Goal: Information Seeking & Learning: Learn about a topic

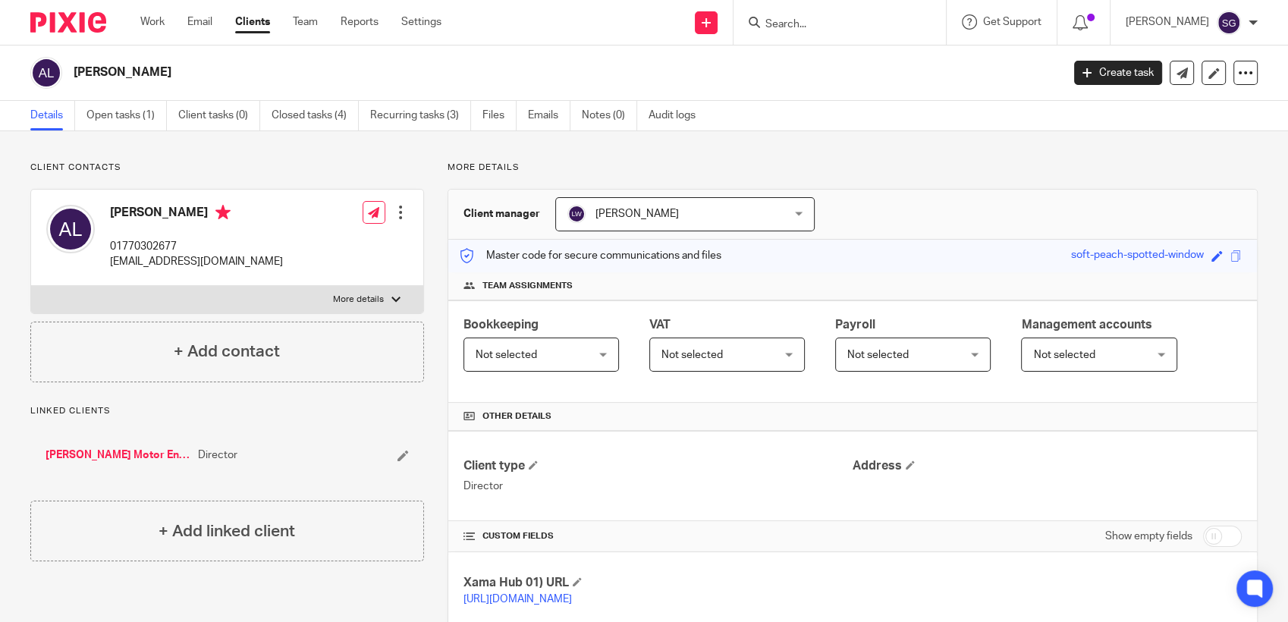
click at [804, 18] on input "Search" at bounding box center [832, 25] width 137 height 14
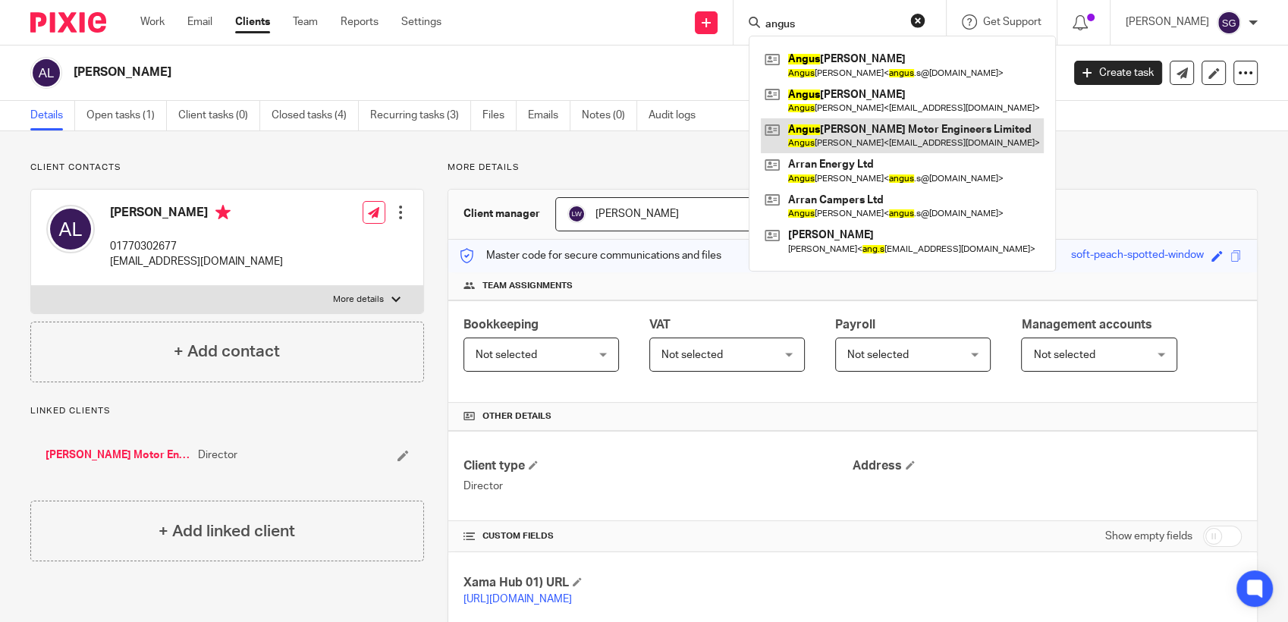
type input "angus"
click at [847, 133] on link at bounding box center [902, 135] width 283 height 35
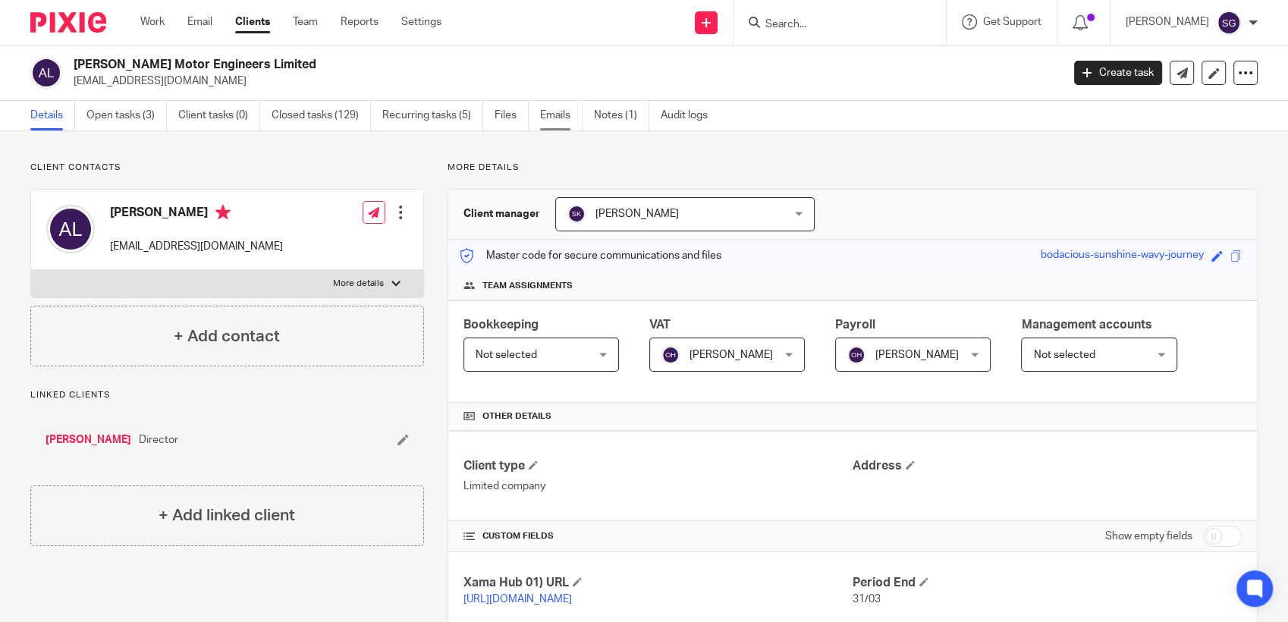
click at [559, 105] on link "Emails" at bounding box center [561, 116] width 42 height 30
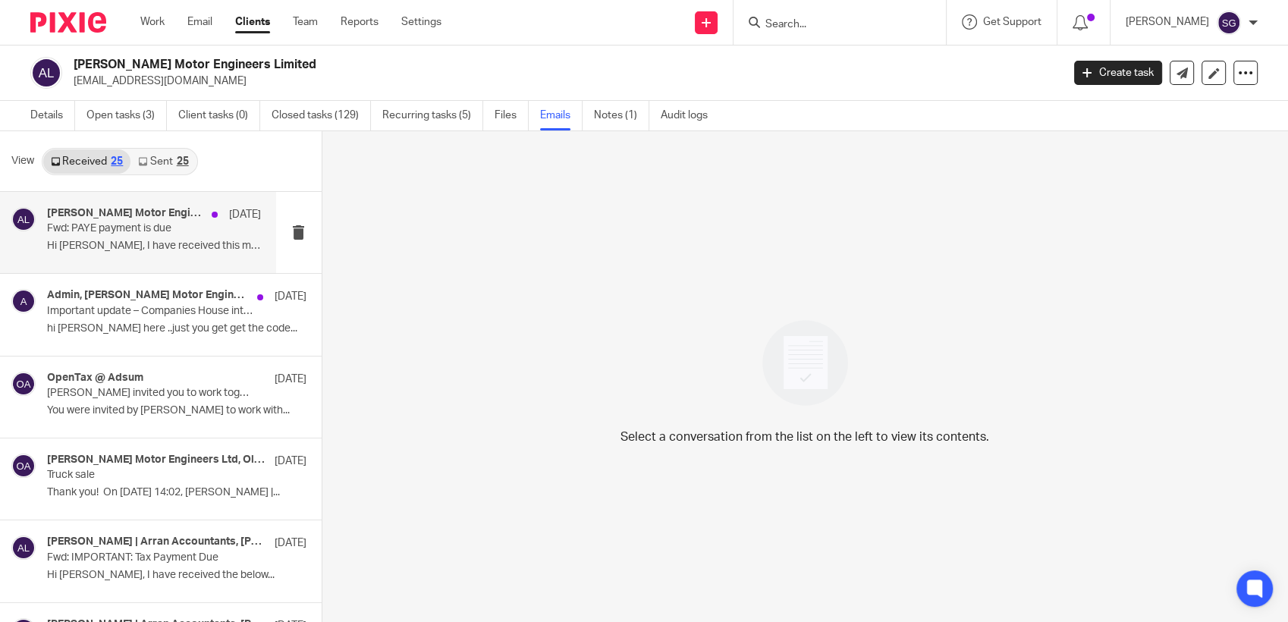
click at [130, 244] on p "Hi Lorna, I have received this message. I..." at bounding box center [154, 246] width 214 height 13
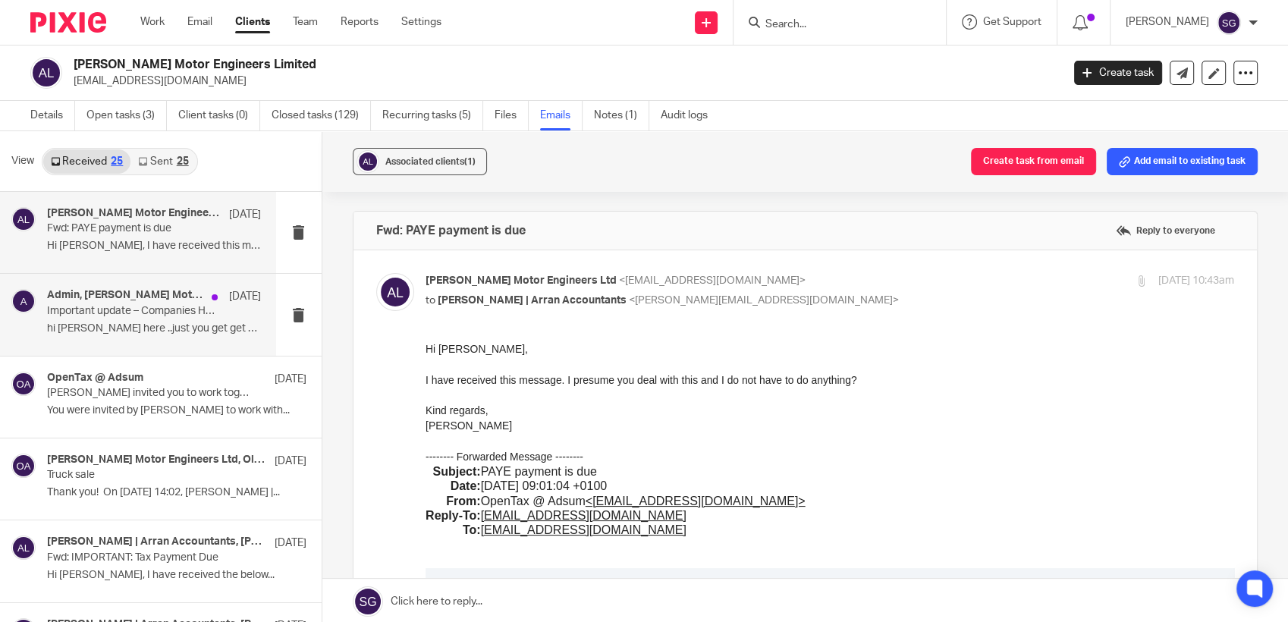
click at [112, 311] on p "Important update – Companies House introducing new personal code for directors" at bounding box center [132, 311] width 171 height 13
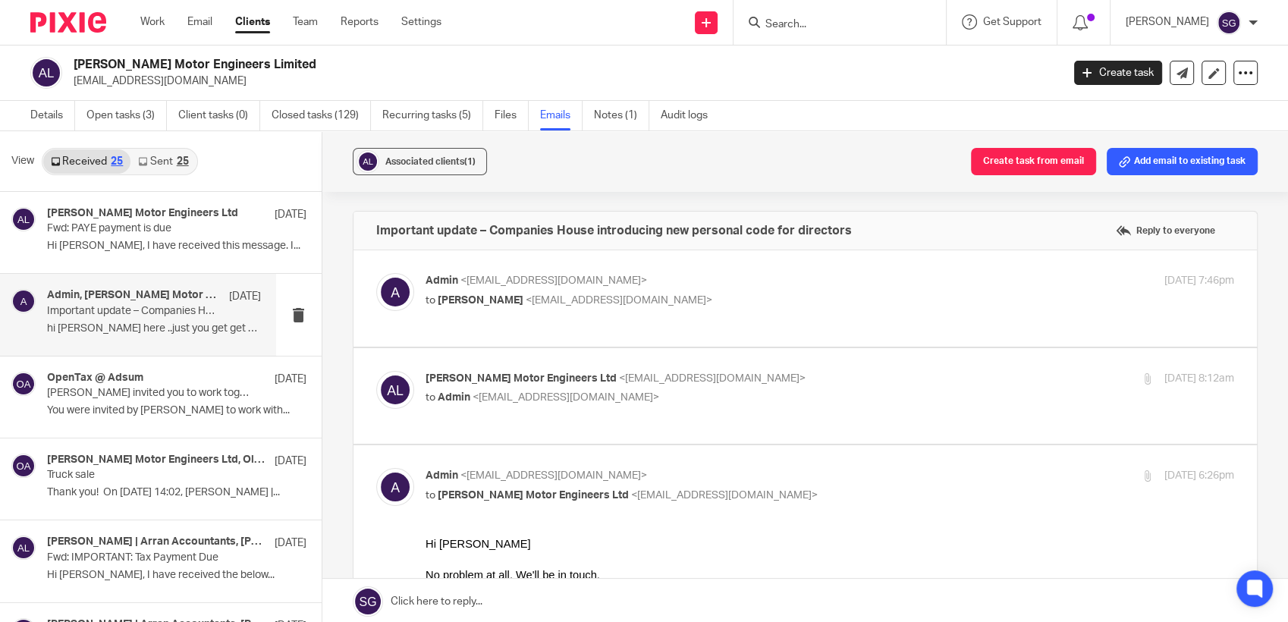
click at [504, 305] on p "to Angus Lambie <contact@almeltd.uk>" at bounding box center [695, 301] width 539 height 16
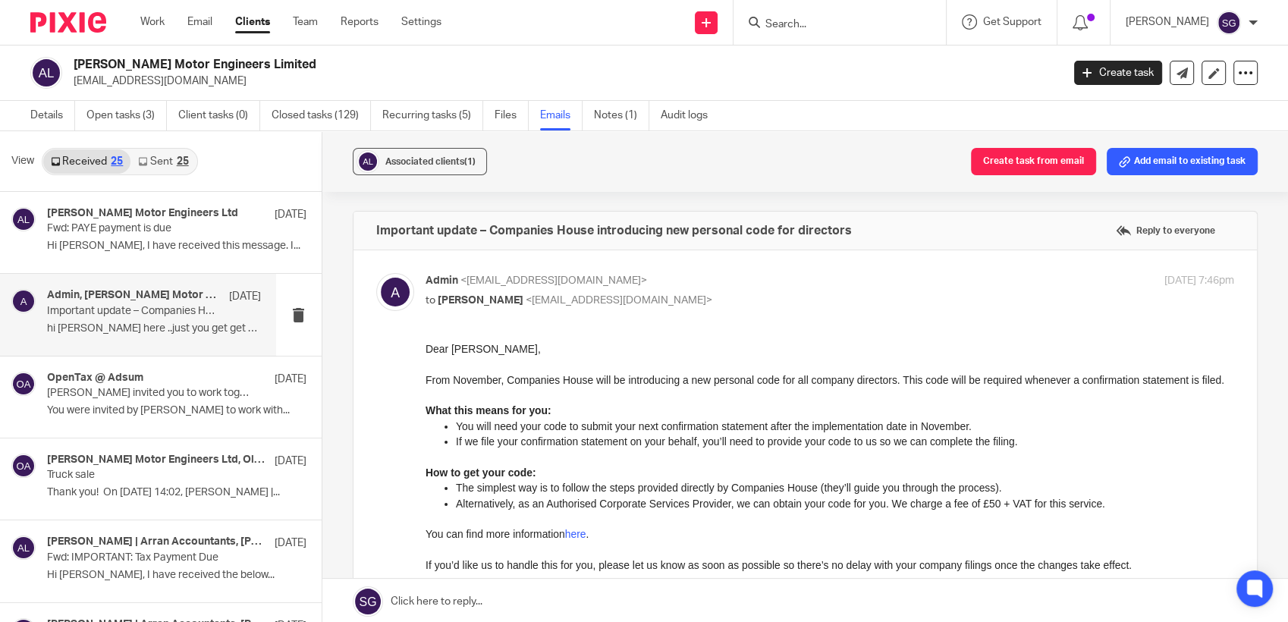
click at [485, 306] on p "to Angus Lambie <contact@almeltd.uk>" at bounding box center [695, 301] width 539 height 16
checkbox input "false"
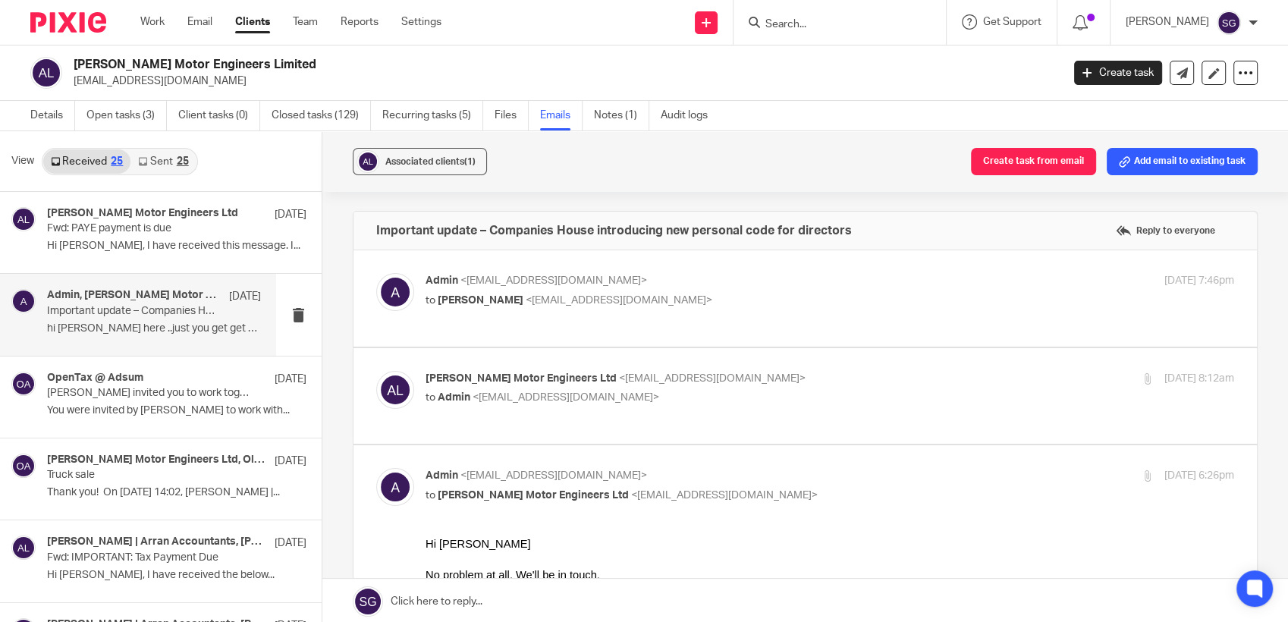
click at [476, 407] on div "Angus Lambie Motor Engineers Ltd <contact@almeltd.uk> to Admin <admin@arranacco…" at bounding box center [830, 390] width 809 height 38
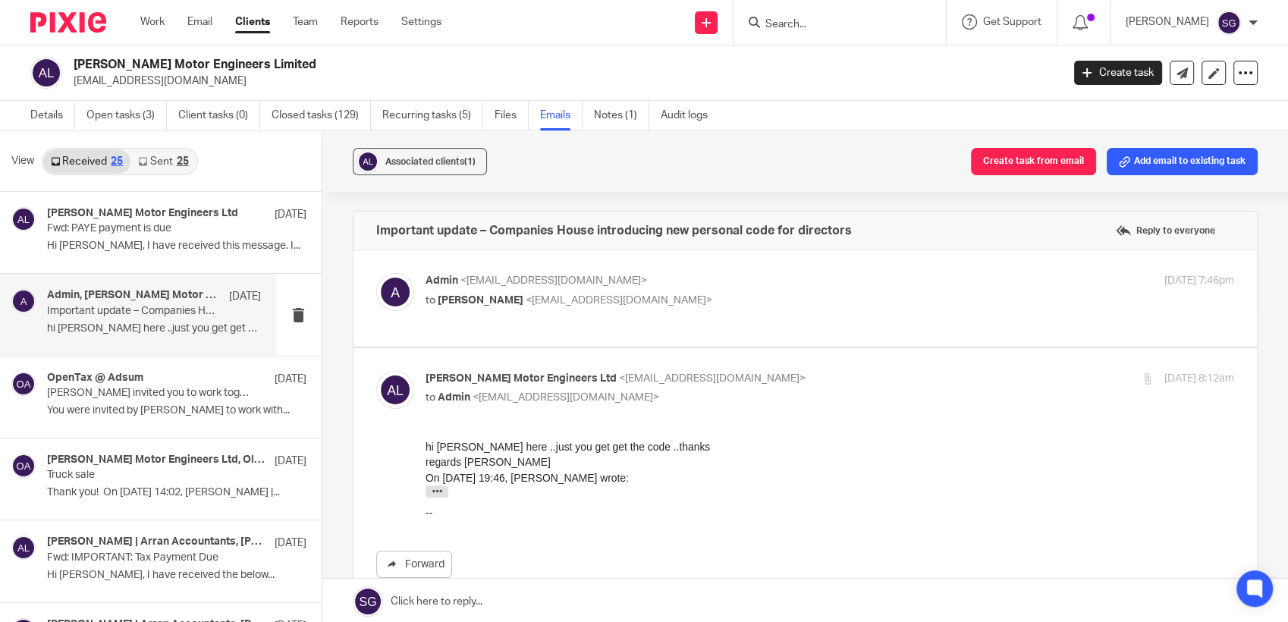
click at [476, 407] on div "Angus Lambie Motor Engineers Ltd <contact@almeltd.uk> to Admin <admin@arranacco…" at bounding box center [830, 390] width 809 height 38
checkbox input "false"
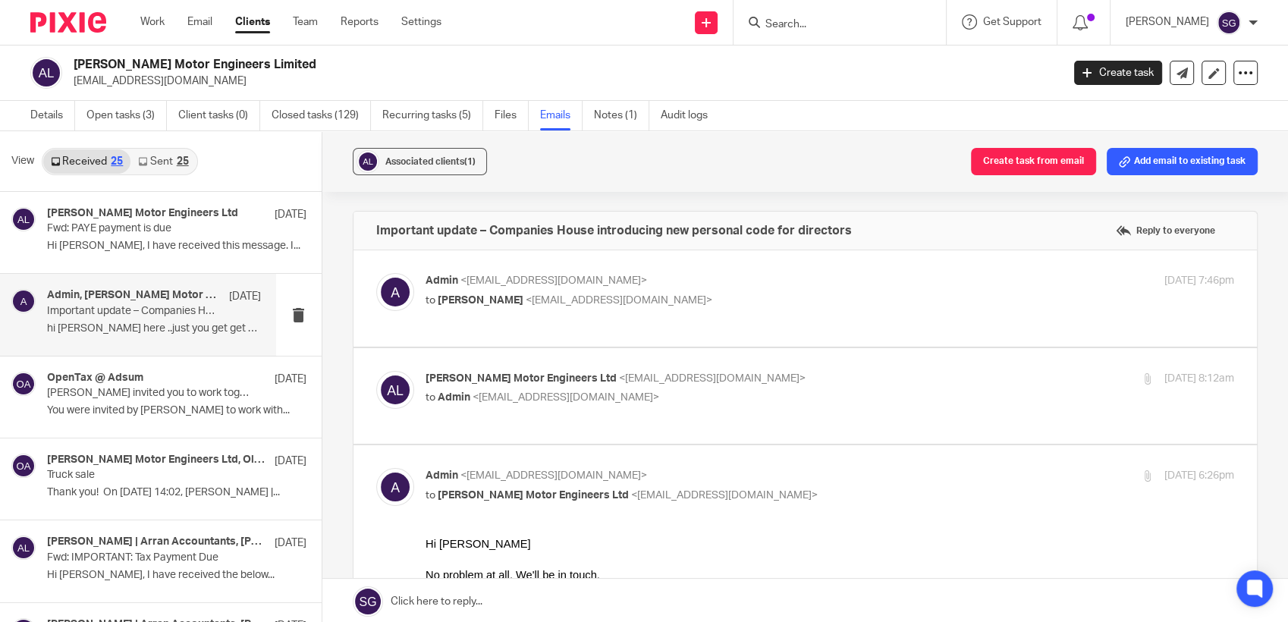
scroll to position [253, 0]
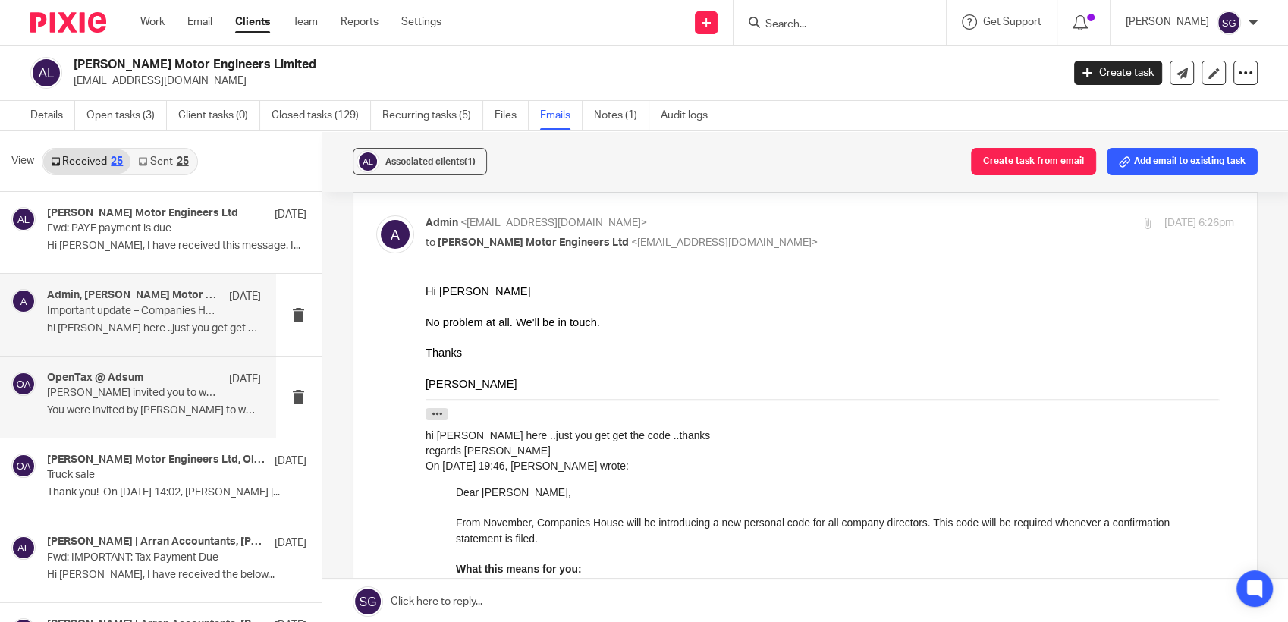
click at [141, 414] on p "You were invited by Olivia Holmes to work with..." at bounding box center [154, 410] width 214 height 13
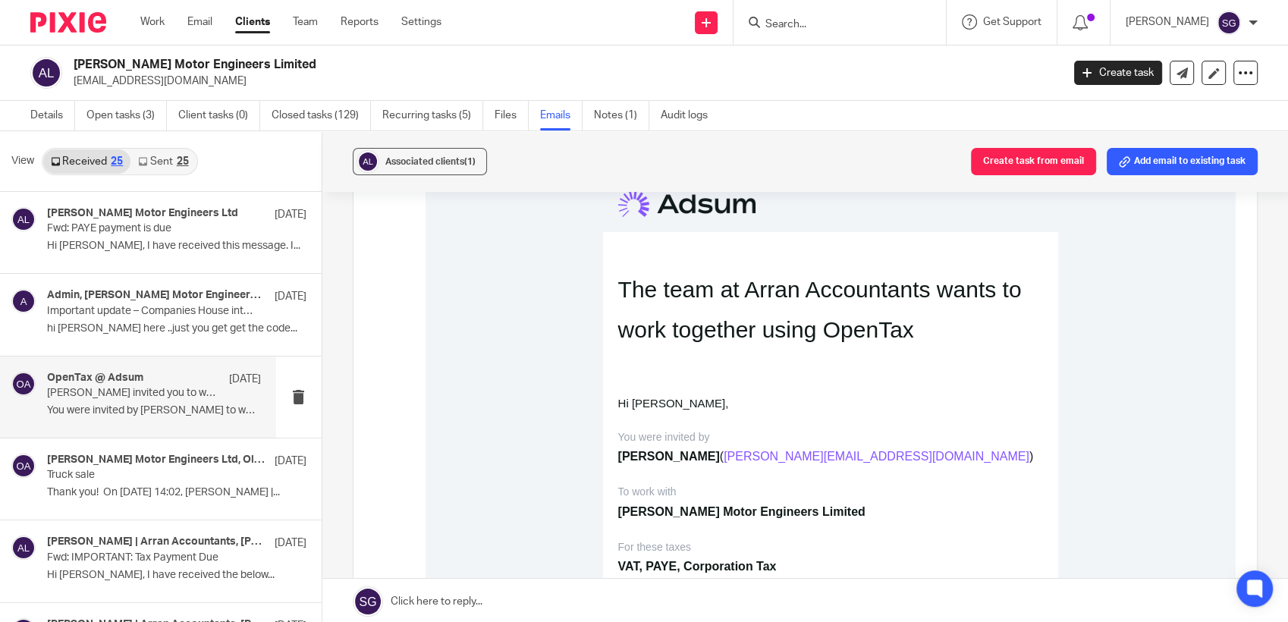
scroll to position [337, 0]
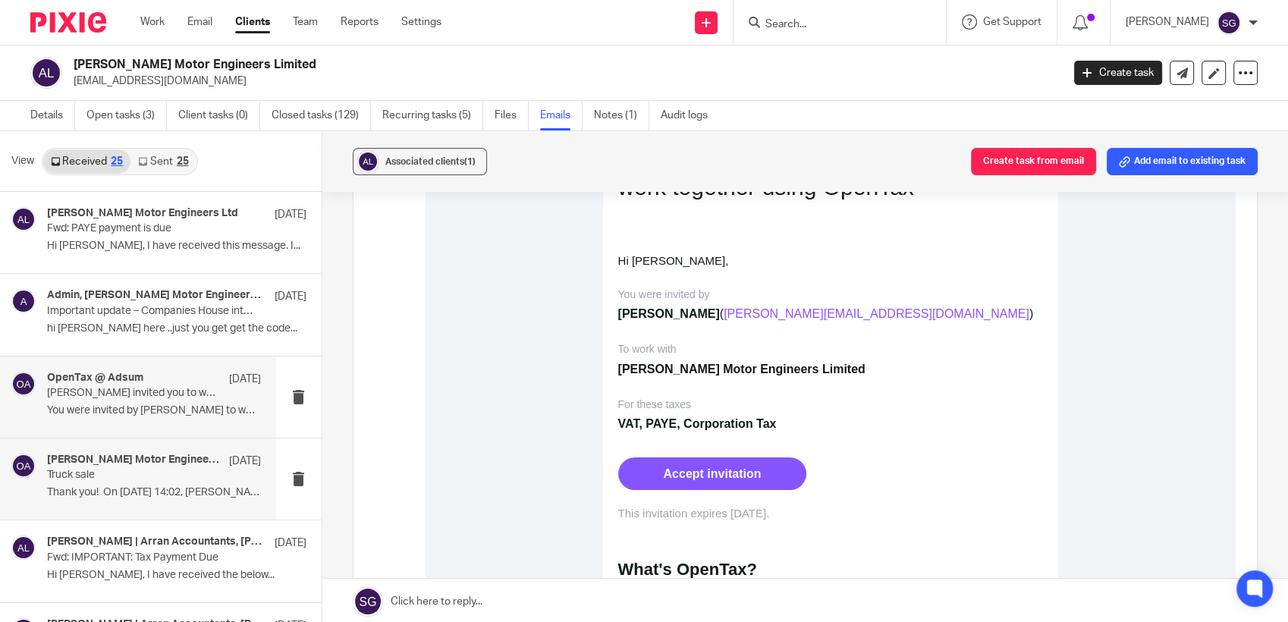
click at [114, 482] on div "Angus Lambie Motor Engineers Ltd, Olivia | Arran Accountants 4 Aug Truck sale T…" at bounding box center [154, 479] width 214 height 51
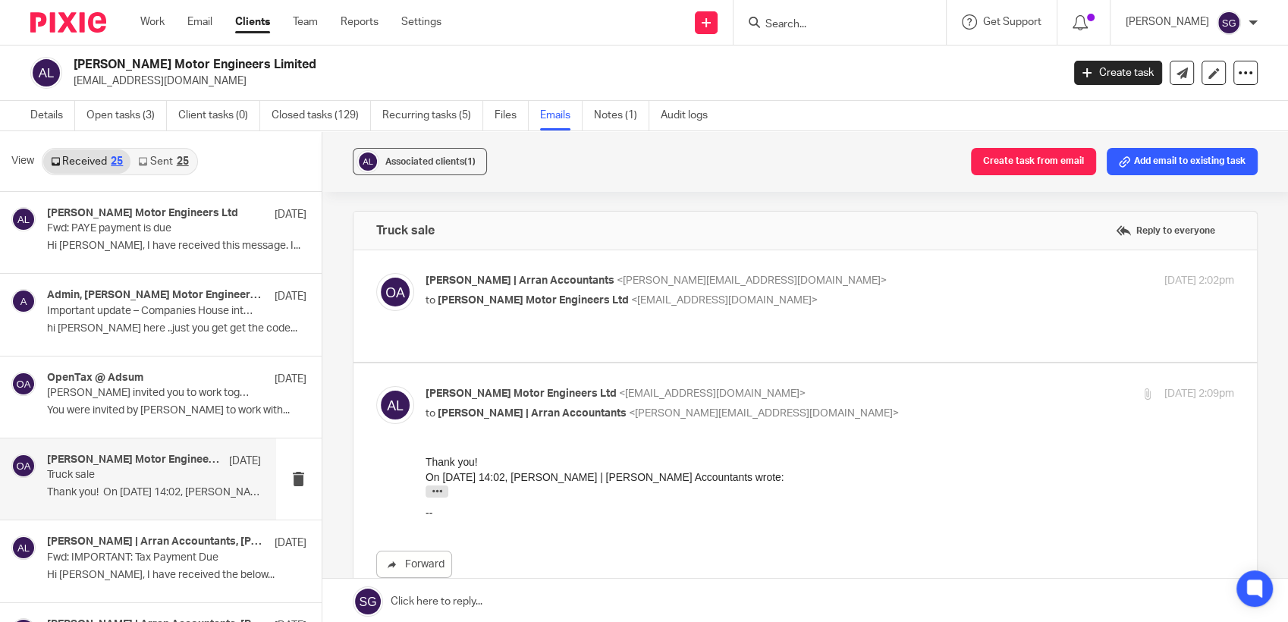
scroll to position [0, 0]
click at [529, 305] on p "to Angus Lambie Motor Engineers Ltd <contact@almeltd.uk>" at bounding box center [695, 301] width 539 height 16
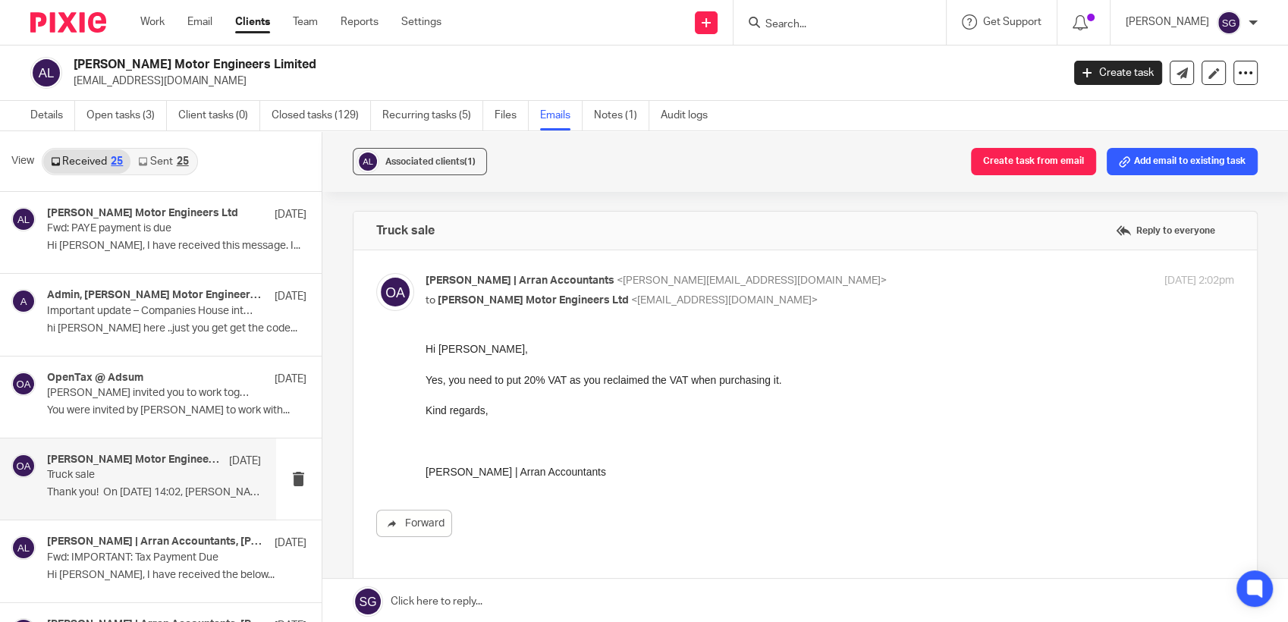
click at [527, 309] on div "Olivia | Arran Accountants <olivia@arranaccountants.co.uk> to Angus Lambie Moto…" at bounding box center [830, 292] width 809 height 38
checkbox input "false"
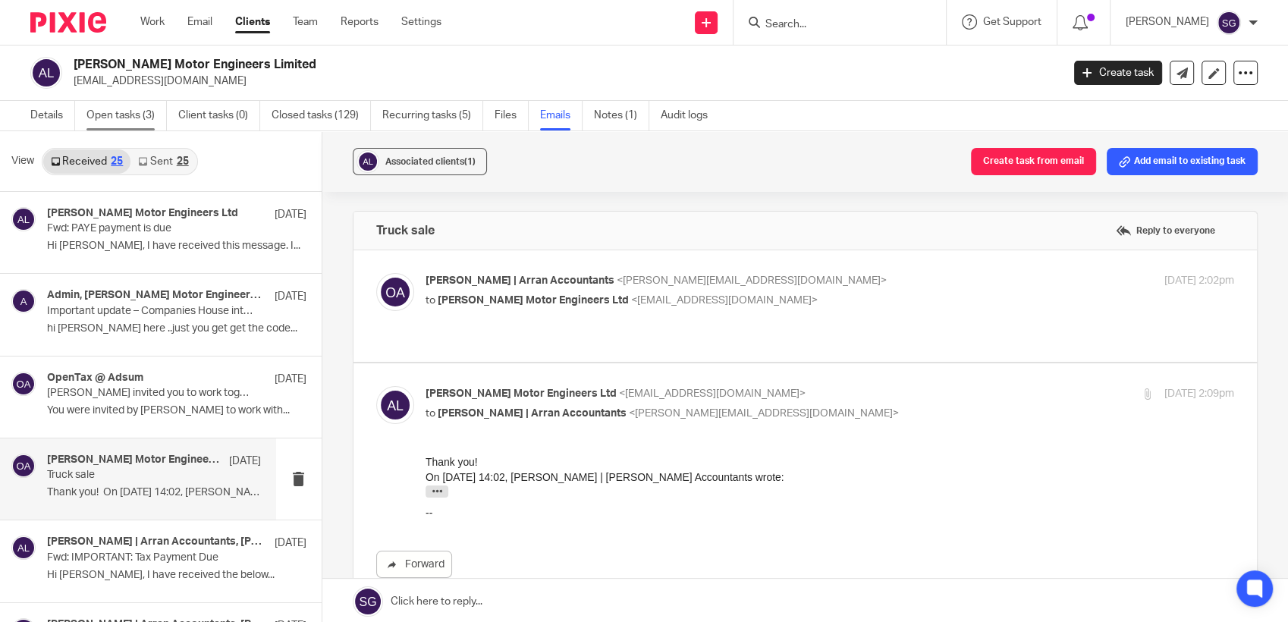
drag, startPoint x: 42, startPoint y: 114, endPoint x: 154, endPoint y: 114, distance: 111.5
click at [42, 114] on link "Details" at bounding box center [52, 116] width 45 height 30
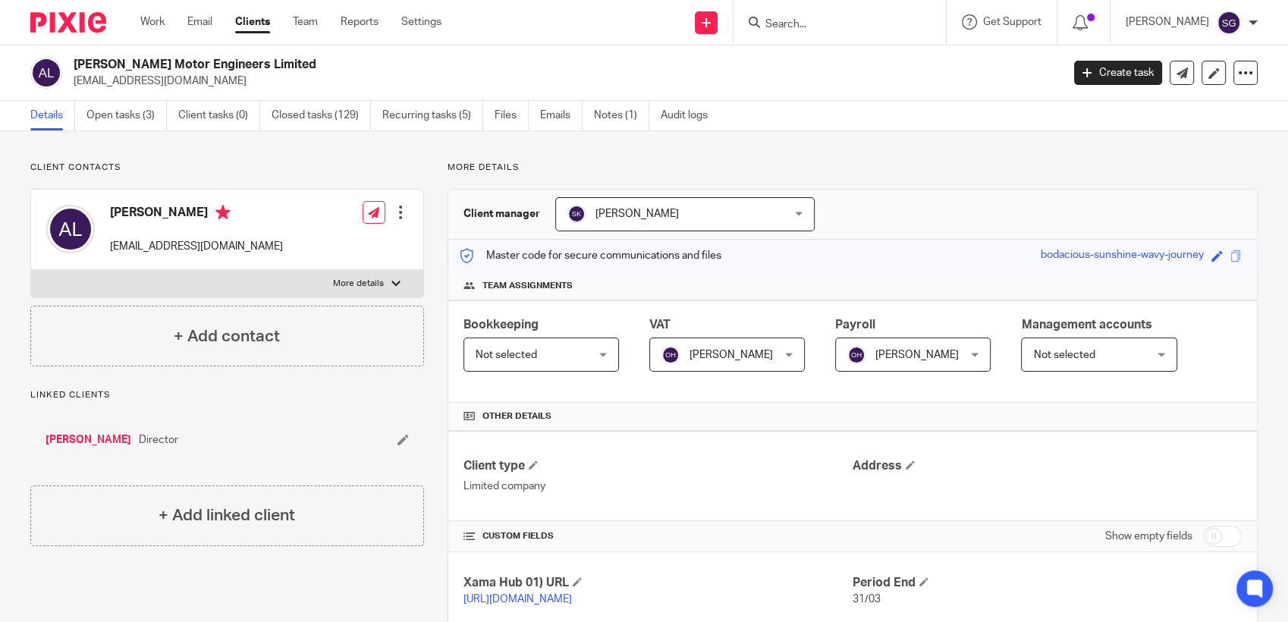
click at [577, 361] on span "Not selected" at bounding box center [533, 354] width 115 height 32
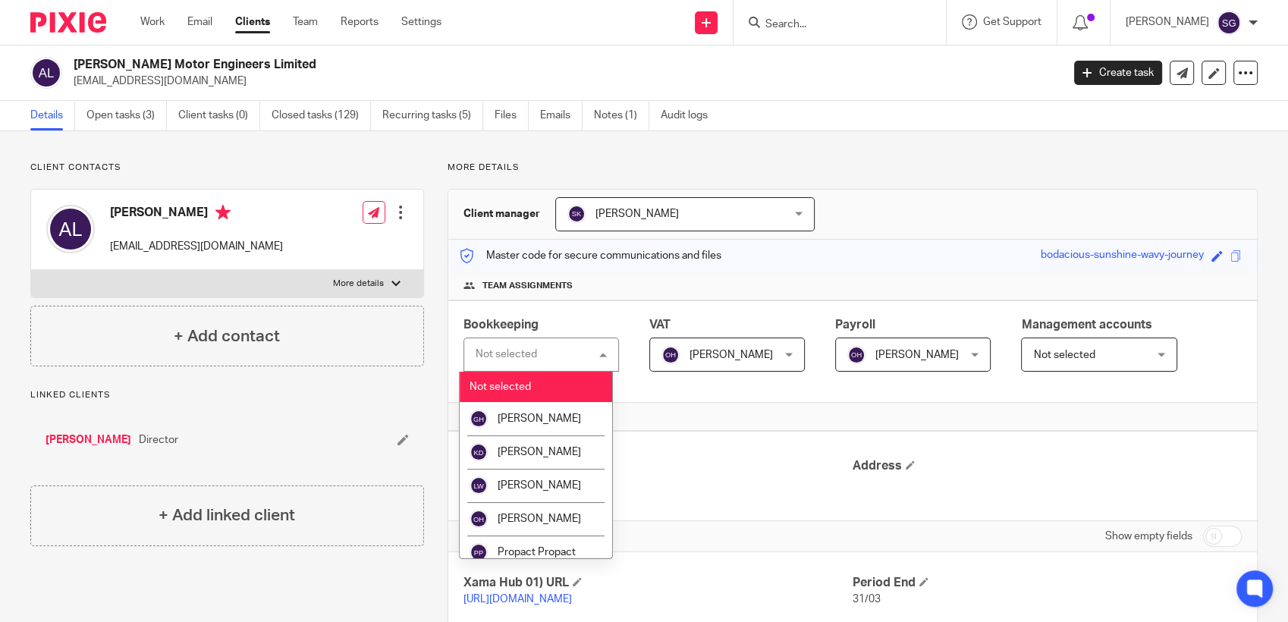
click at [734, 291] on h4 "Team assignments" at bounding box center [852, 286] width 778 height 12
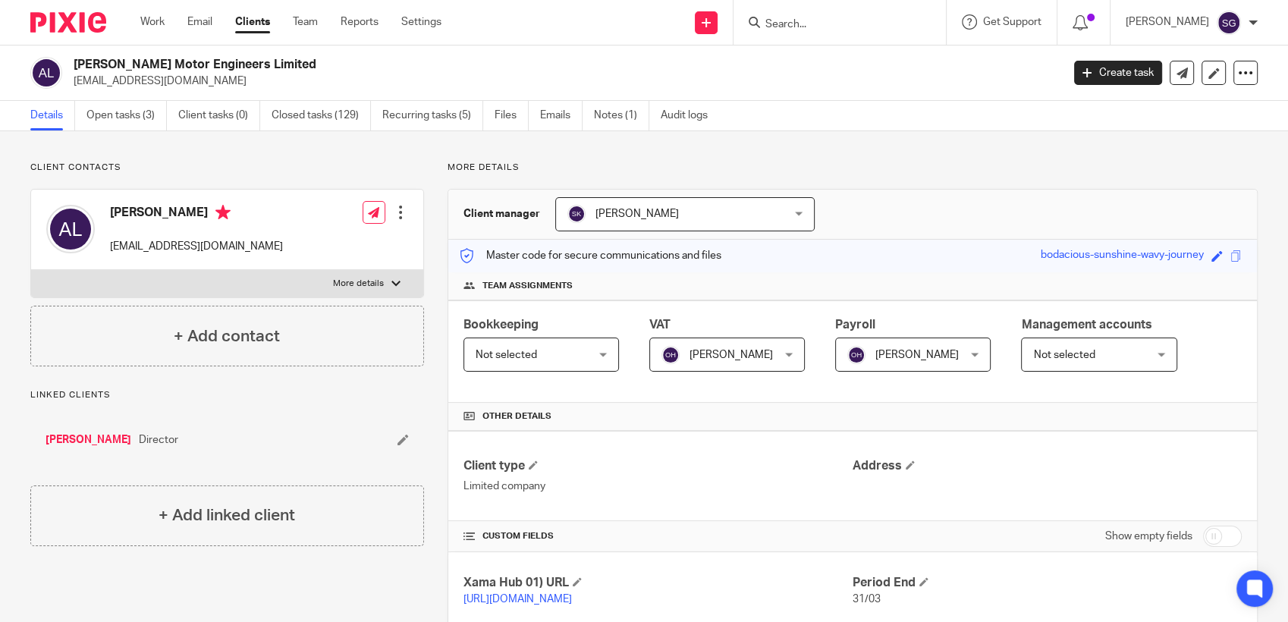
click at [739, 347] on span "Olivia Holmes" at bounding box center [718, 354] width 115 height 32
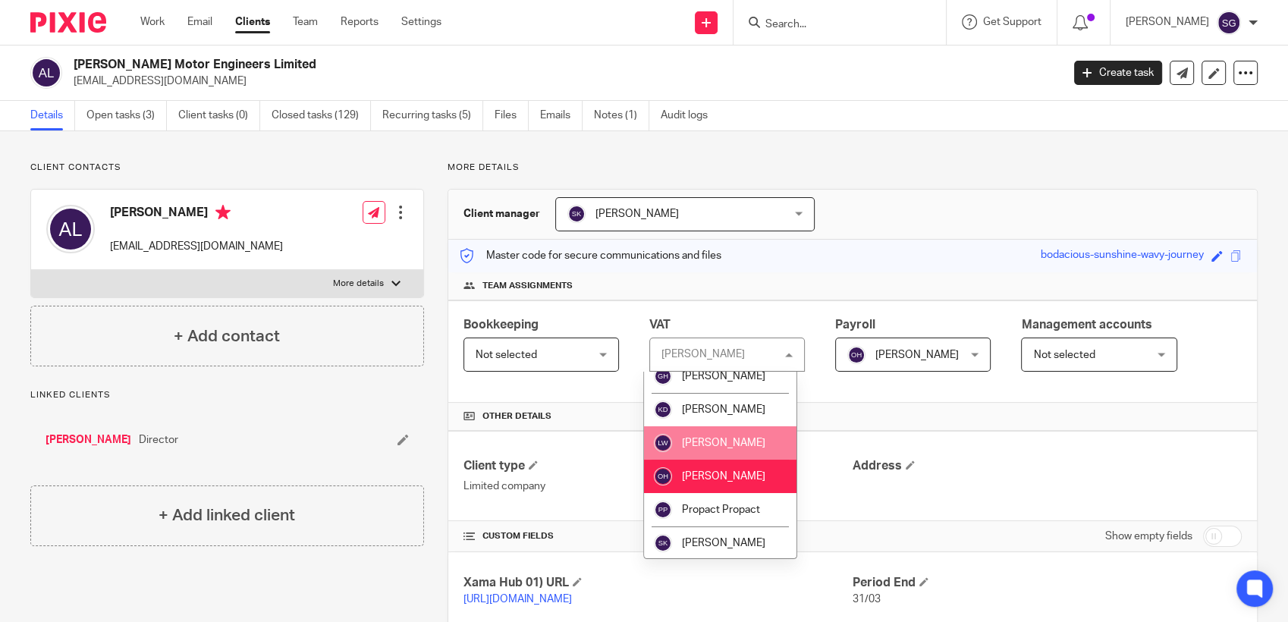
scroll to position [77, 0]
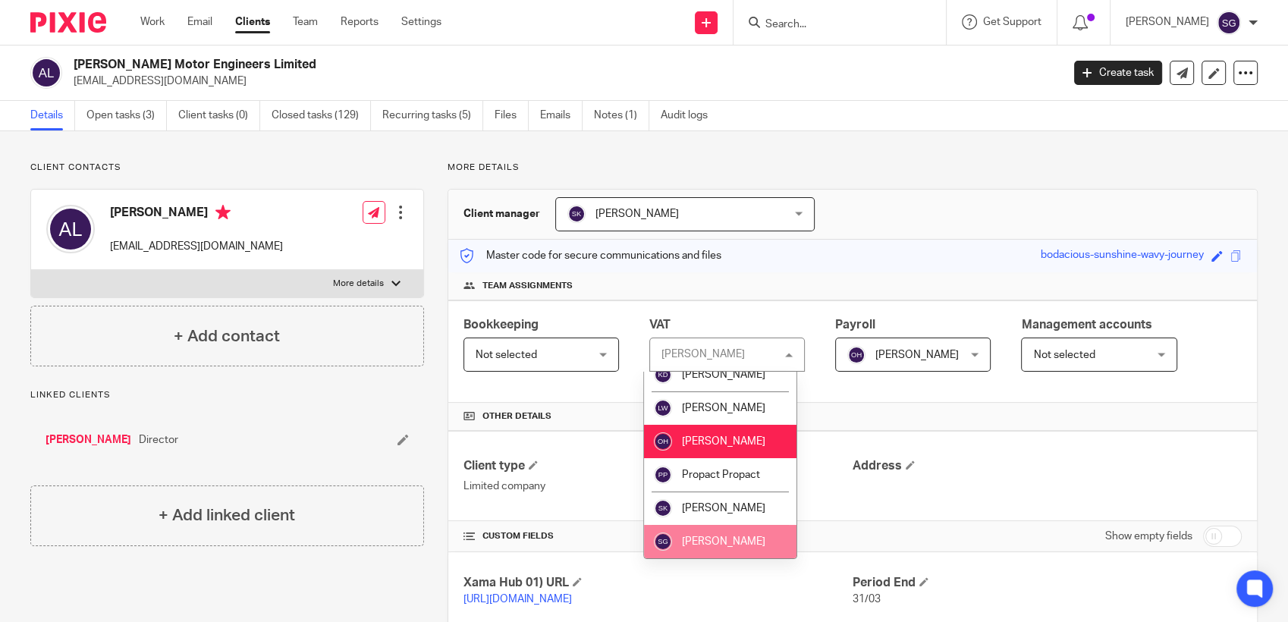
click at [722, 534] on li "[PERSON_NAME]" at bounding box center [720, 541] width 152 height 33
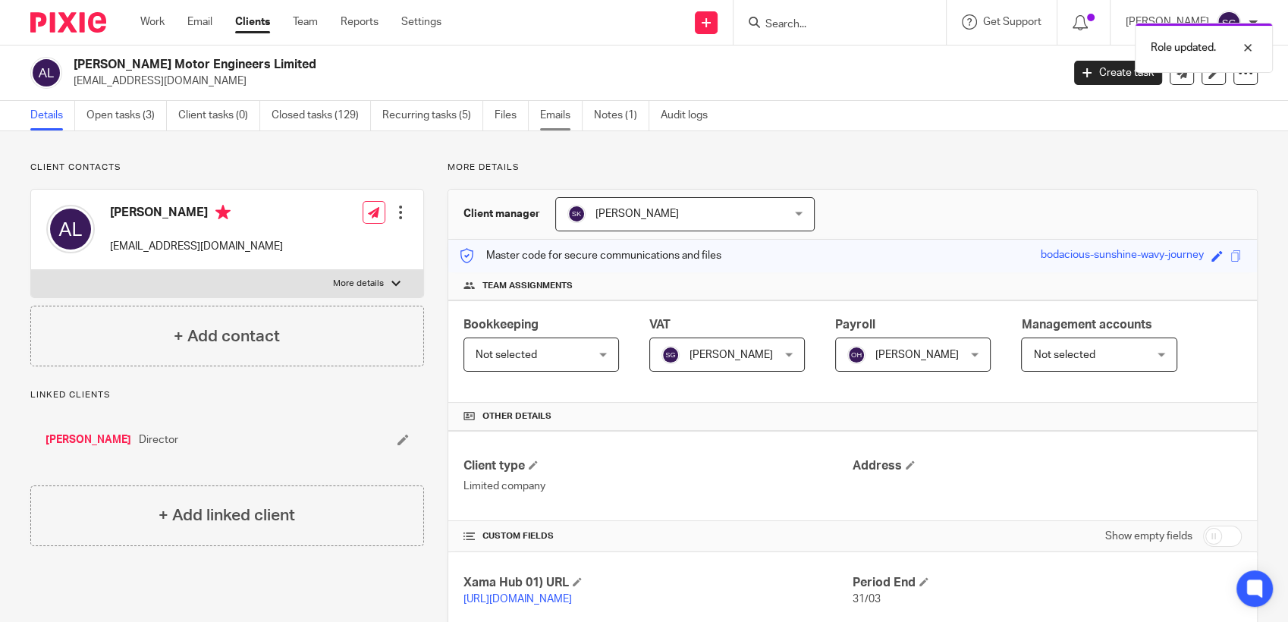
click at [566, 116] on link "Emails" at bounding box center [561, 116] width 42 height 30
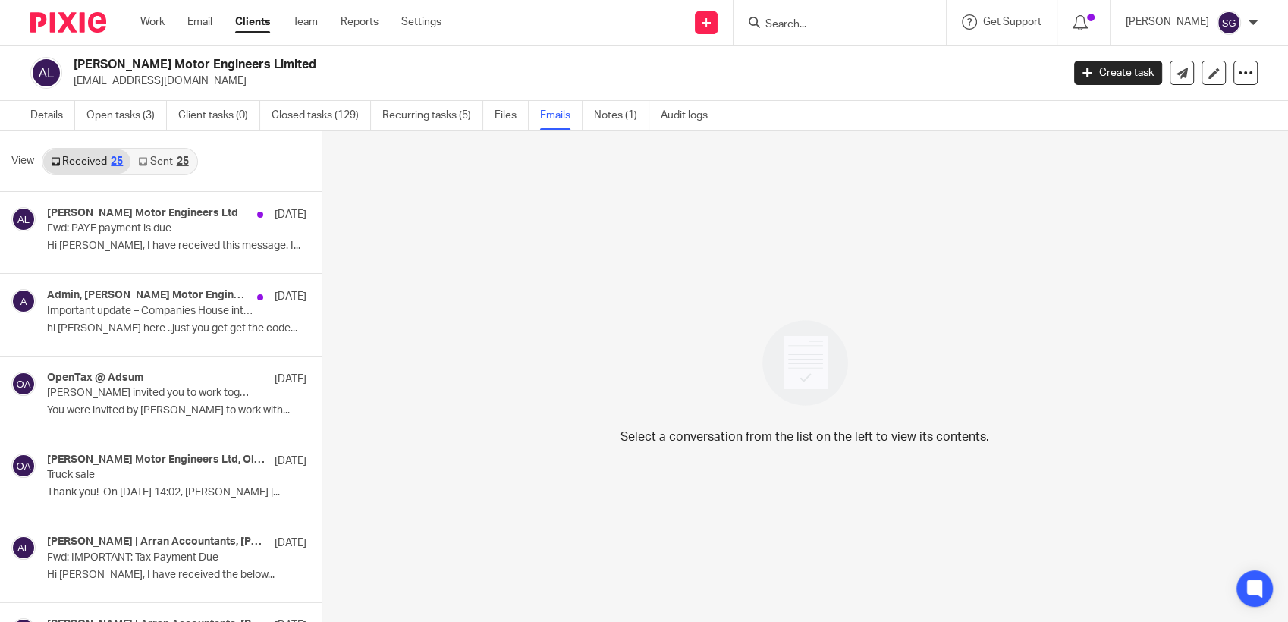
click at [179, 163] on div "25" at bounding box center [183, 161] width 12 height 11
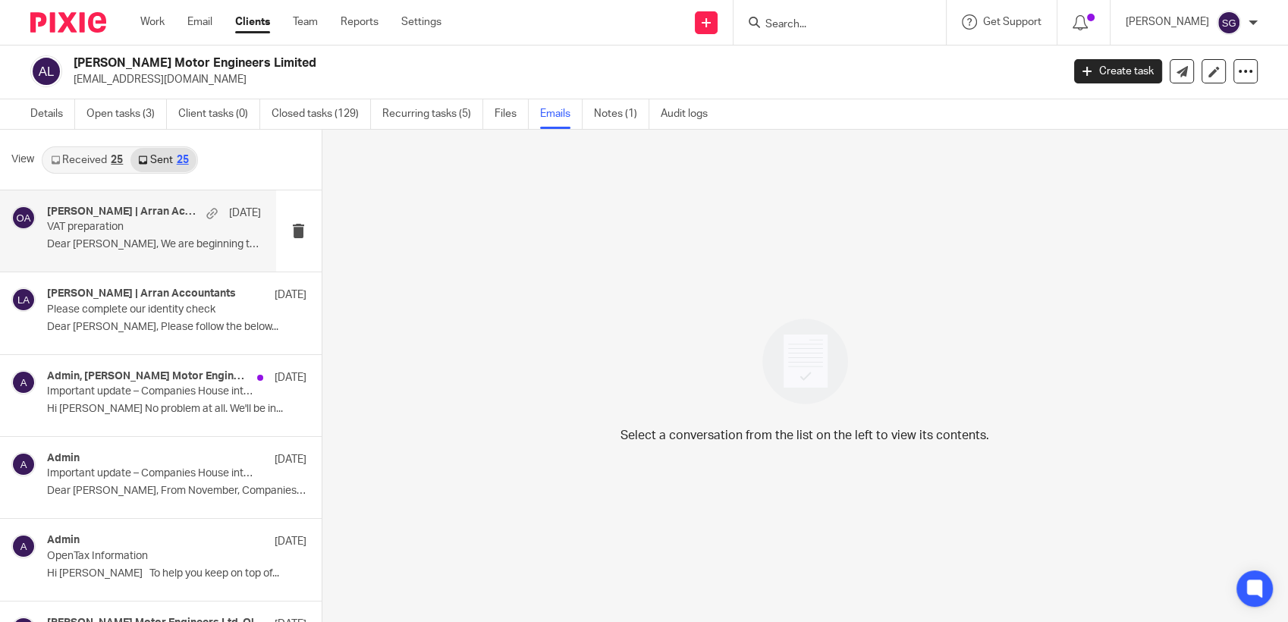
click at [140, 256] on div "Olivia | Arran Accountants 7 Oct VAT preparation Dear Angus, We are beginning t…" at bounding box center [138, 230] width 276 height 81
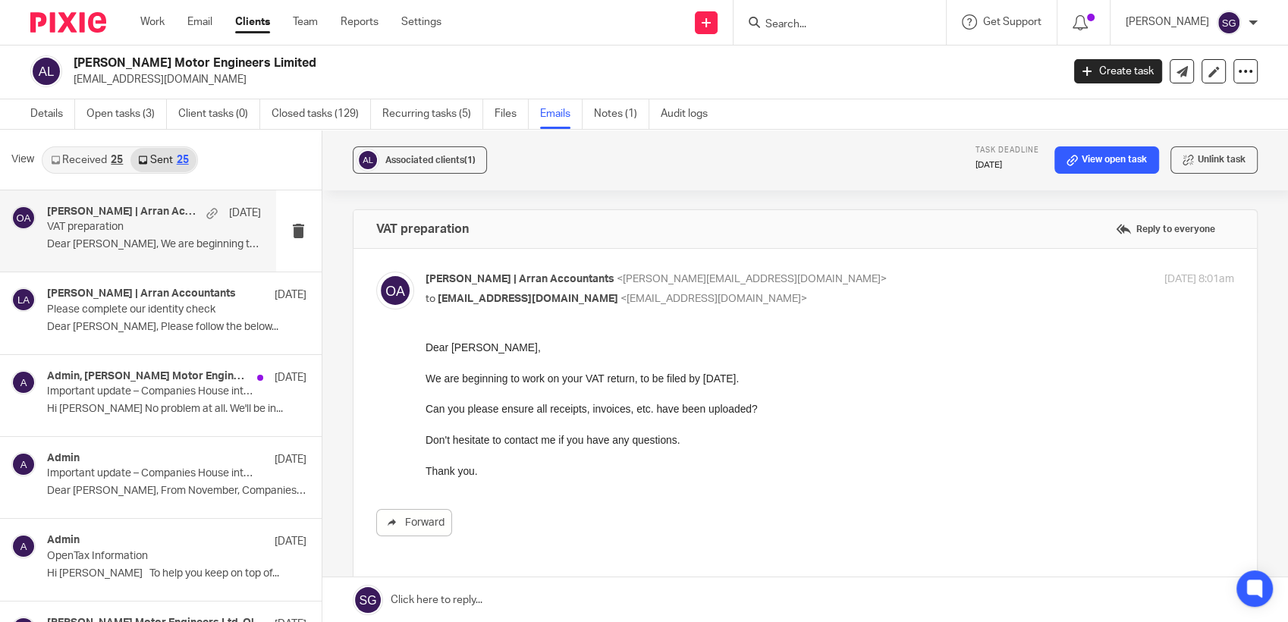
scroll to position [0, 0]
click at [68, 165] on link "Received 25" at bounding box center [86, 160] width 87 height 24
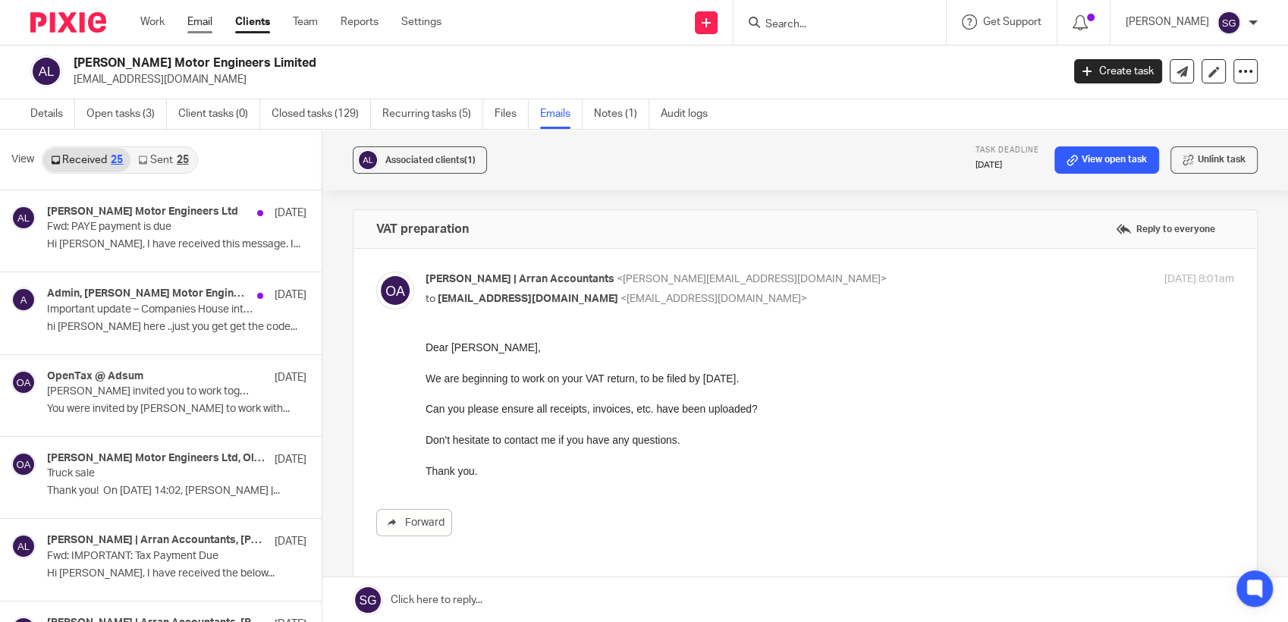
click at [206, 18] on link "Email" at bounding box center [199, 21] width 25 height 15
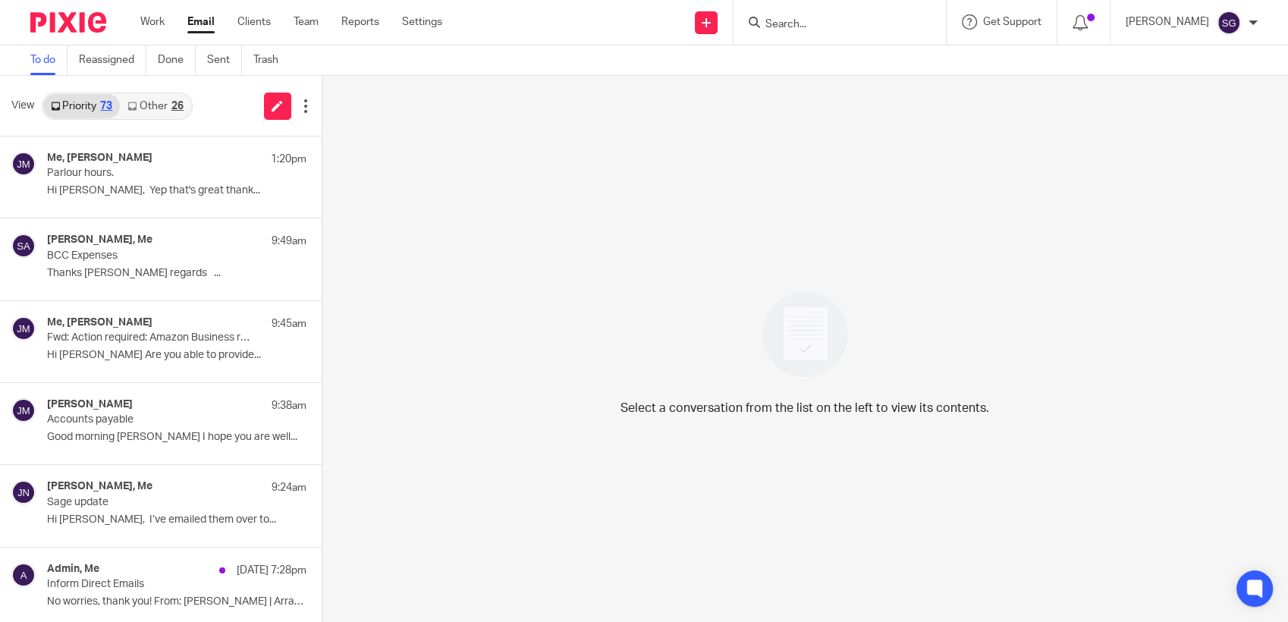
click at [165, 100] on link "Other 26" at bounding box center [155, 106] width 71 height 24
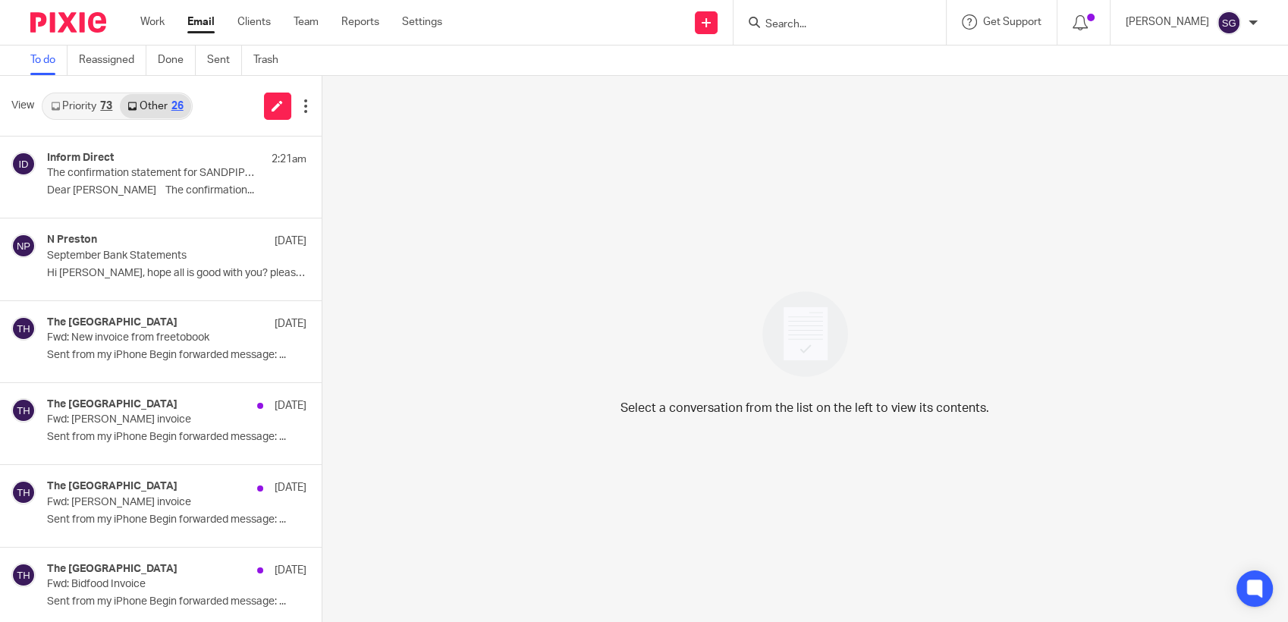
click at [823, 23] on input "Search" at bounding box center [832, 25] width 137 height 14
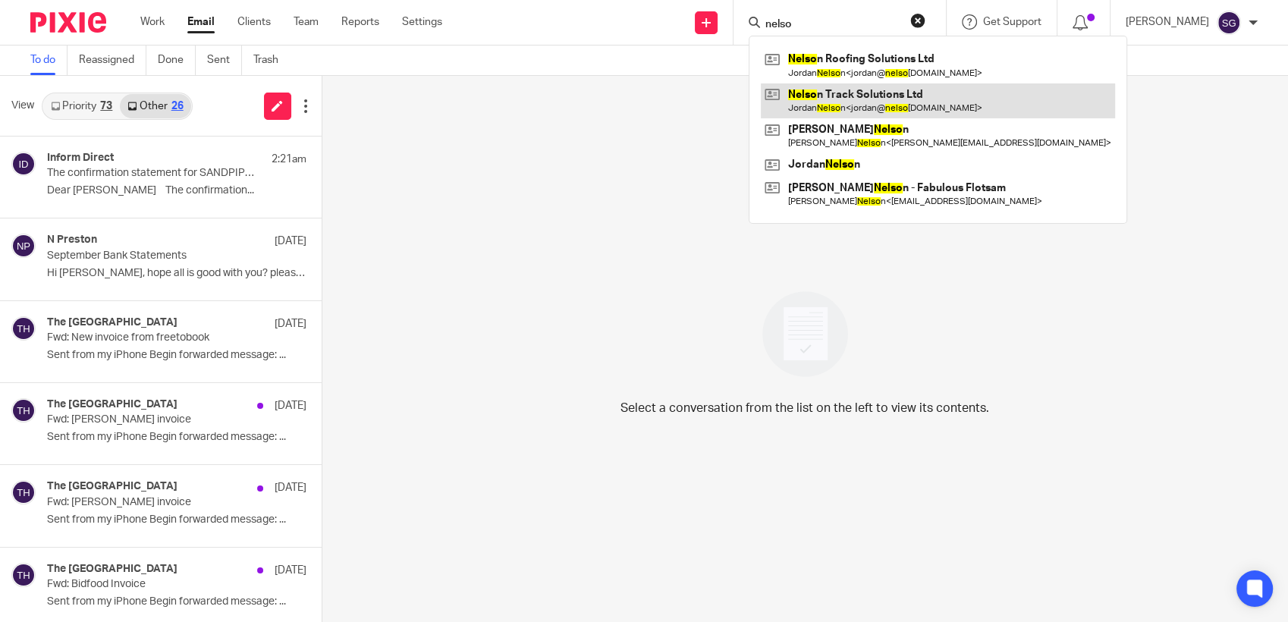
type input "nelso"
click at [828, 90] on link at bounding box center [938, 100] width 354 height 35
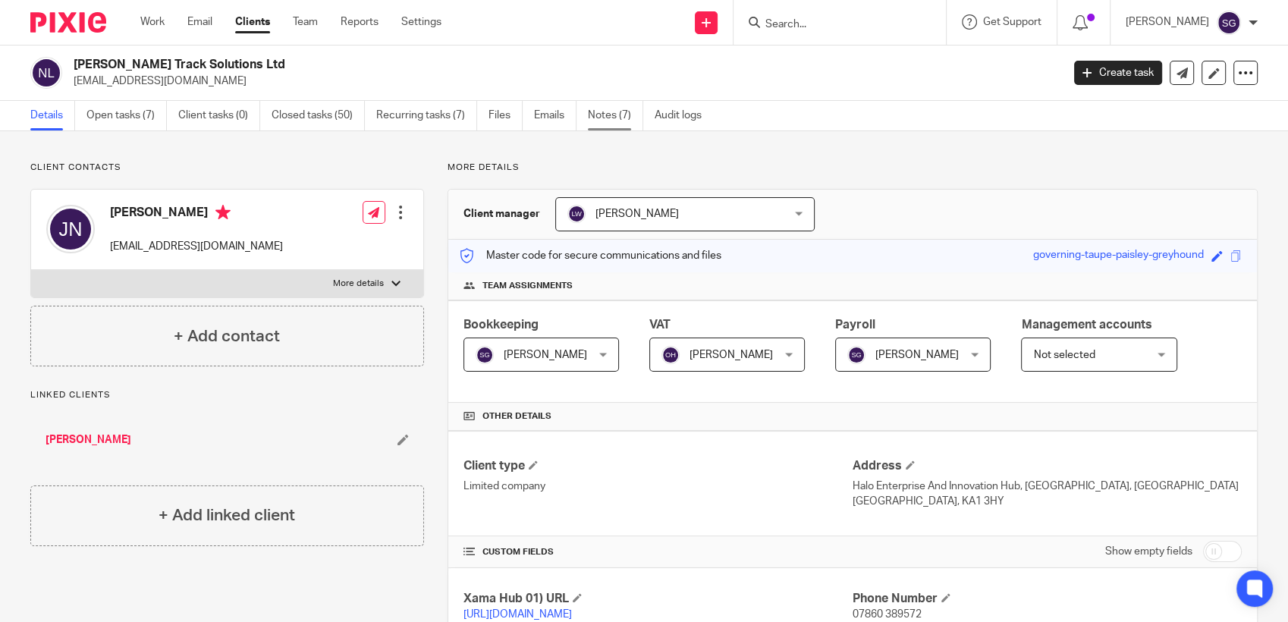
click at [589, 115] on link "Notes (7)" at bounding box center [615, 116] width 55 height 30
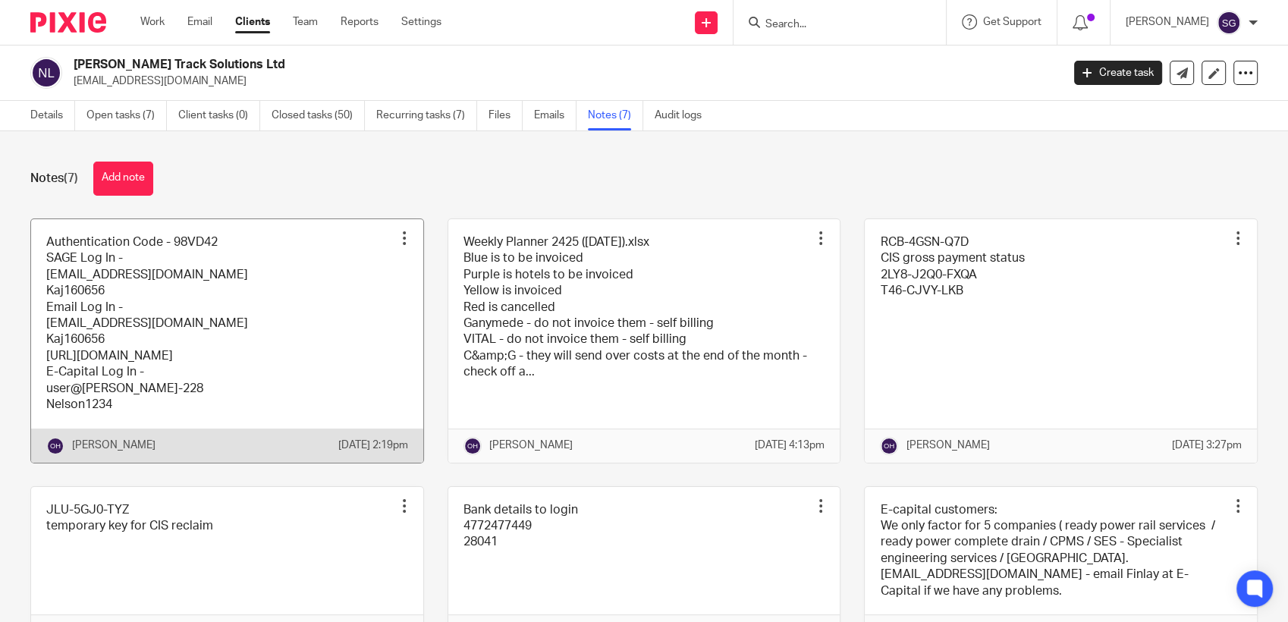
click at [107, 410] on link at bounding box center [227, 340] width 392 height 243
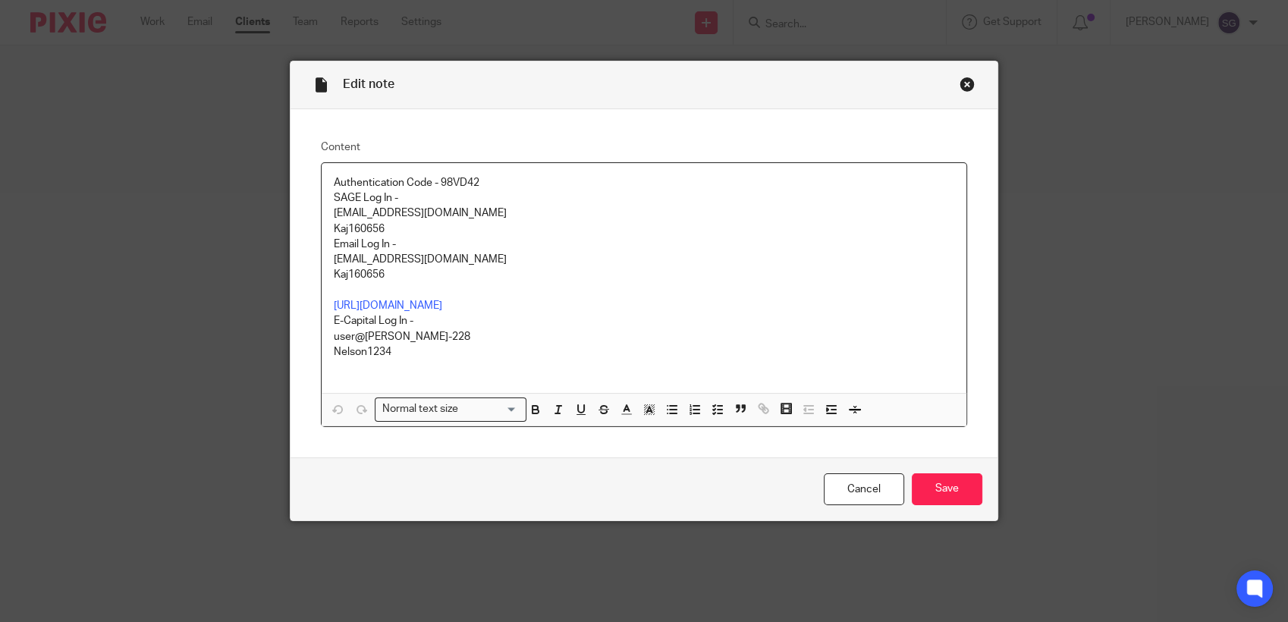
click at [358, 276] on p "Kaj160656" at bounding box center [644, 274] width 620 height 15
copy p "Kaj160656"
click at [966, 82] on div "Close this dialog window" at bounding box center [967, 84] width 15 height 15
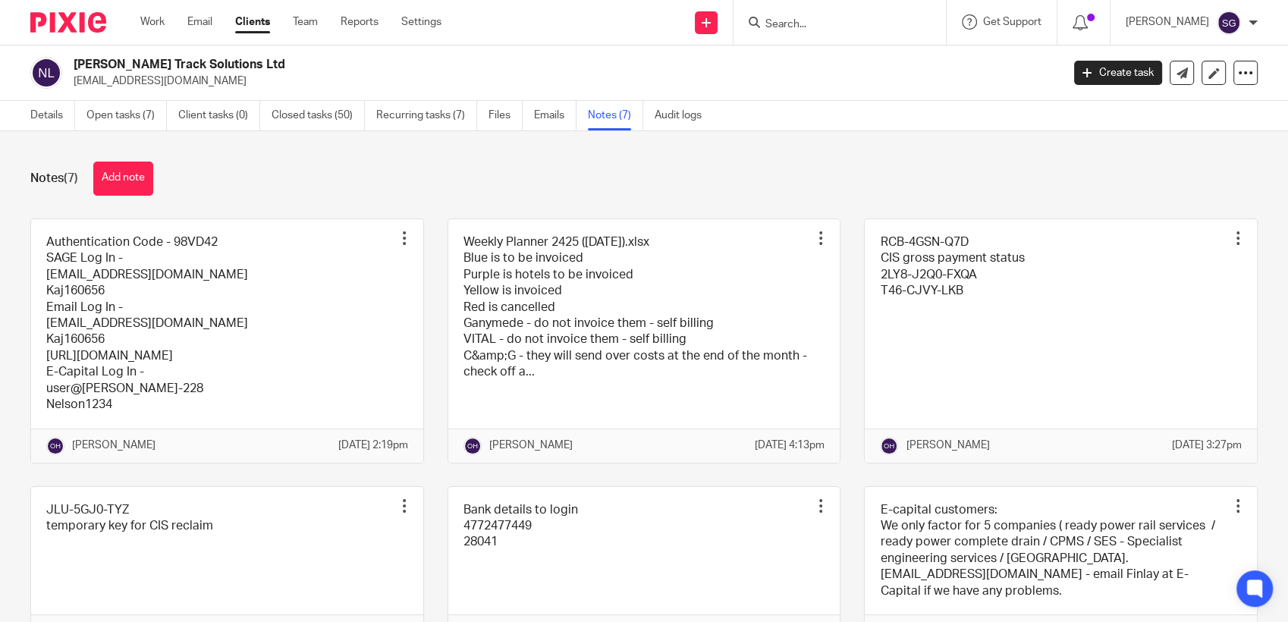
click at [838, 21] on input "Search" at bounding box center [832, 25] width 137 height 14
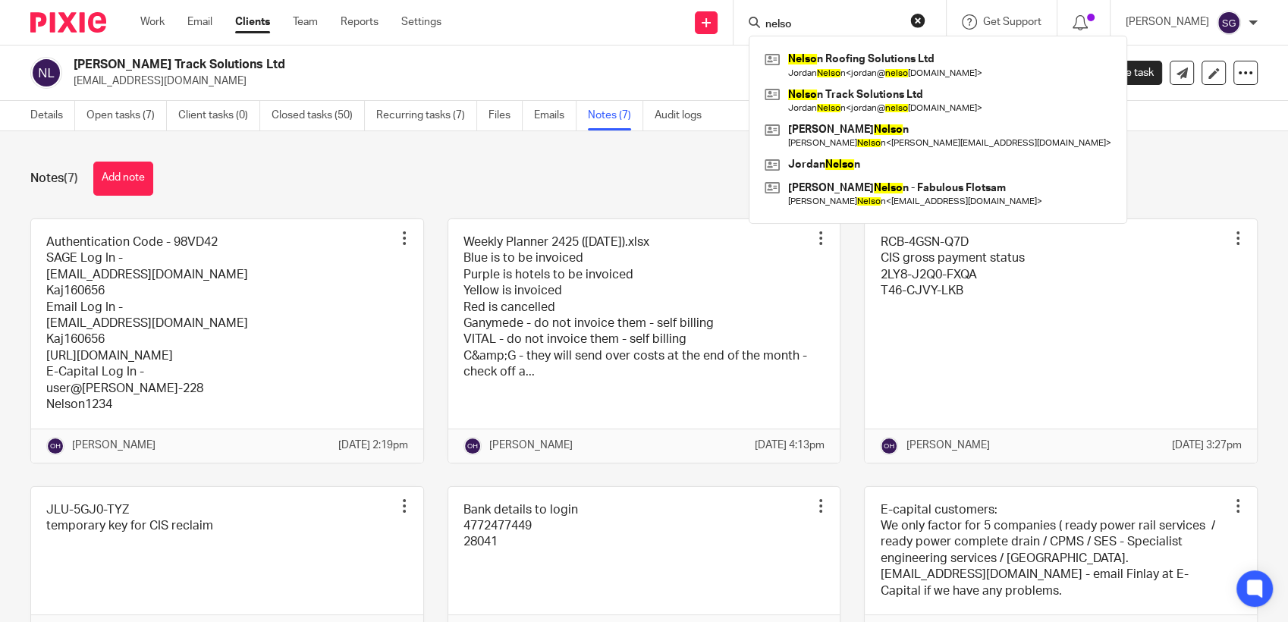
type input "nelso"
click at [616, 44] on div "Send new email Create task Add client Request signature nelso Nelso n Roofing S…" at bounding box center [876, 22] width 824 height 45
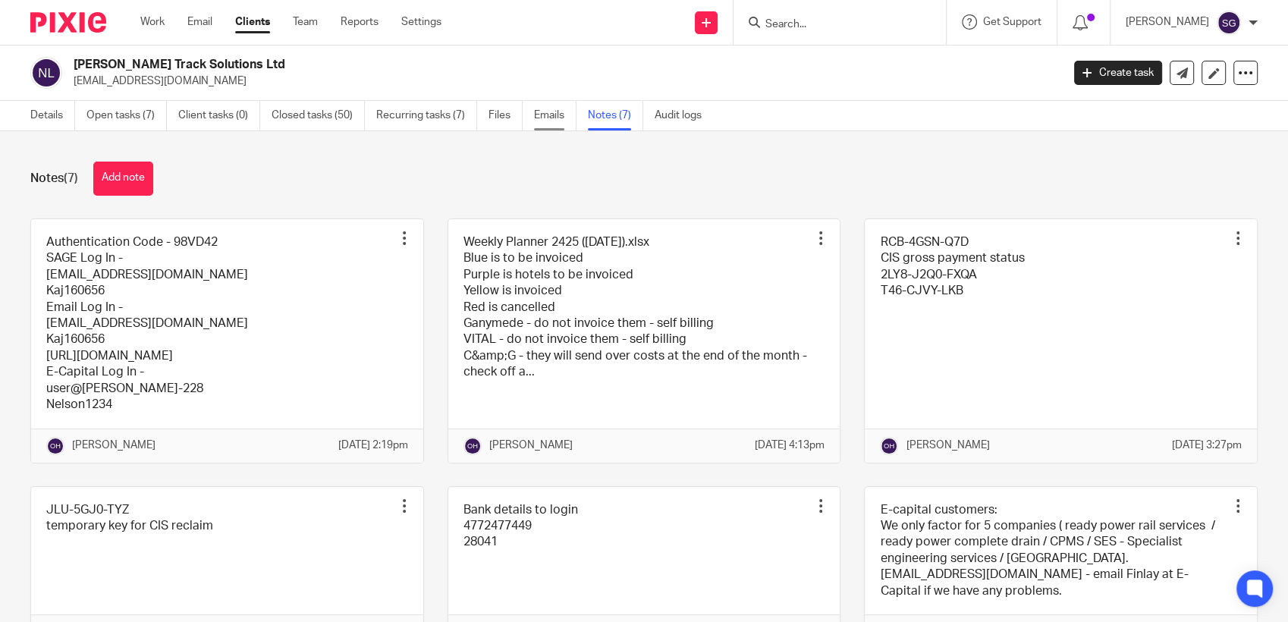
click at [547, 103] on link "Emails" at bounding box center [555, 116] width 42 height 30
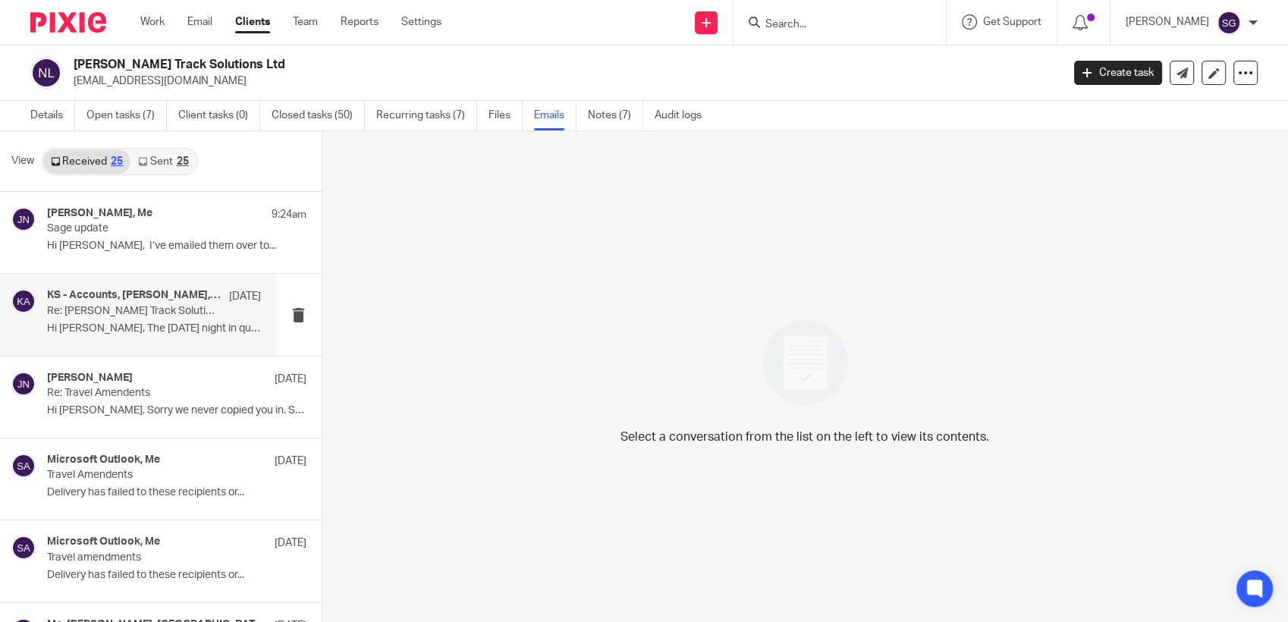
click at [116, 311] on p "Re: [PERSON_NAME] Track Solutions Ltd - Invoice (SI-5342) for £2,208.00, due on…" at bounding box center [132, 311] width 171 height 13
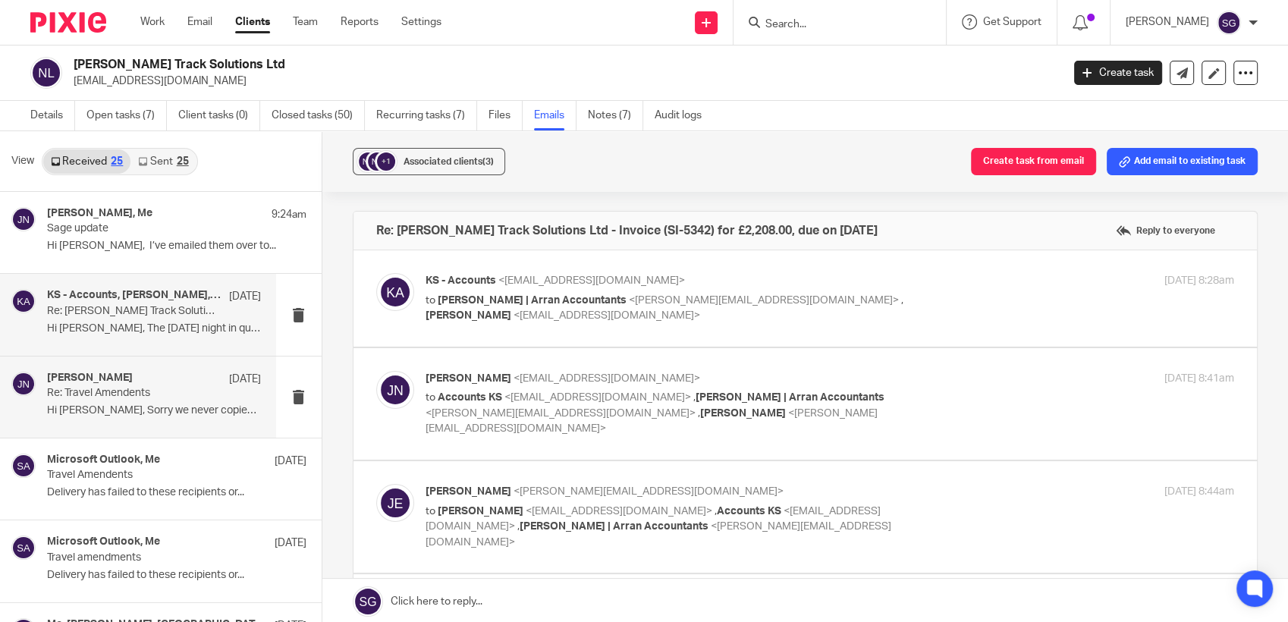
click at [115, 413] on p "Hi [PERSON_NAME], Sorry we never copied you in. Sent..." at bounding box center [154, 410] width 214 height 13
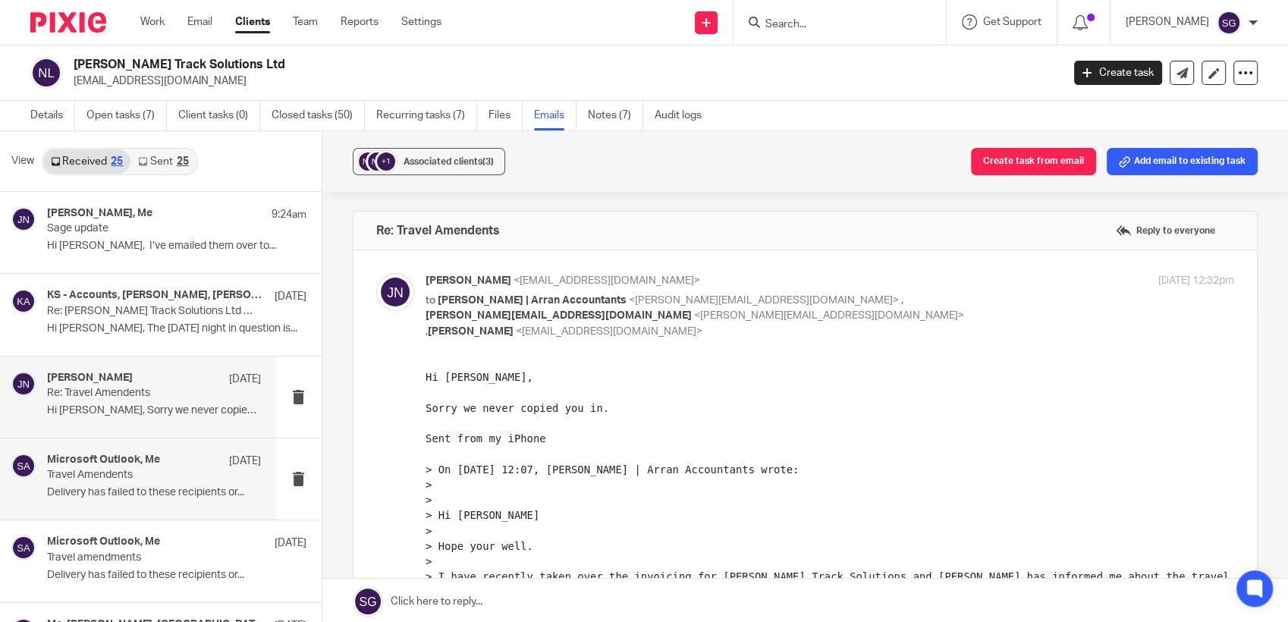
click at [96, 501] on div "Microsoft Outlook, Me [DATE] Travel Amendents Delivery has failed to these reci…" at bounding box center [154, 479] width 214 height 51
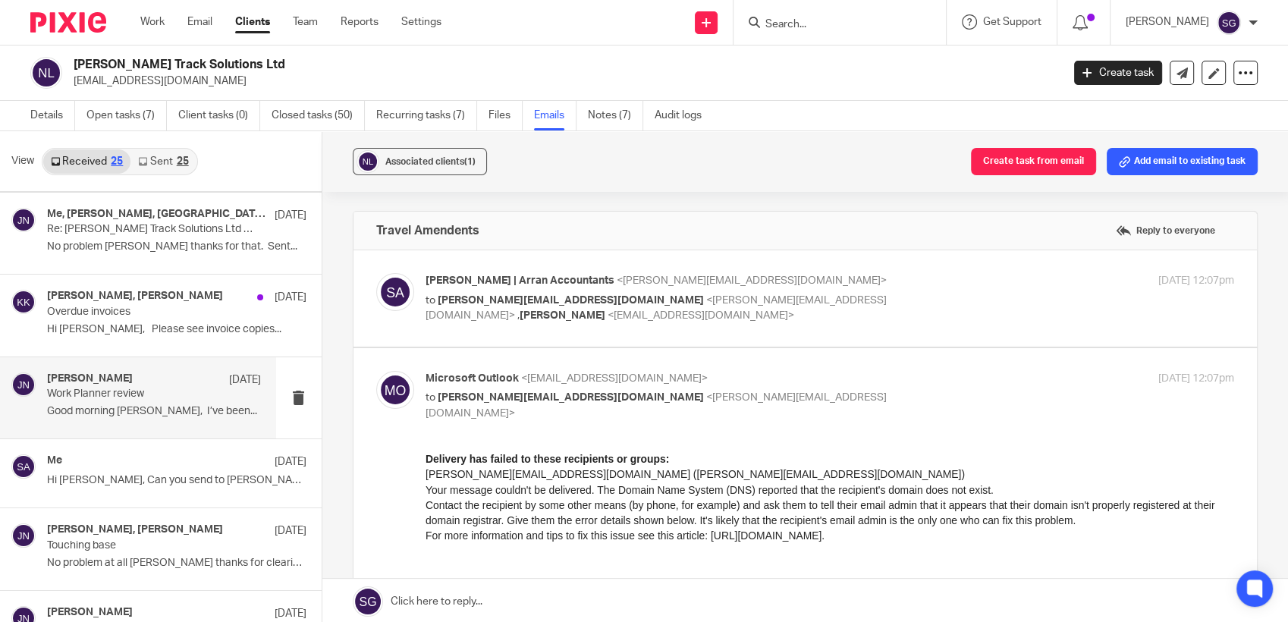
scroll to position [421, 0]
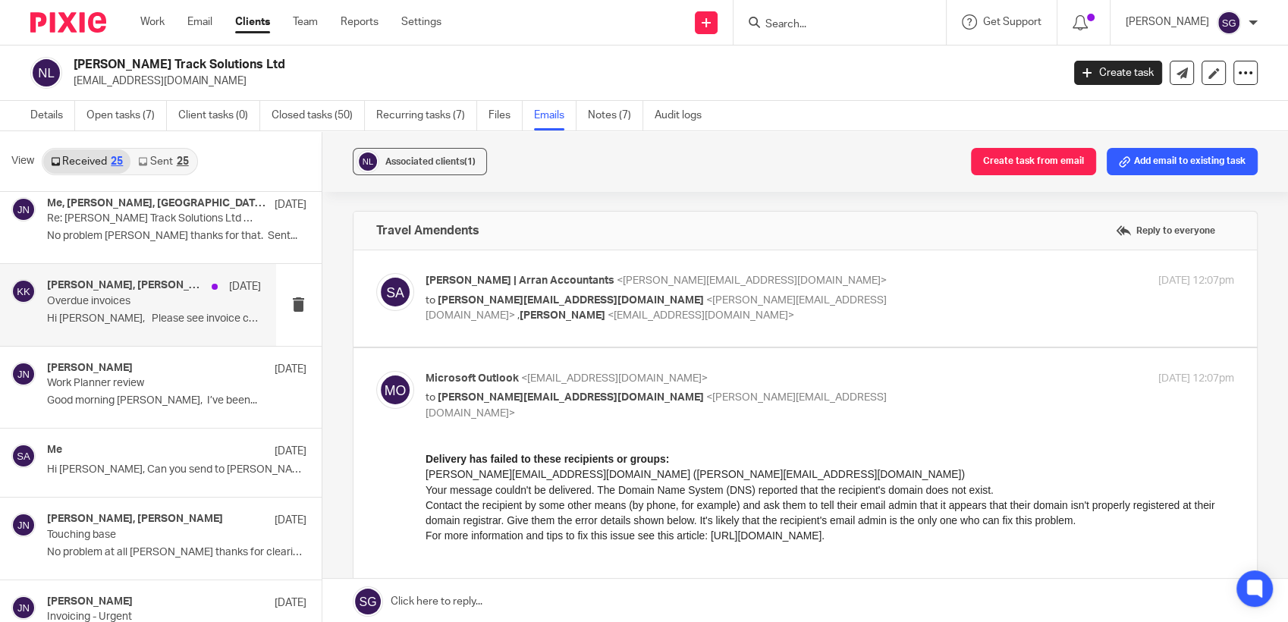
click at [117, 306] on div "[PERSON_NAME], [PERSON_NAME] [DATE] Overdue invoices Hi [PERSON_NAME], Please s…" at bounding box center [154, 304] width 214 height 51
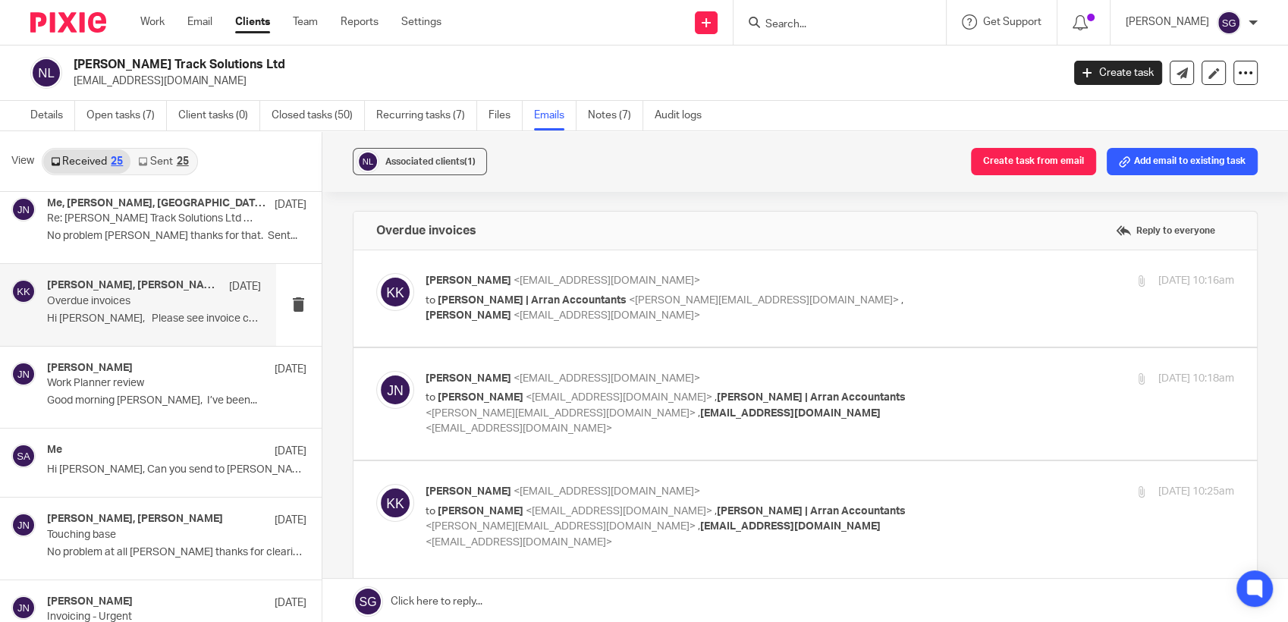
scroll to position [0, 0]
click at [515, 331] on label at bounding box center [805, 298] width 904 height 96
click at [376, 273] on input "checkbox" at bounding box center [375, 272] width 1 height 1
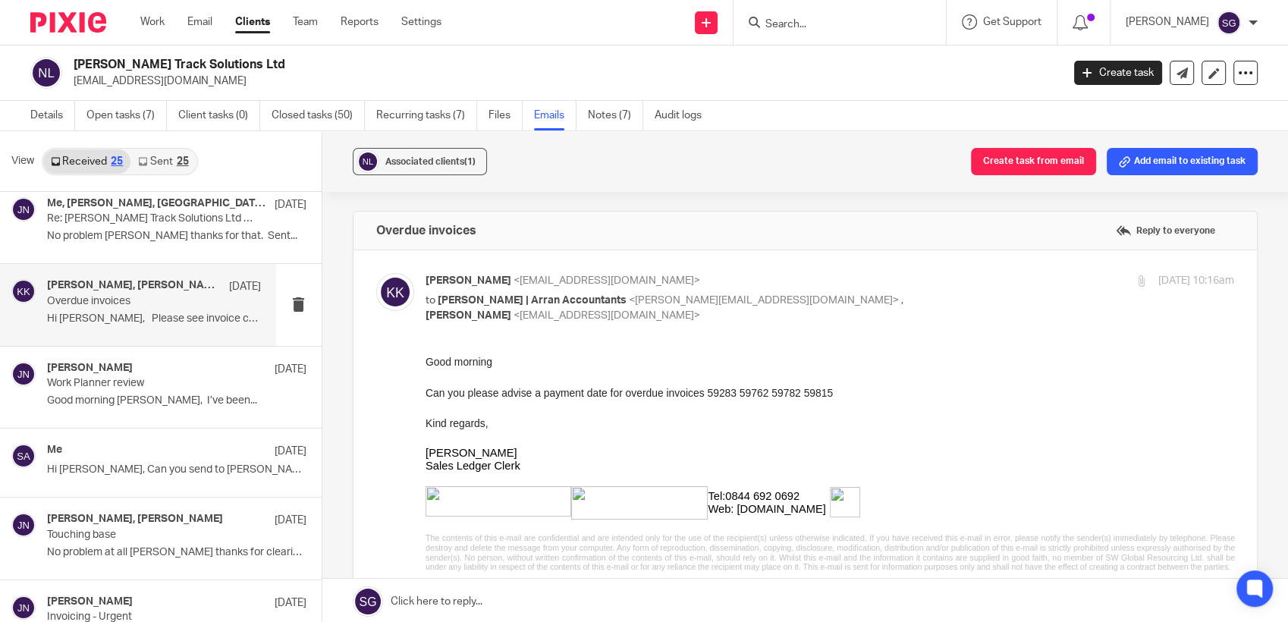
click at [514, 320] on span "<[EMAIL_ADDRESS][DOMAIN_NAME]>" at bounding box center [607, 315] width 187 height 11
checkbox input "false"
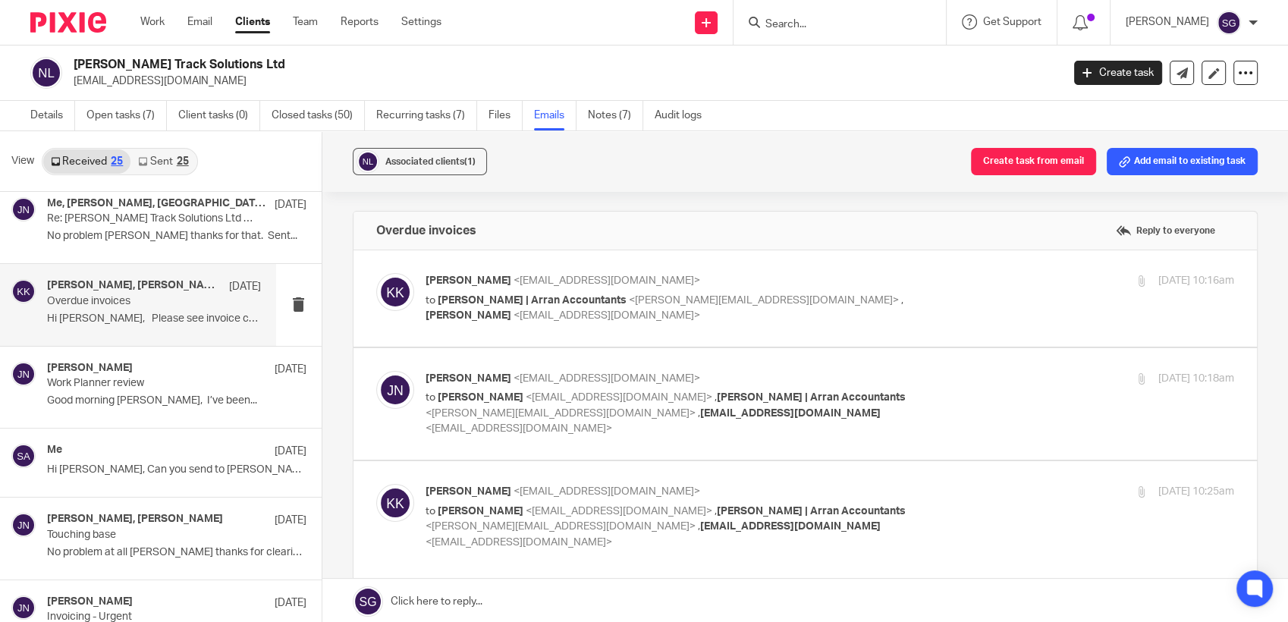
click at [509, 419] on p "to [PERSON_NAME] <[EMAIL_ADDRESS][DOMAIN_NAME]> , [PERSON_NAME] | Arran Account…" at bounding box center [695, 413] width 539 height 47
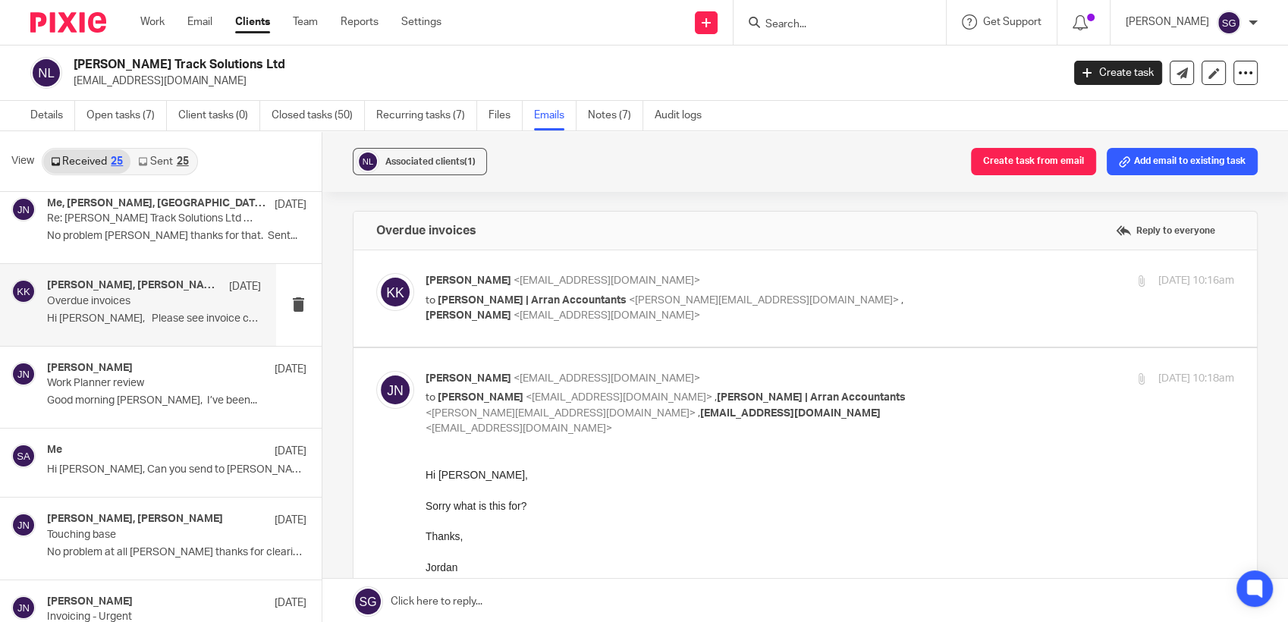
scroll to position [168, 0]
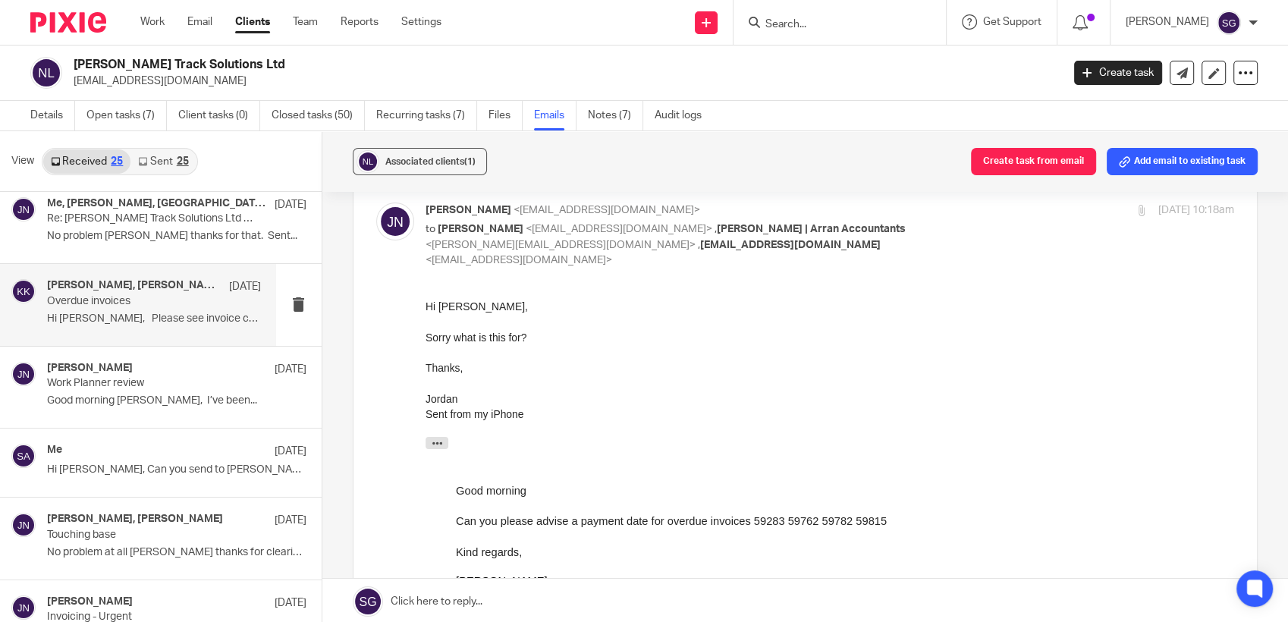
click at [516, 250] on p "to [PERSON_NAME] <[EMAIL_ADDRESS][DOMAIN_NAME]> , [PERSON_NAME] | Arran Account…" at bounding box center [695, 244] width 539 height 47
checkbox input "false"
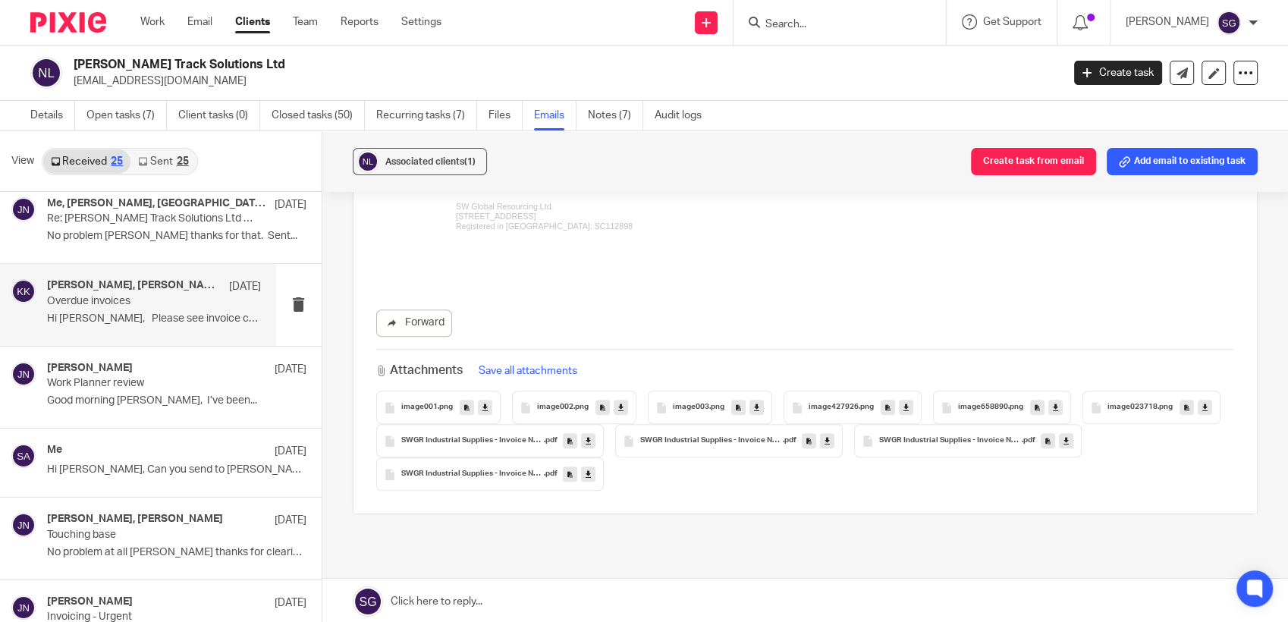
scroll to position [1408, 0]
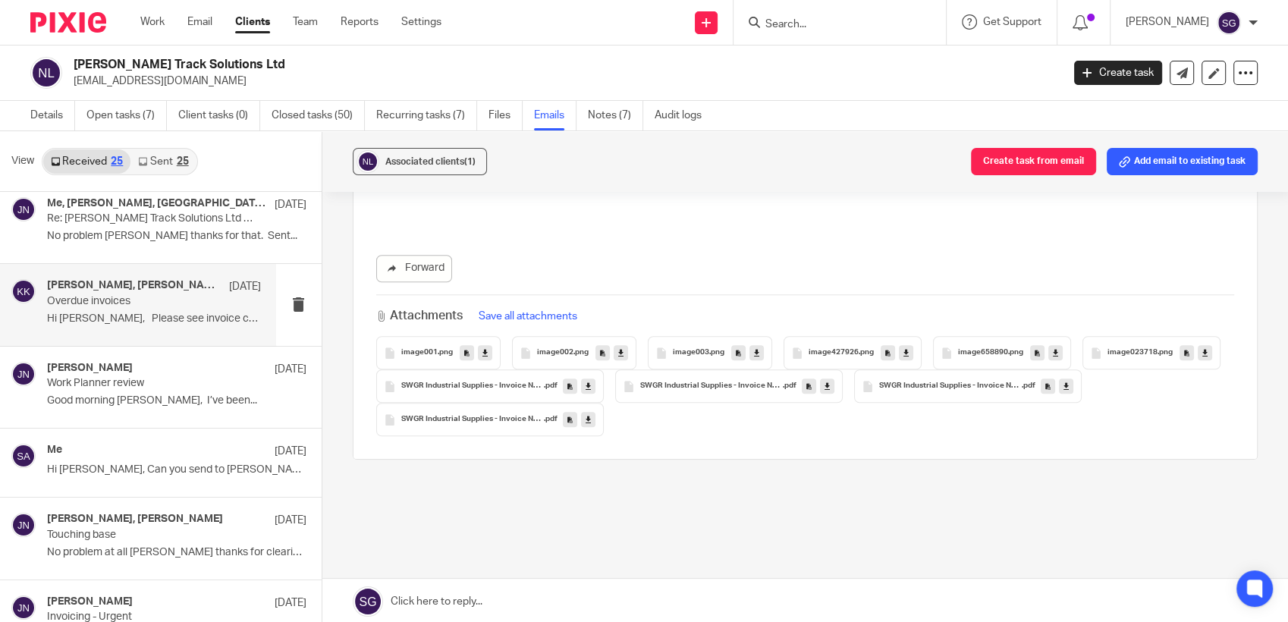
click at [879, 386] on span "SWGR Industrial Supplies - Invoice No 59762" at bounding box center [950, 386] width 143 height 9
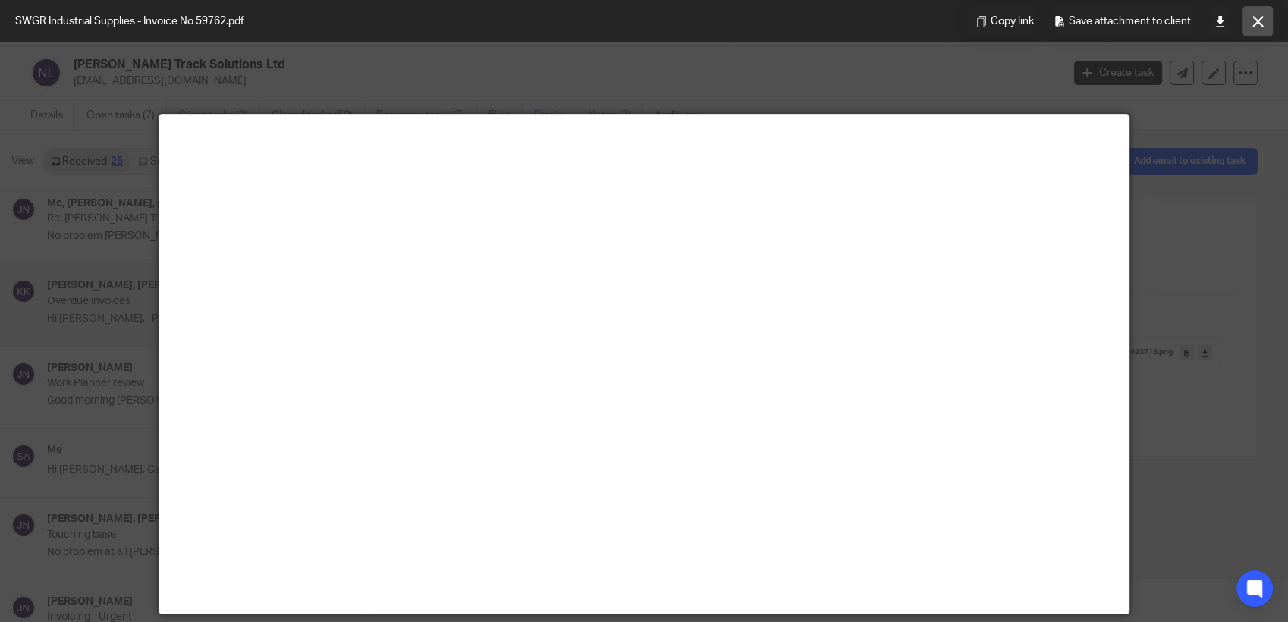
click at [1262, 19] on icon at bounding box center [1257, 21] width 11 height 11
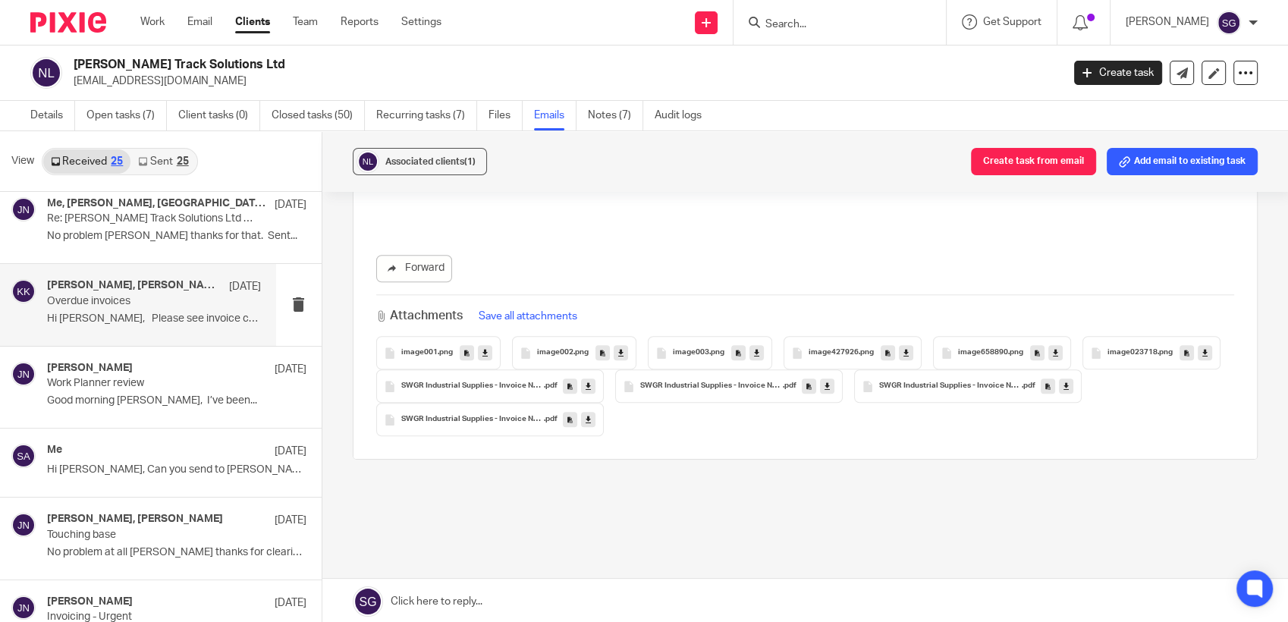
click at [544, 415] on span "SWGR Industrial Supplies - Invoice No 59283" at bounding box center [472, 419] width 143 height 9
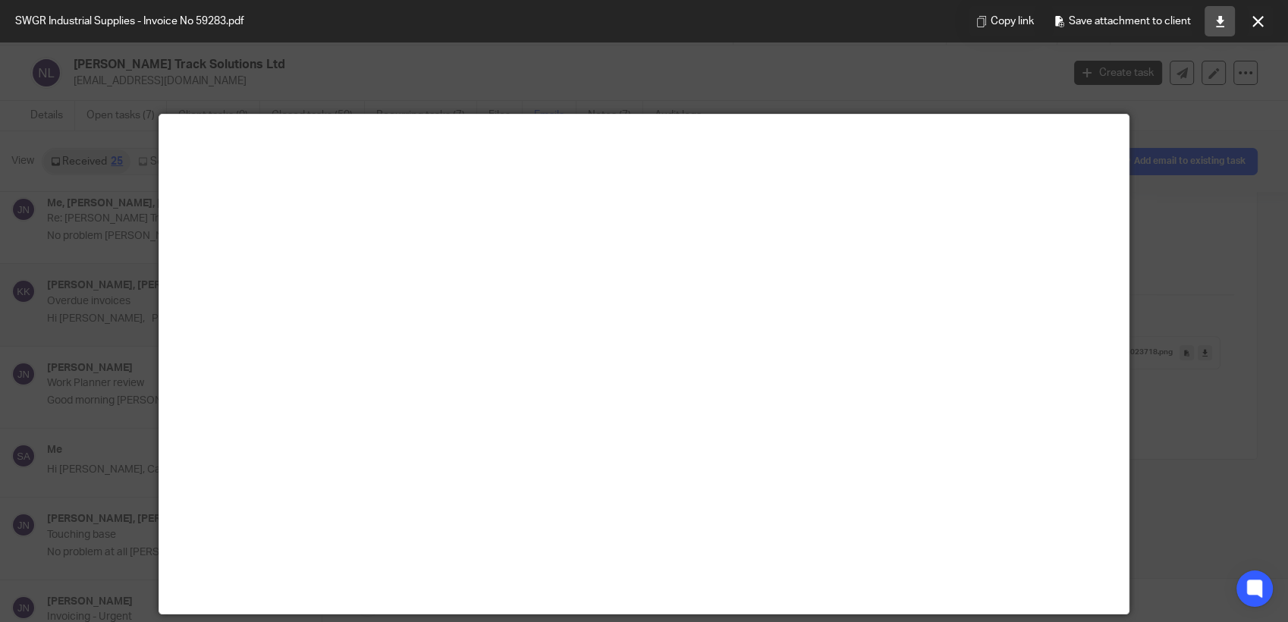
click at [1221, 16] on icon at bounding box center [1219, 21] width 11 height 11
click at [1271, 24] on button at bounding box center [1257, 21] width 30 height 30
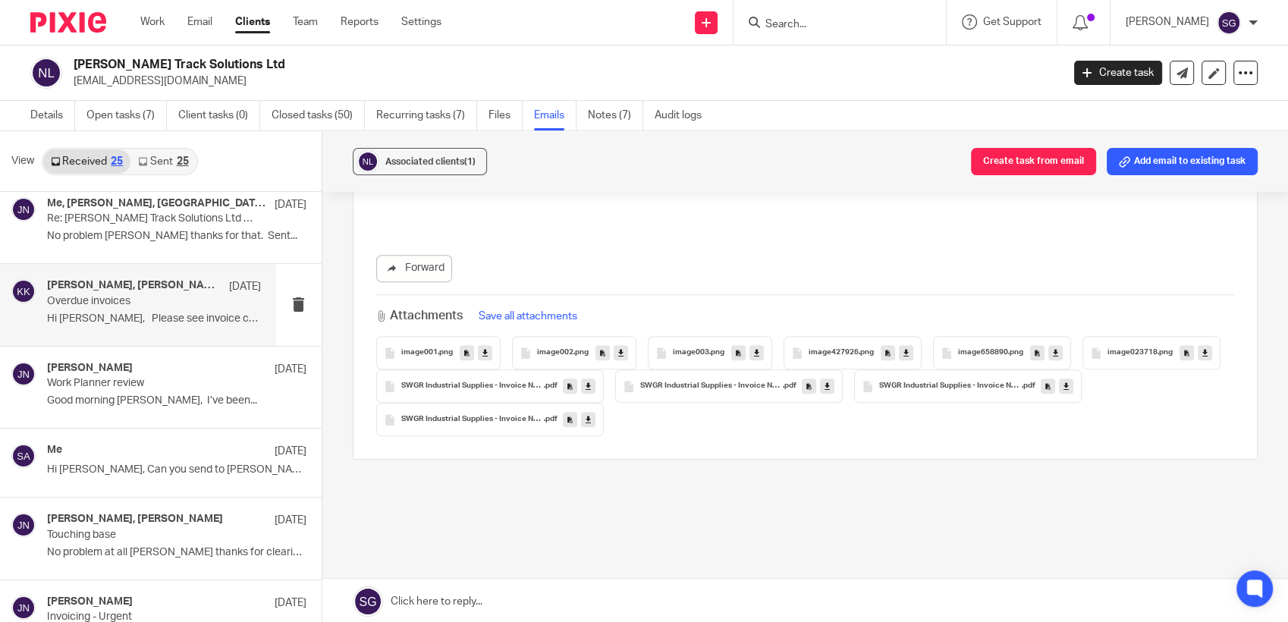
click at [428, 348] on span "image001" at bounding box center [419, 352] width 36 height 9
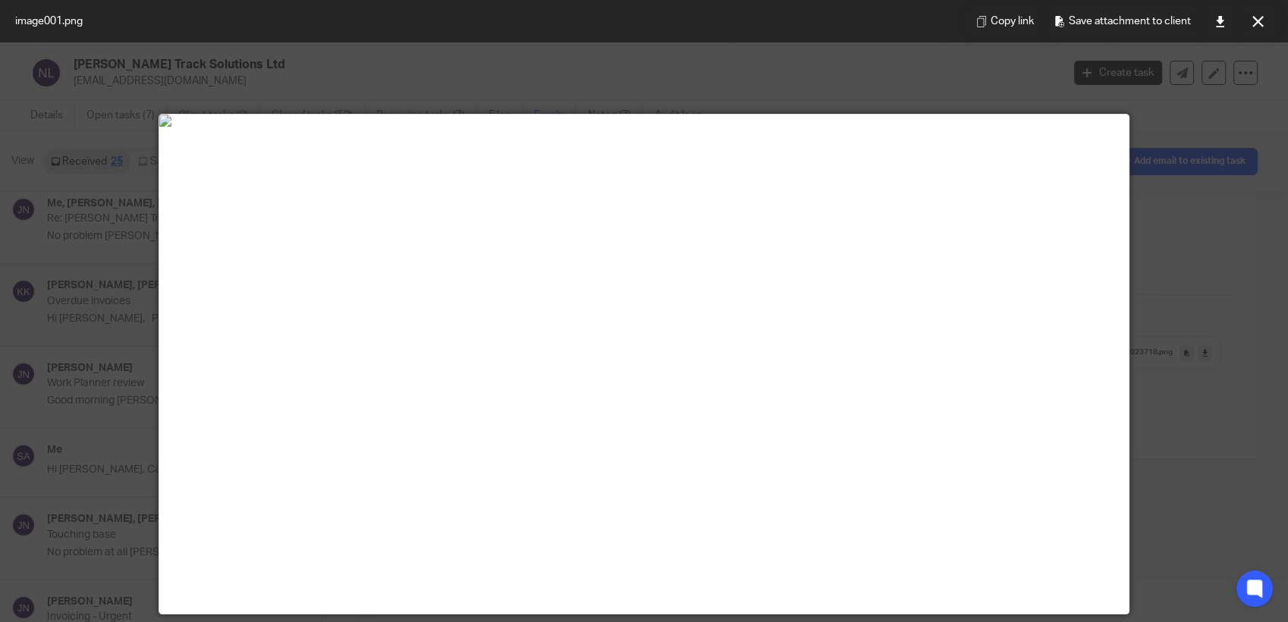
click at [1255, 26] on icon at bounding box center [1257, 21] width 11 height 11
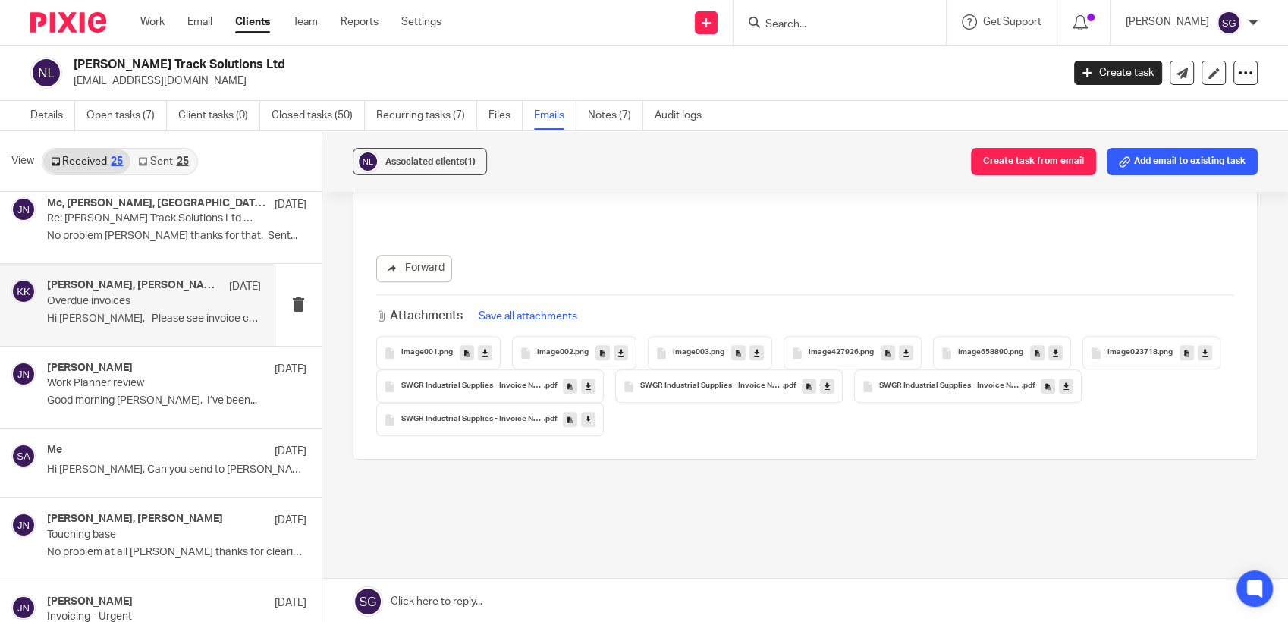
click at [560, 336] on div "image002 .png" at bounding box center [574, 352] width 124 height 33
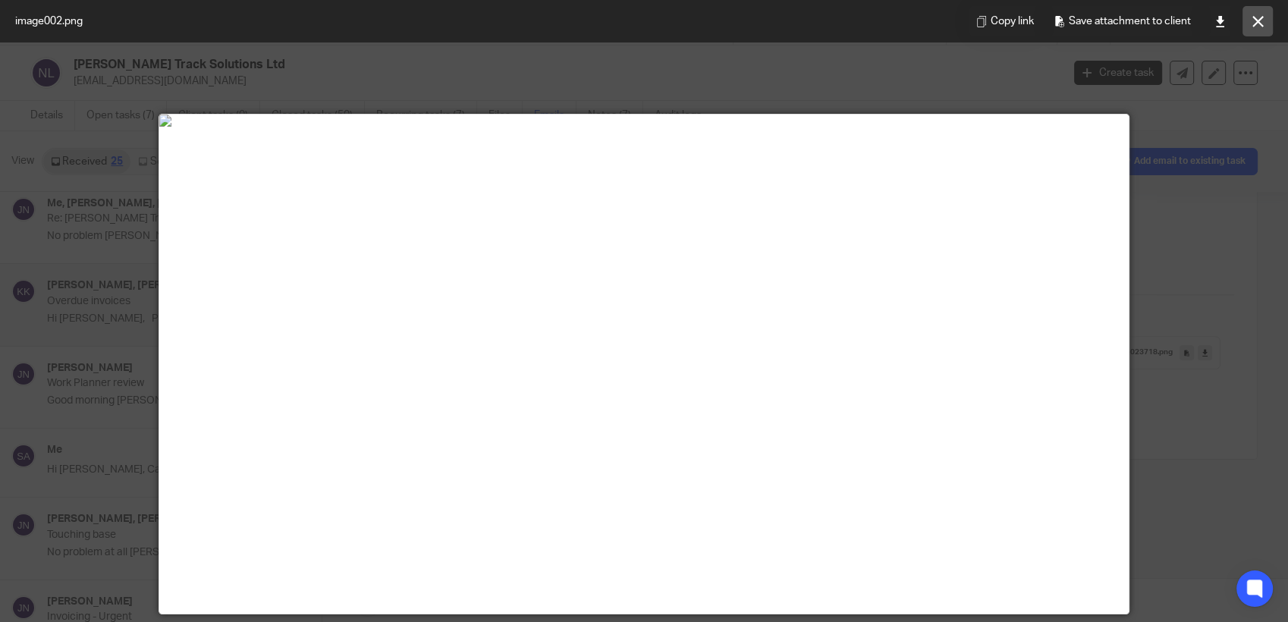
click at [1263, 21] on button at bounding box center [1257, 21] width 30 height 30
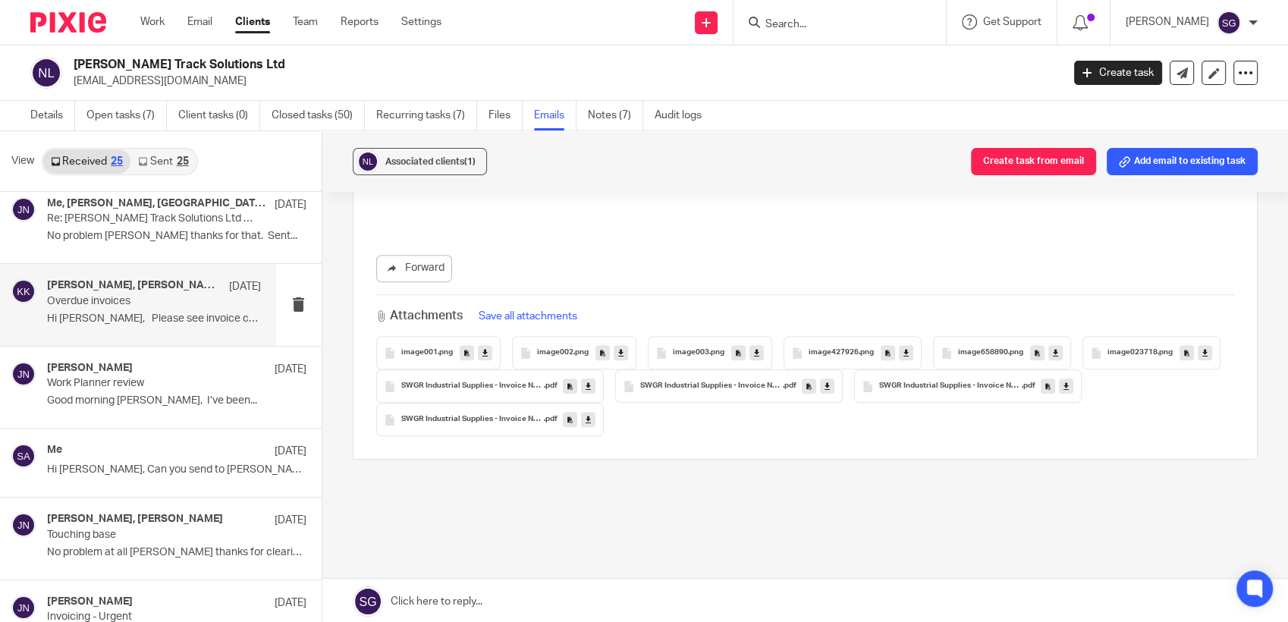
click at [544, 382] on span "SWGR Industrial Supplies - Invoice No 59815" at bounding box center [472, 386] width 143 height 9
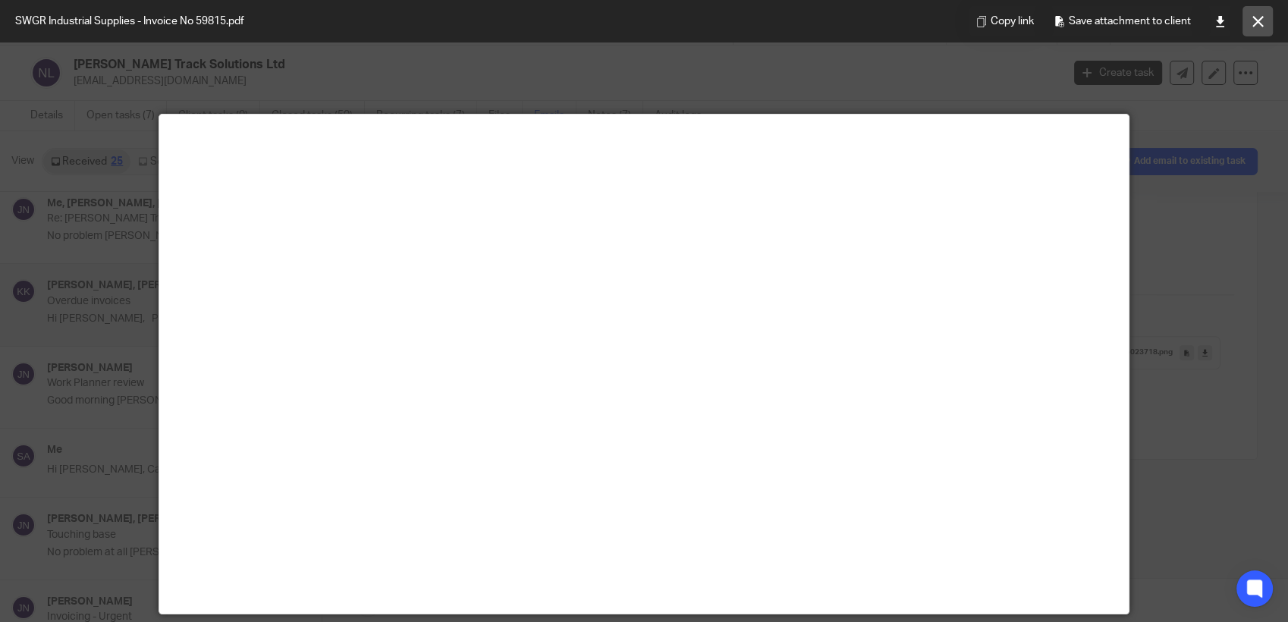
click at [1266, 24] on button at bounding box center [1257, 21] width 30 height 30
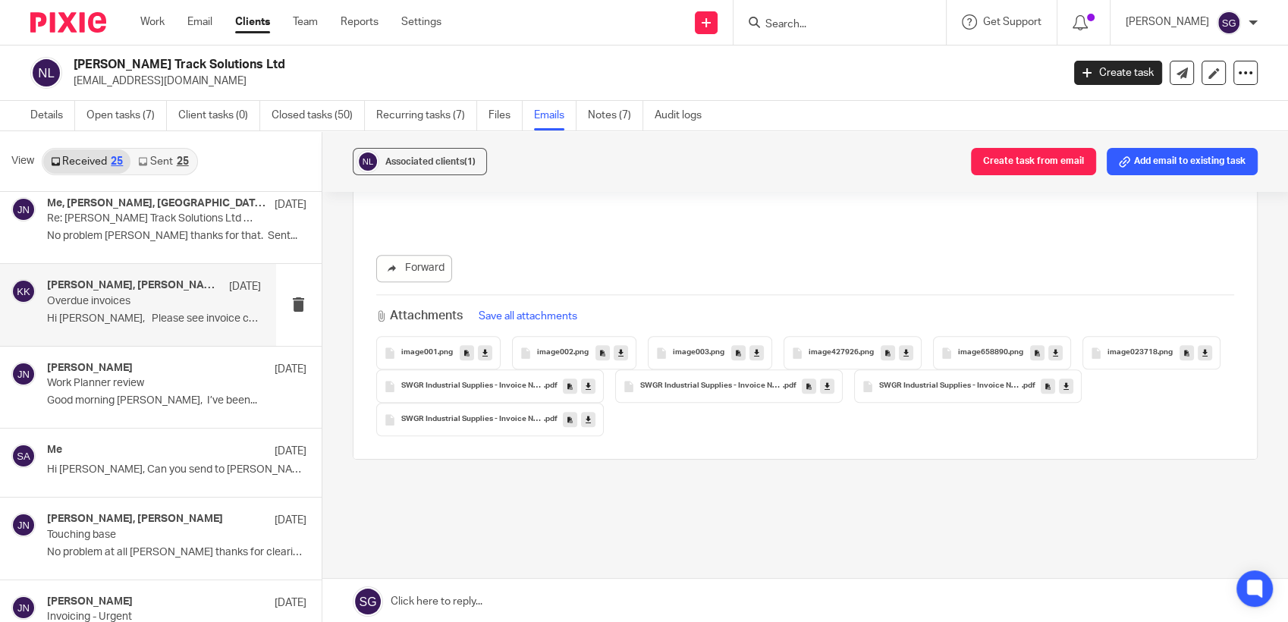
click at [831, 369] on div "SWGR Industrial Supplies - Invoice No 59782 .pdf" at bounding box center [729, 385] width 228 height 33
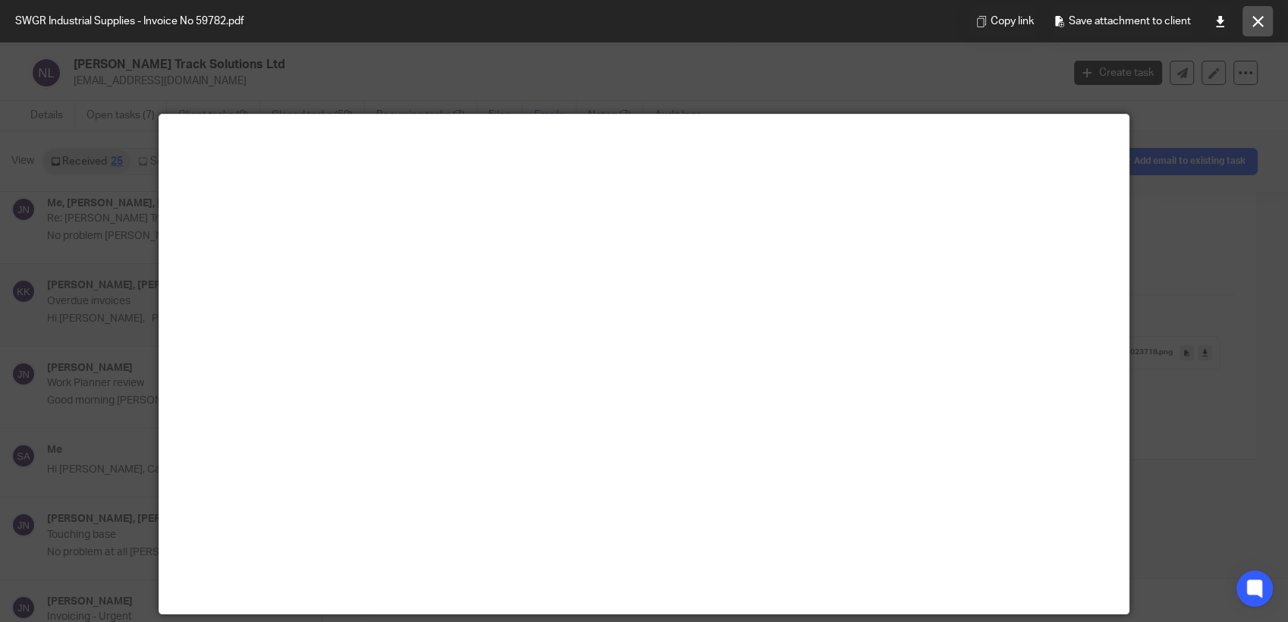
click at [1256, 24] on icon at bounding box center [1257, 21] width 11 height 11
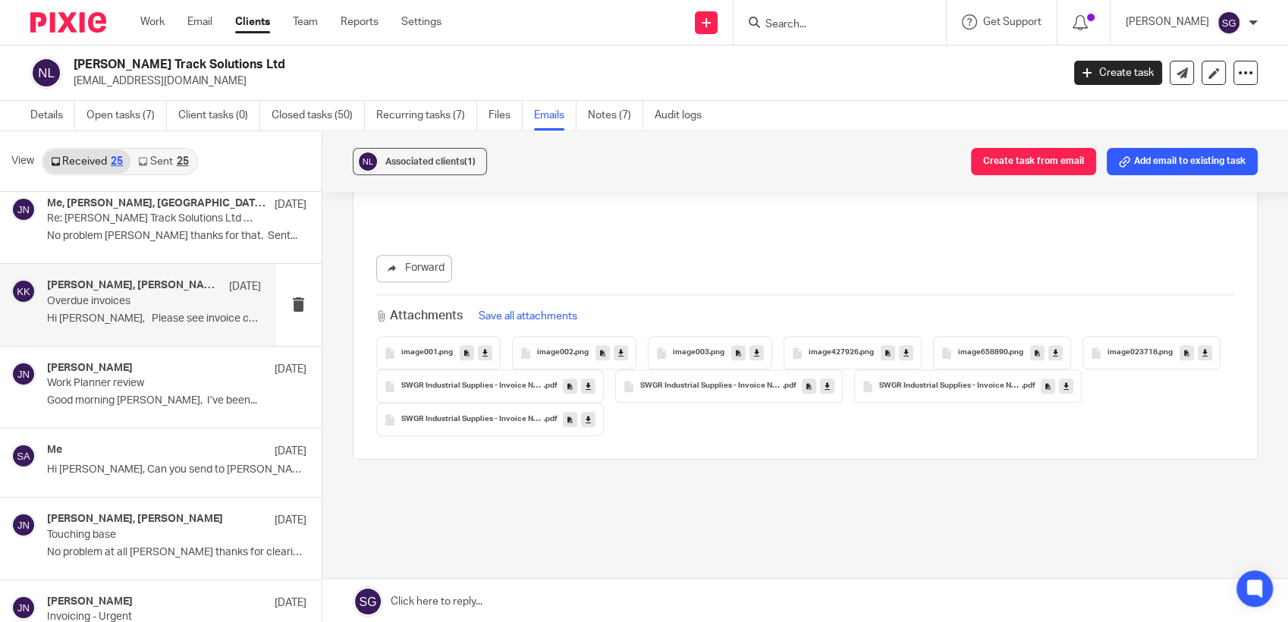
click at [831, 369] on div "SWGR Industrial Supplies - Invoice No 59782 .pdf" at bounding box center [729, 385] width 228 height 33
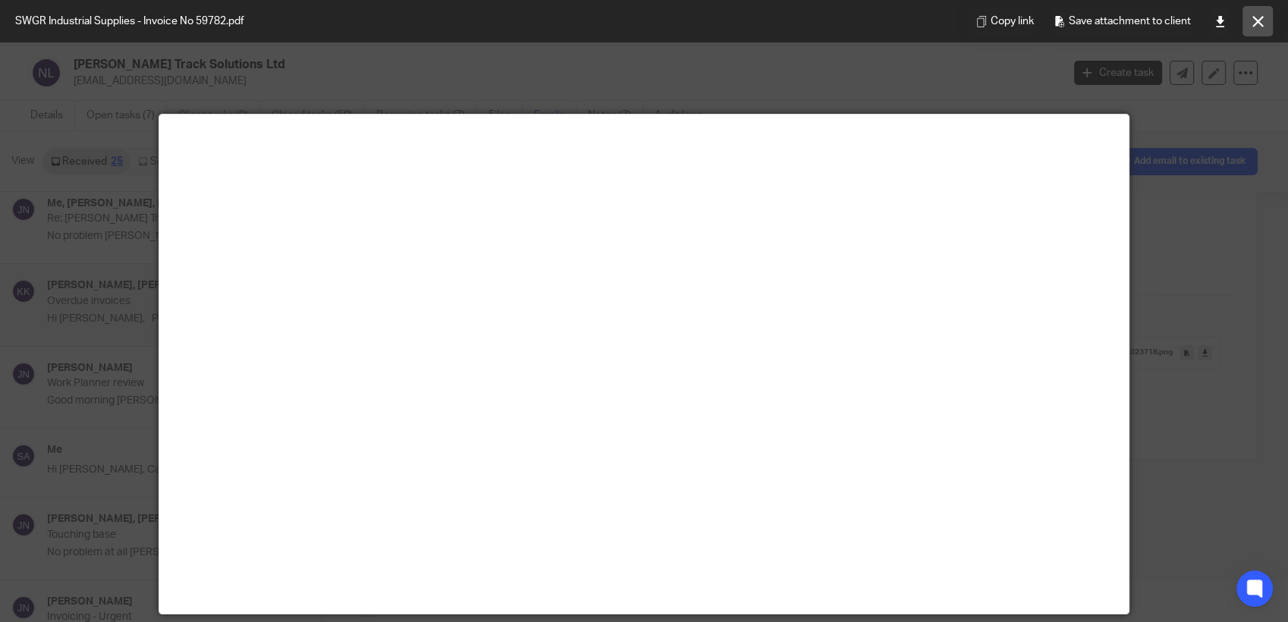
click at [1261, 18] on icon at bounding box center [1257, 21] width 11 height 11
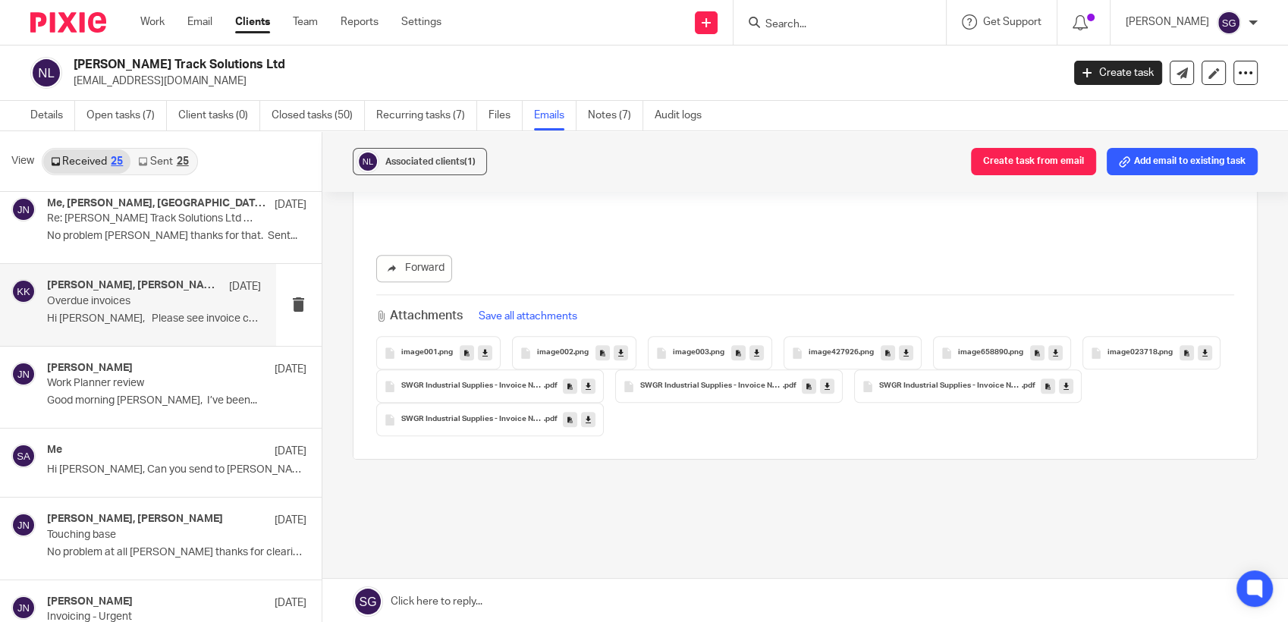
click at [1107, 355] on span "image023718" at bounding box center [1132, 352] width 50 height 9
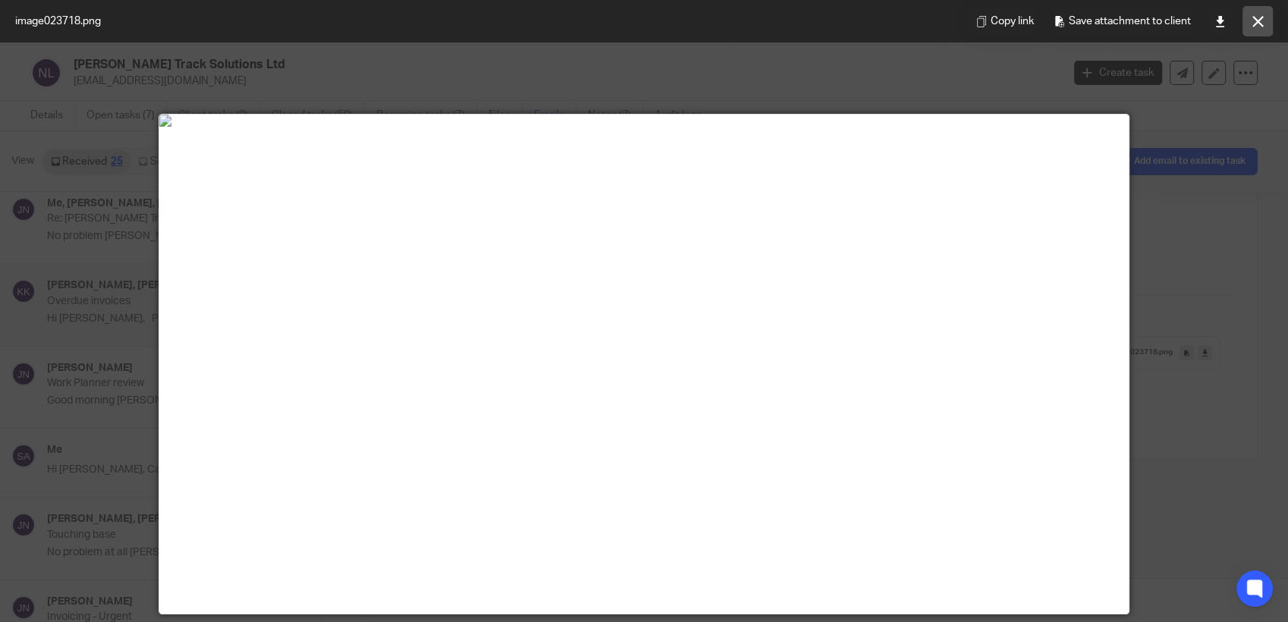
click at [1252, 22] on icon at bounding box center [1257, 21] width 11 height 11
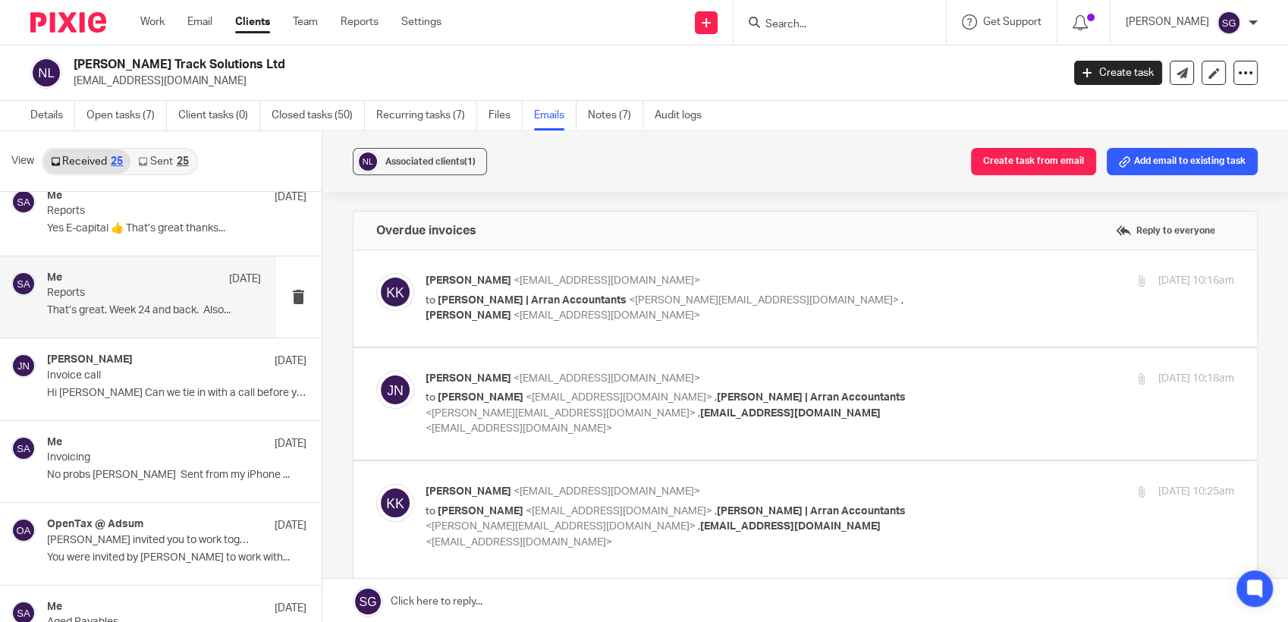
scroll to position [1348, 0]
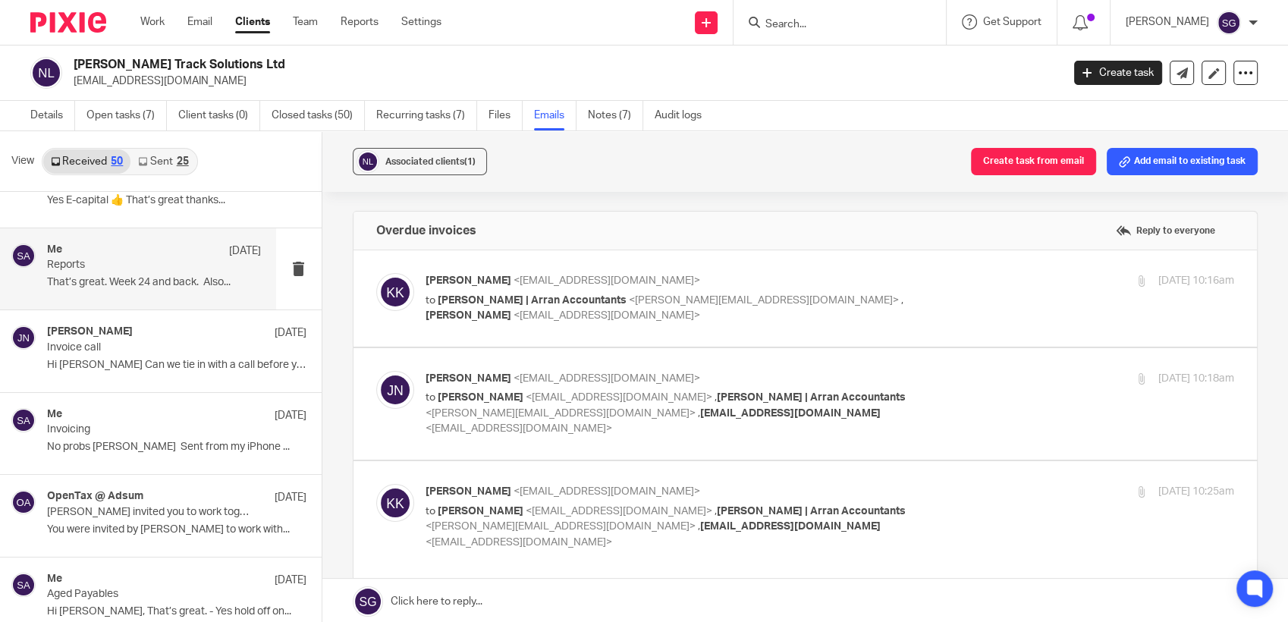
click at [136, 283] on p "That’s great. Week 24 and back. Also..." at bounding box center [154, 282] width 214 height 13
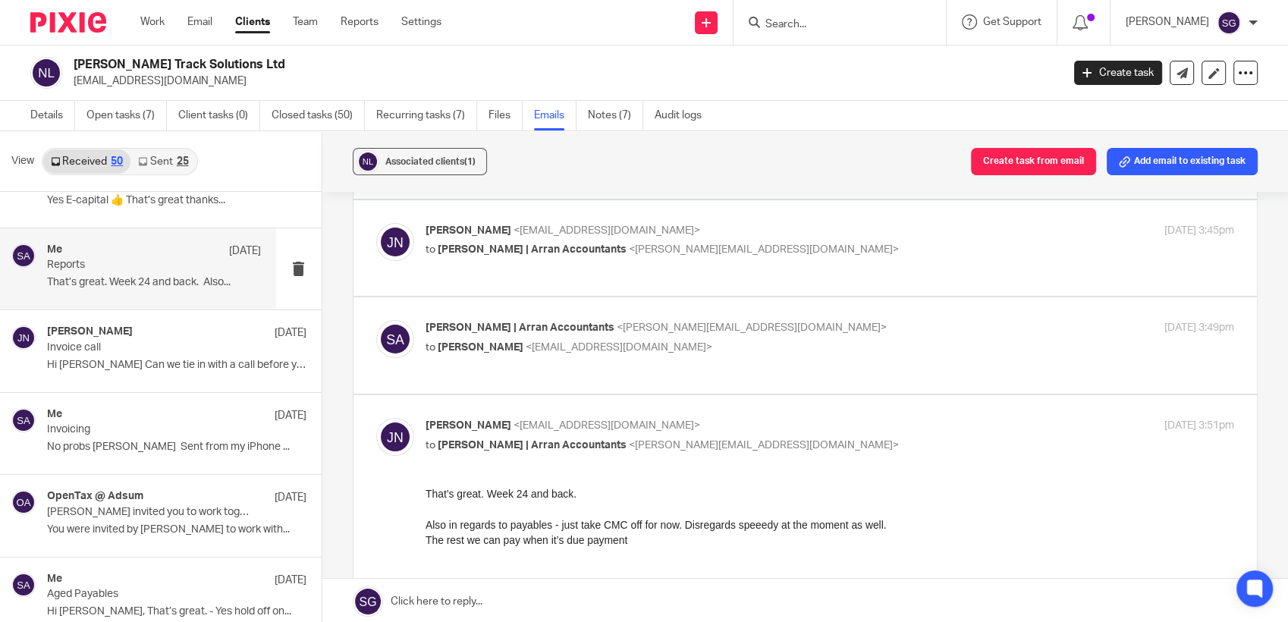
scroll to position [84, 0]
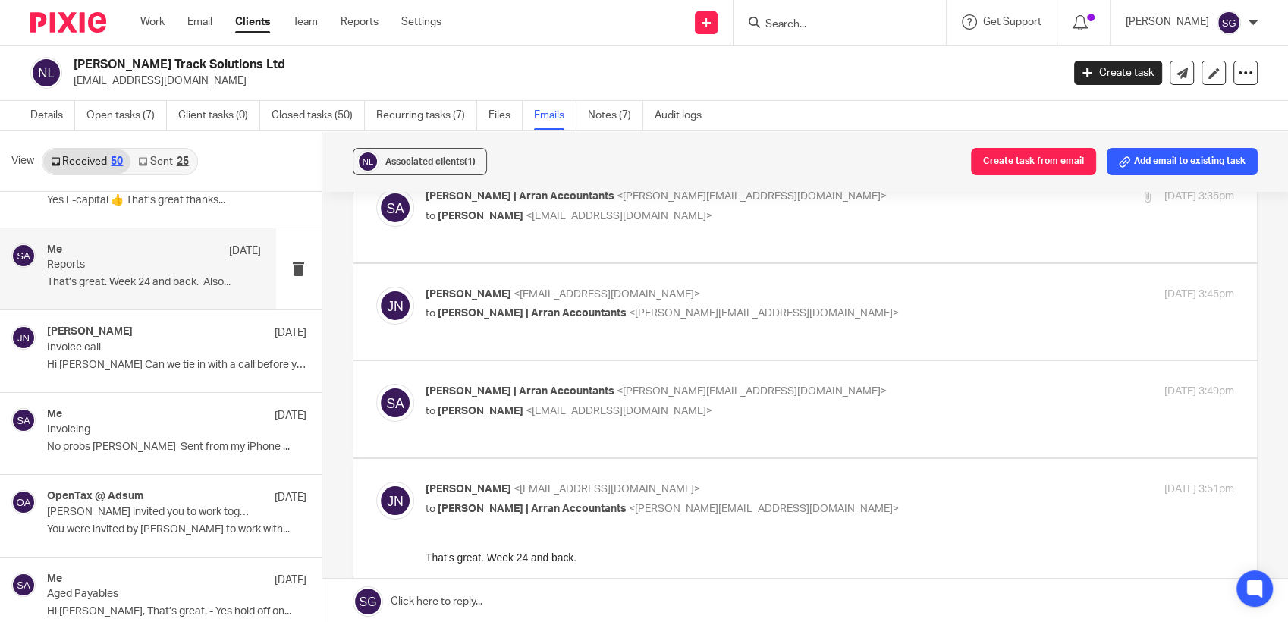
click at [502, 416] on p "to [PERSON_NAME] <[EMAIL_ADDRESS][DOMAIN_NAME]>" at bounding box center [695, 412] width 539 height 16
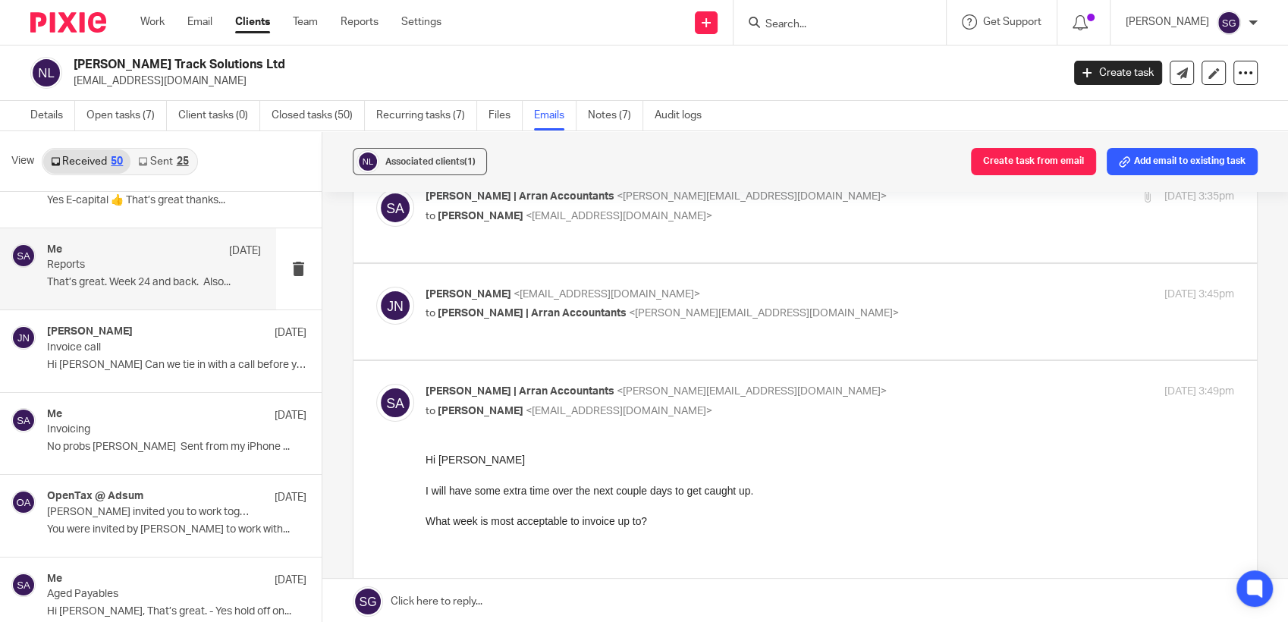
scroll to position [0, 0]
click at [493, 417] on p "to [PERSON_NAME] <[EMAIL_ADDRESS][DOMAIN_NAME]>" at bounding box center [695, 412] width 539 height 16
checkbox input "false"
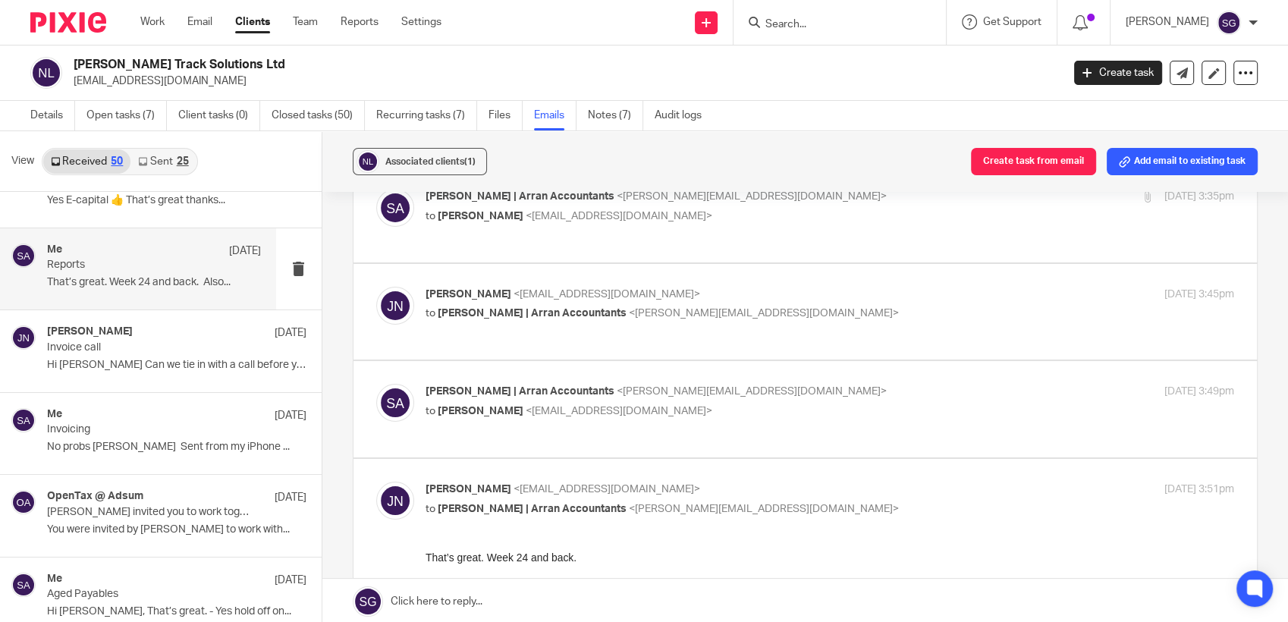
click at [498, 319] on p "to [PERSON_NAME] | Arran Accountants <[PERSON_NAME][EMAIL_ADDRESS][DOMAIN_NAME]>" at bounding box center [695, 314] width 539 height 16
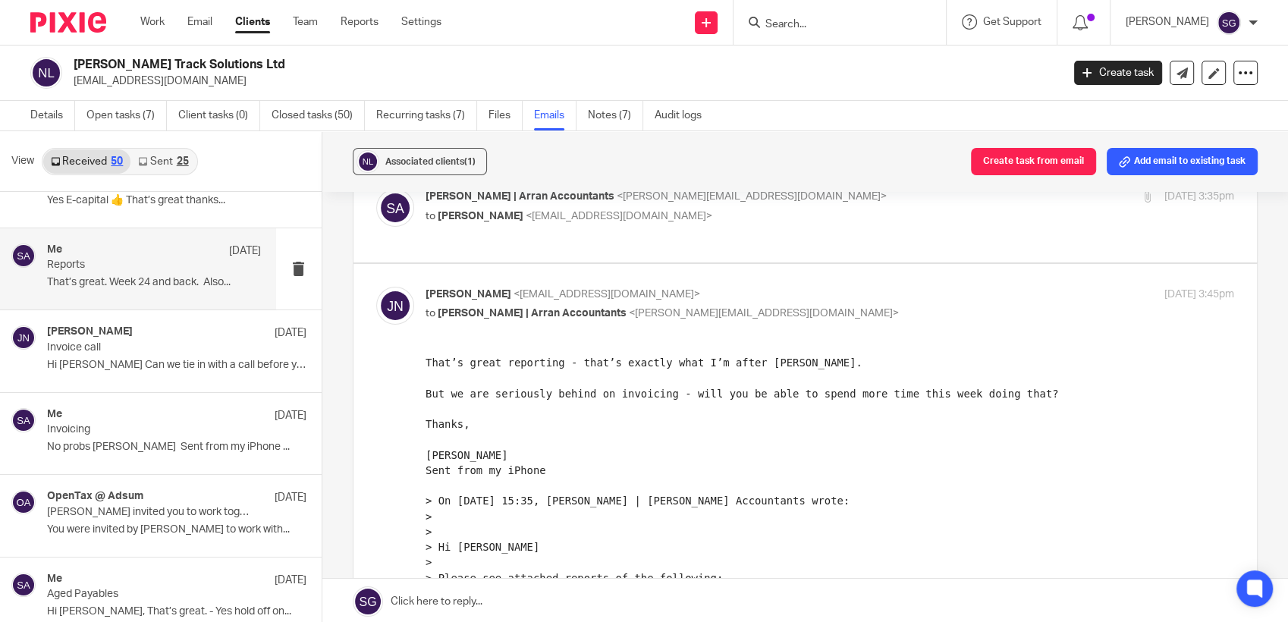
click at [498, 319] on p "to [PERSON_NAME] | Arran Accountants <[PERSON_NAME][EMAIL_ADDRESS][DOMAIN_NAME]>" at bounding box center [695, 314] width 539 height 16
checkbox input "false"
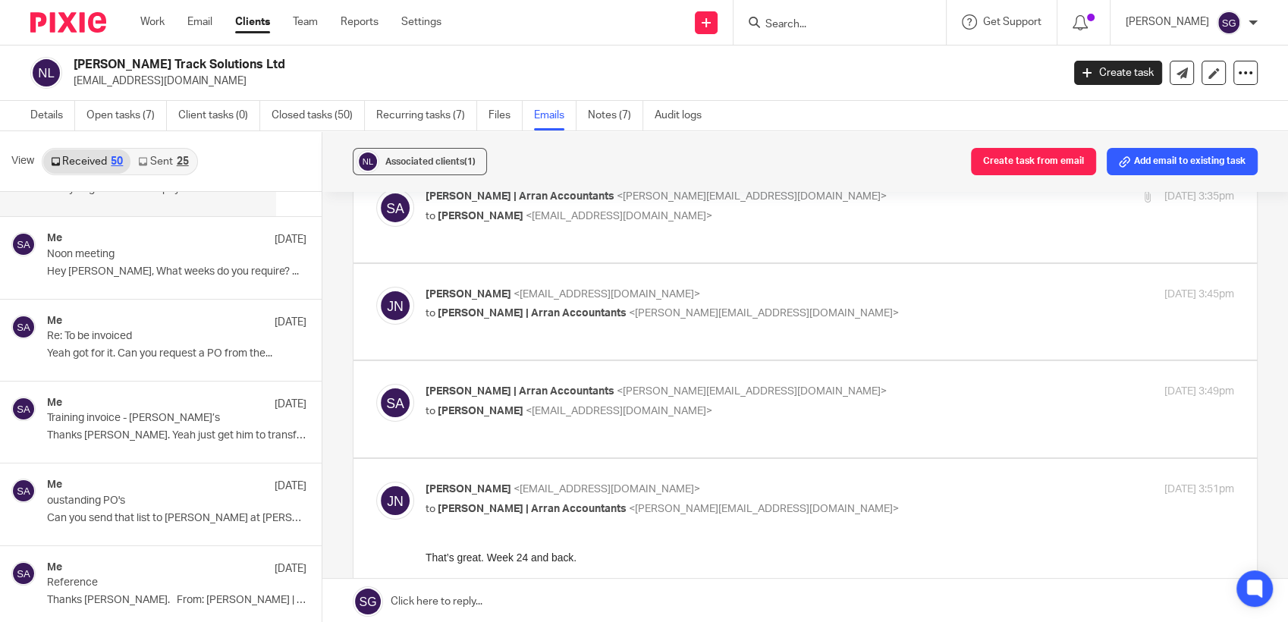
scroll to position [1854, 0]
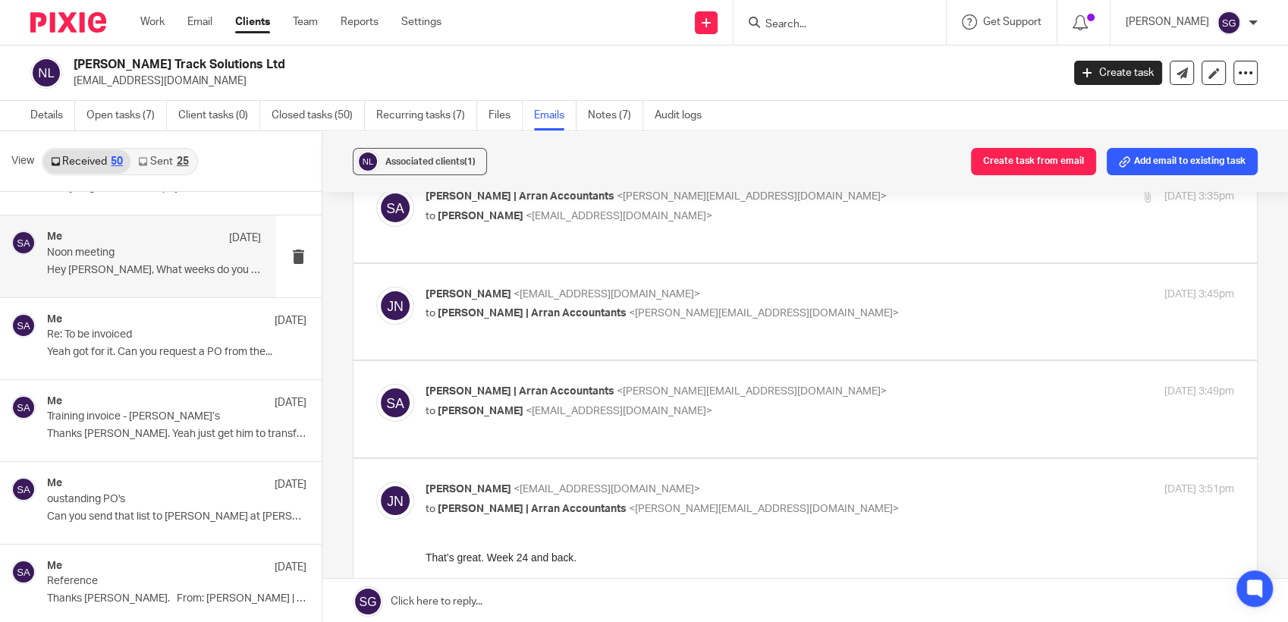
click at [146, 247] on p "Noon meeting" at bounding box center [132, 253] width 171 height 13
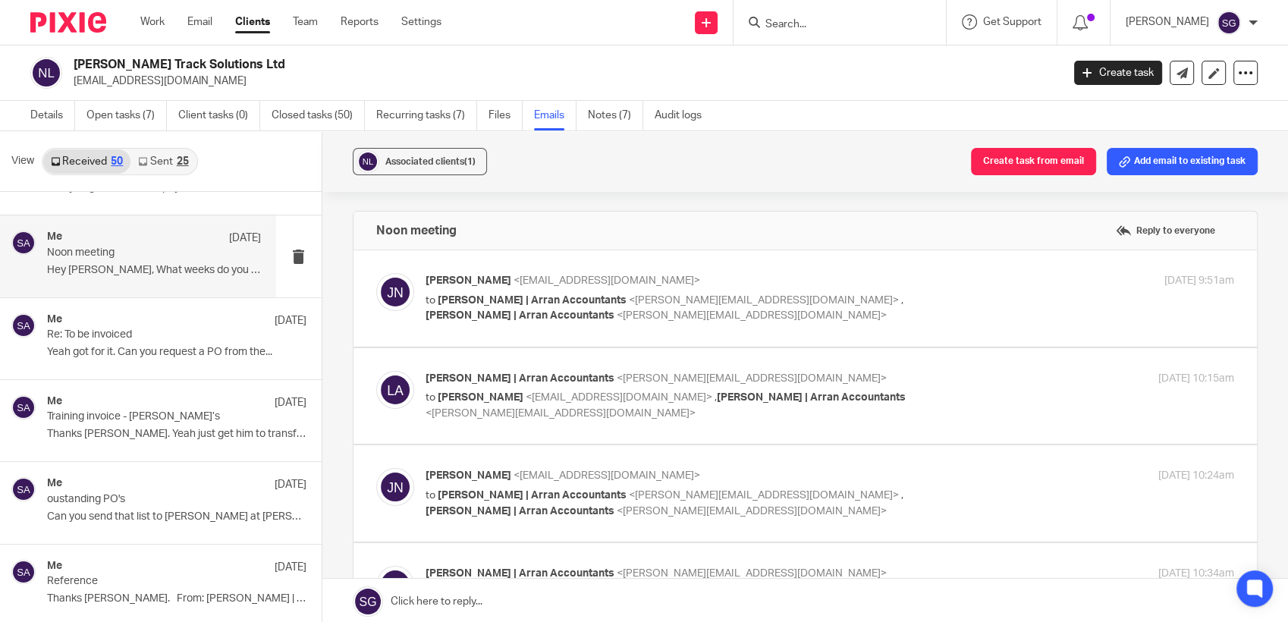
scroll to position [0, 0]
click at [469, 325] on label at bounding box center [805, 298] width 904 height 96
click at [376, 273] on input "checkbox" at bounding box center [375, 272] width 1 height 1
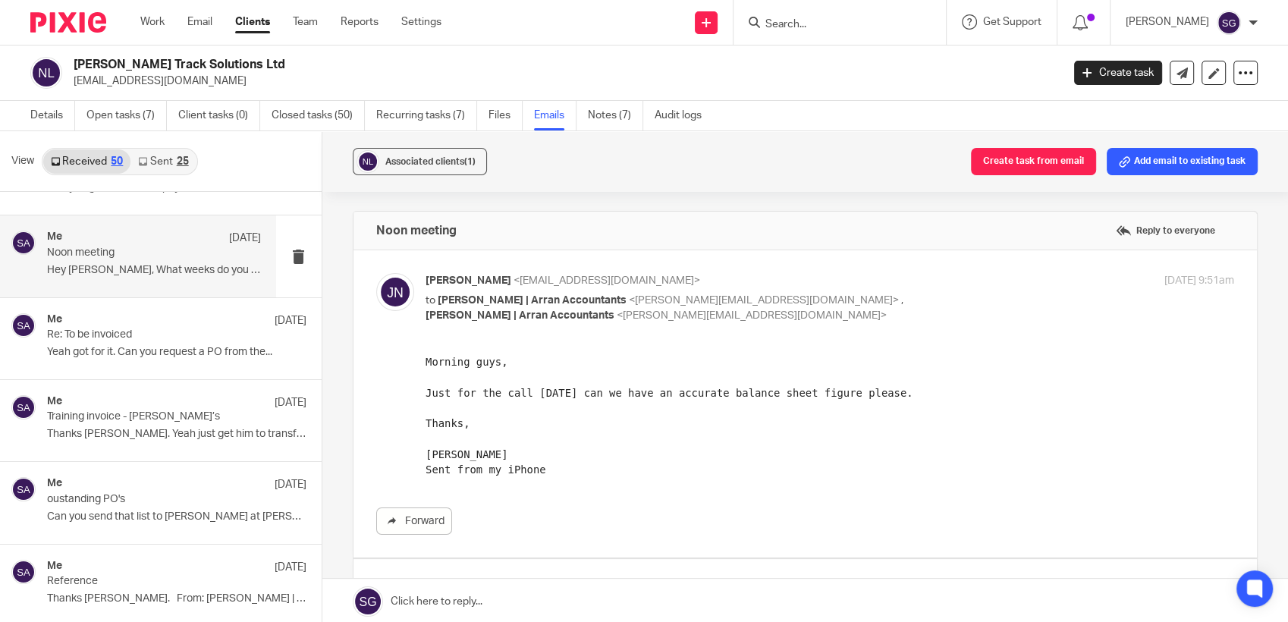
click at [504, 321] on p "to [PERSON_NAME] | Arran Accountants <[PERSON_NAME][EMAIL_ADDRESS][DOMAIN_NAME]…" at bounding box center [695, 308] width 539 height 31
checkbox input "false"
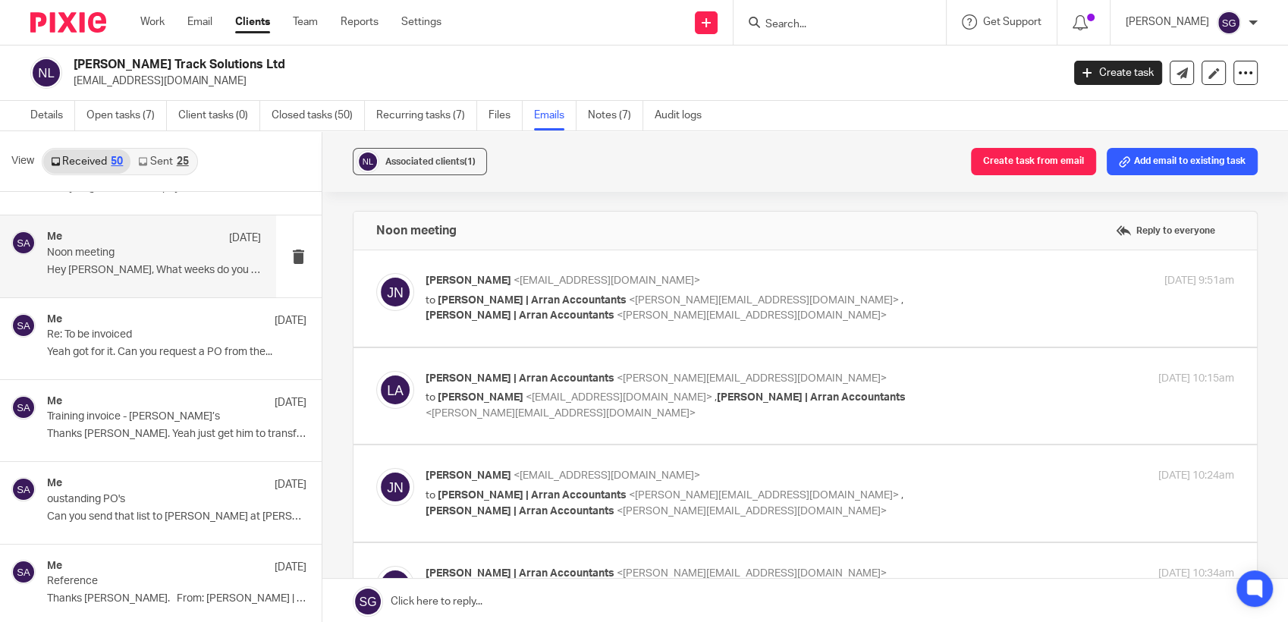
click at [501, 419] on p "to [PERSON_NAME] <[EMAIL_ADDRESS][DOMAIN_NAME]> , [PERSON_NAME] | Arran Account…" at bounding box center [695, 405] width 539 height 31
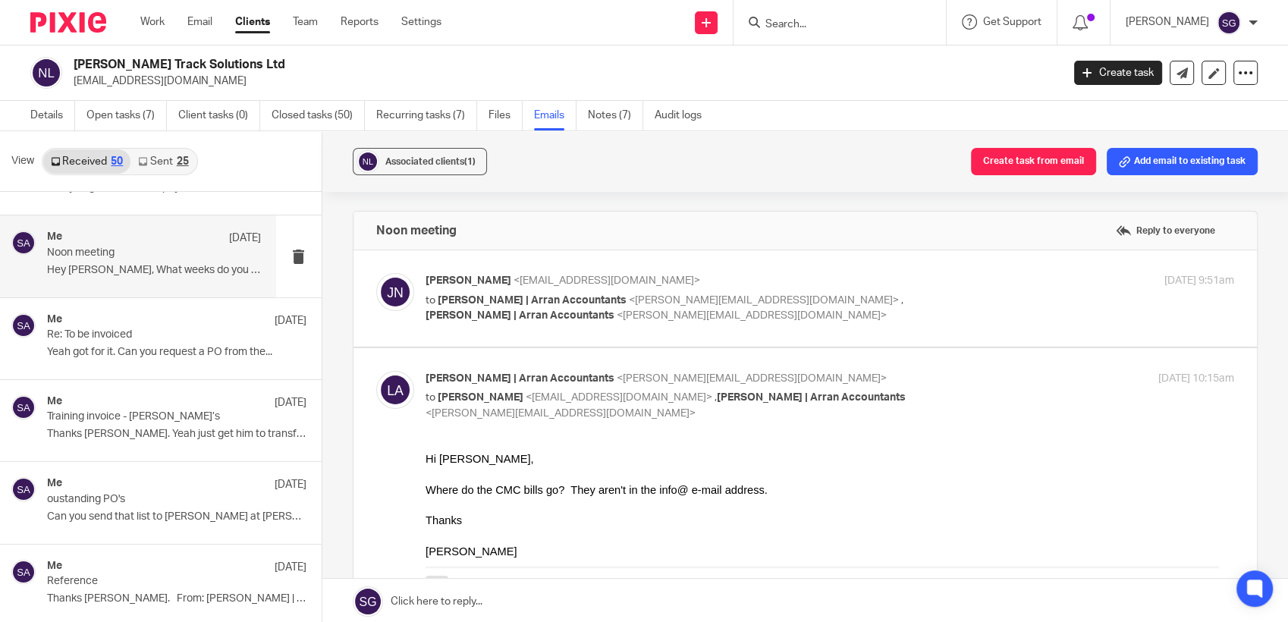
click at [501, 419] on p "to [PERSON_NAME] <[EMAIL_ADDRESS][DOMAIN_NAME]> , [PERSON_NAME] | Arran Account…" at bounding box center [695, 405] width 539 height 31
checkbox input "false"
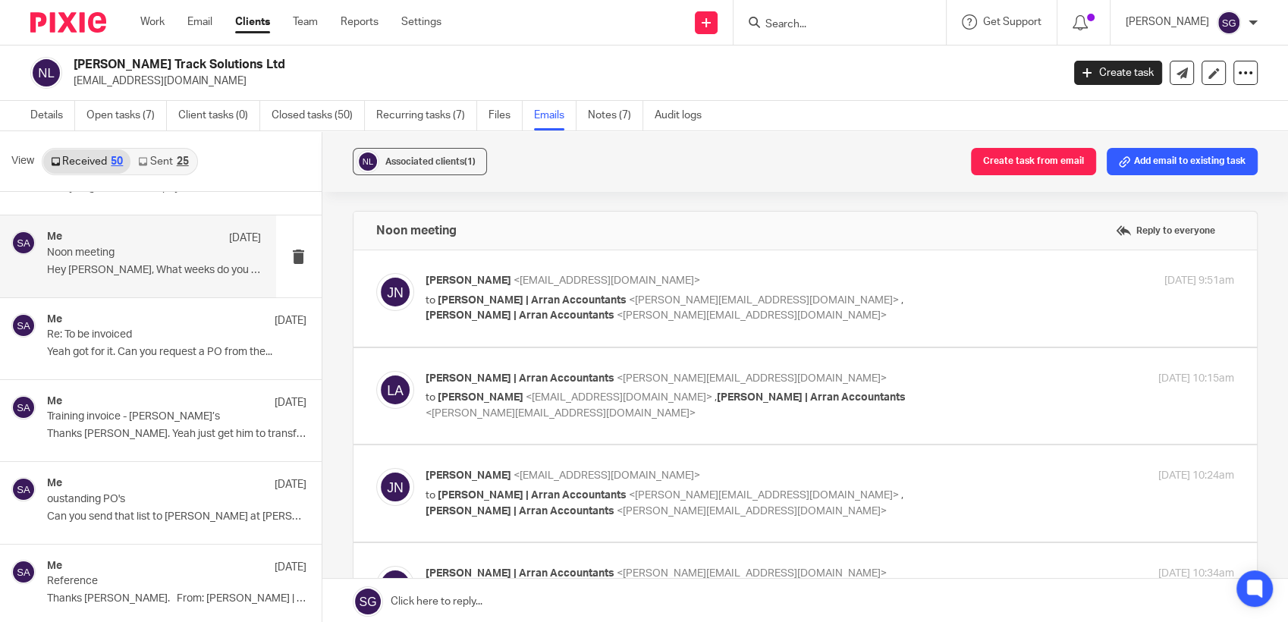
scroll to position [168, 0]
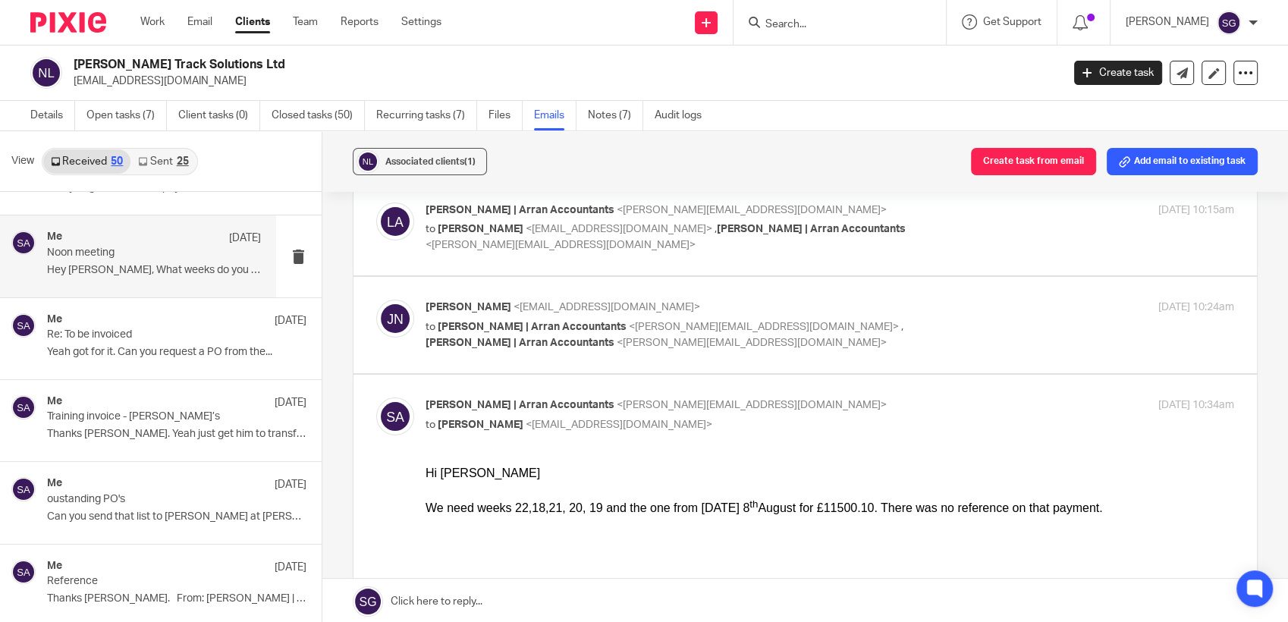
click at [526, 348] on p "to [PERSON_NAME] | Arran Accountants <[PERSON_NAME][EMAIL_ADDRESS][DOMAIN_NAME]…" at bounding box center [695, 334] width 539 height 31
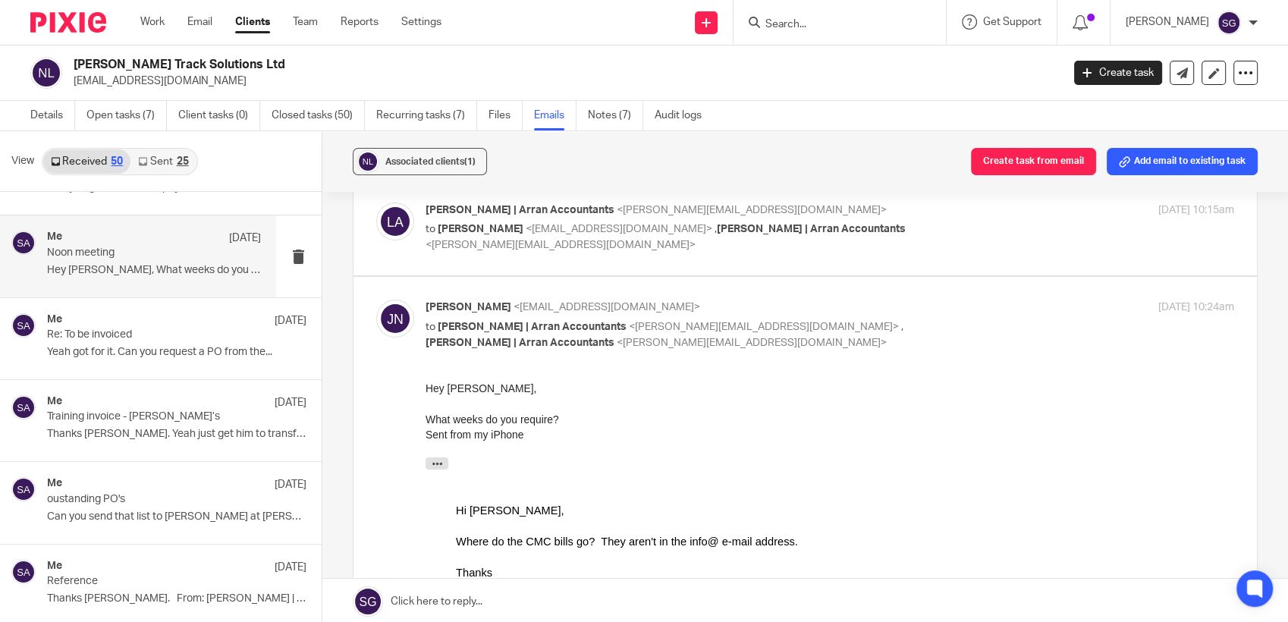
scroll to position [0, 0]
click at [526, 348] on p "to [PERSON_NAME] | Arran Accountants <[PERSON_NAME][EMAIL_ADDRESS][DOMAIN_NAME]…" at bounding box center [695, 334] width 539 height 31
checkbox input "false"
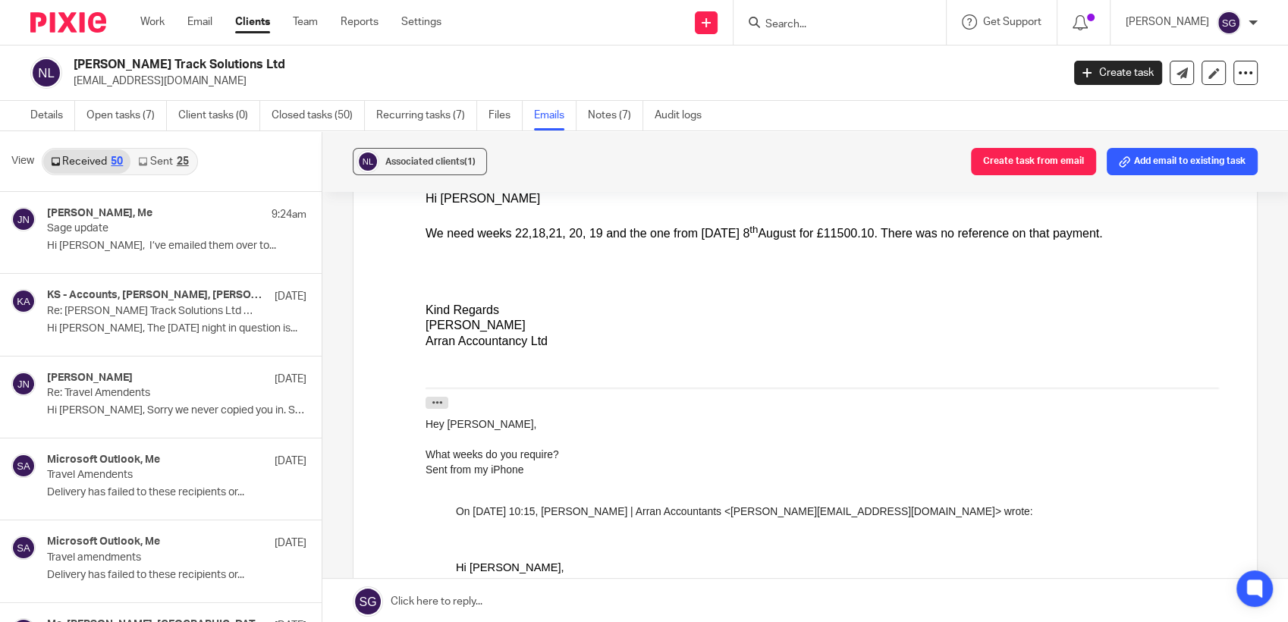
click at [164, 169] on link "Sent 25" at bounding box center [162, 161] width 65 height 24
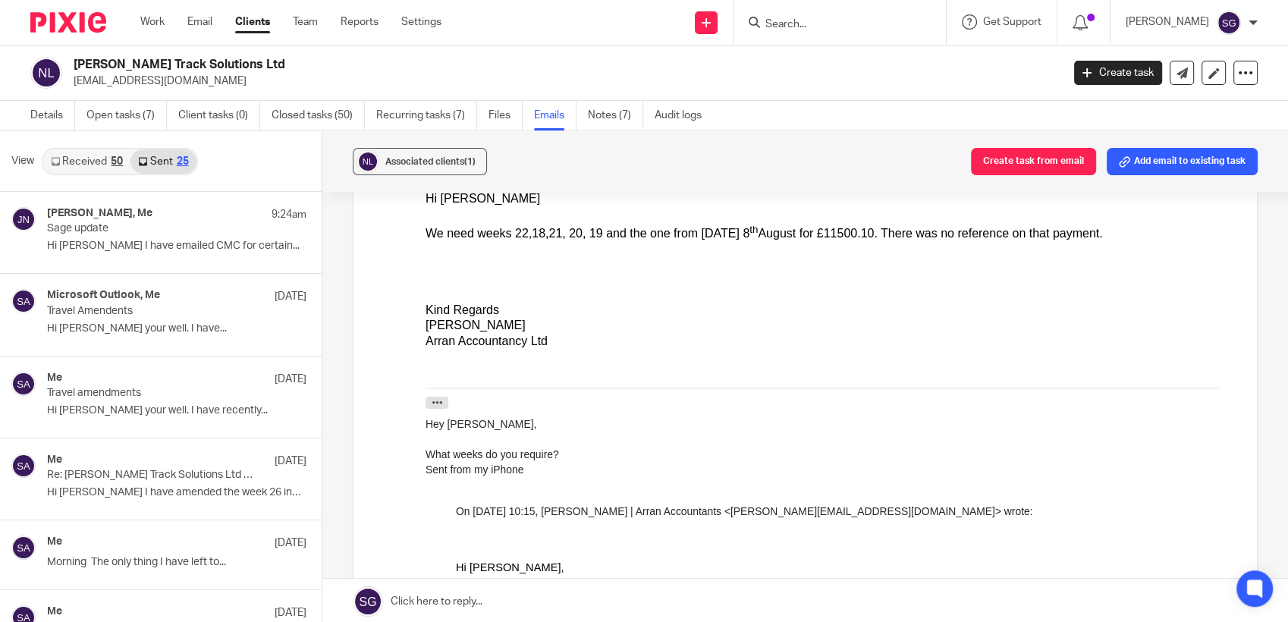
scroll to position [2, 0]
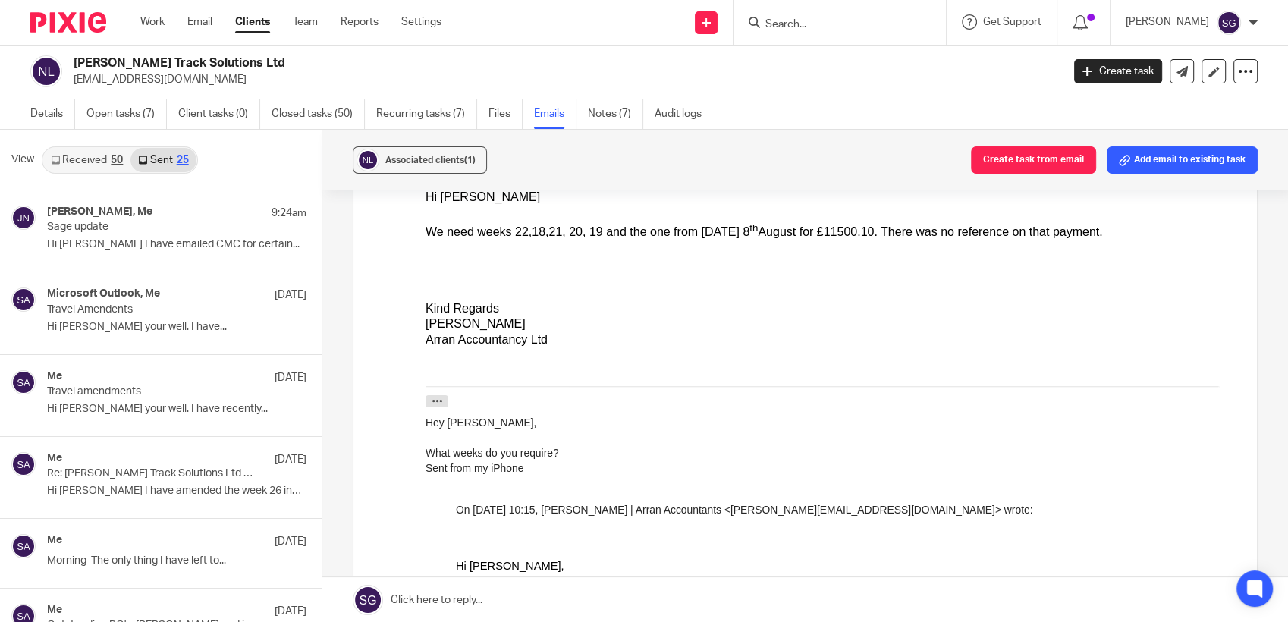
click at [82, 149] on link "Received 50" at bounding box center [86, 160] width 87 height 24
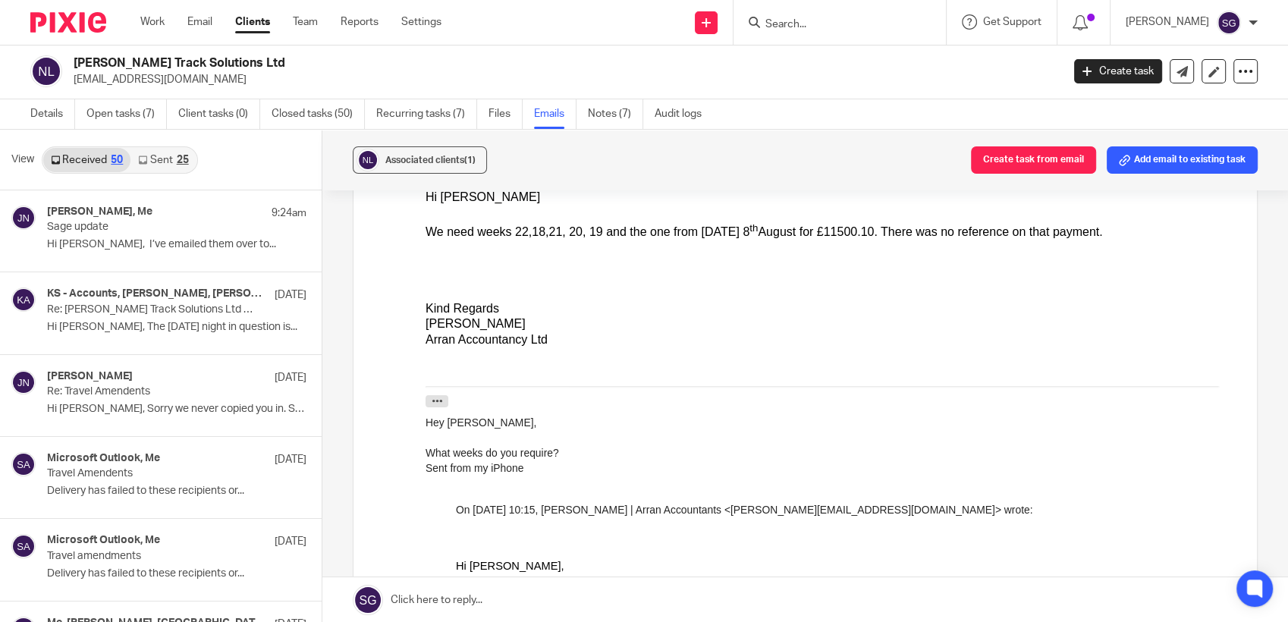
click at [146, 155] on icon at bounding box center [142, 159] width 9 height 9
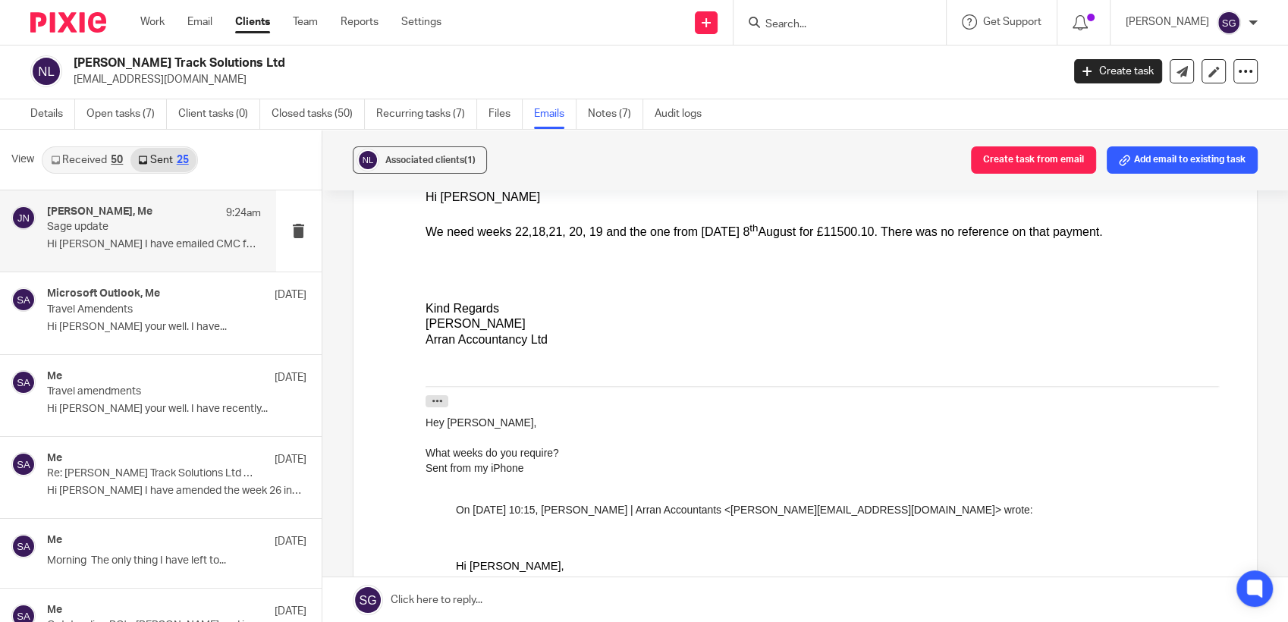
click at [124, 215] on h4 "[PERSON_NAME], Me" at bounding box center [99, 212] width 105 height 13
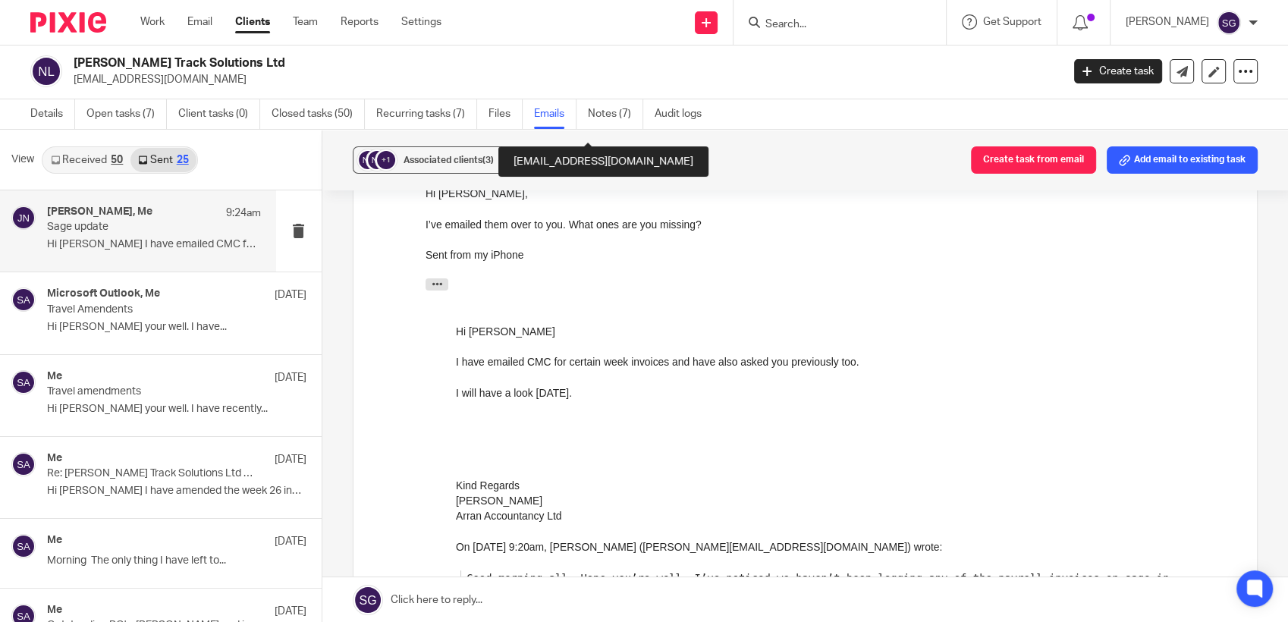
scroll to position [337, 0]
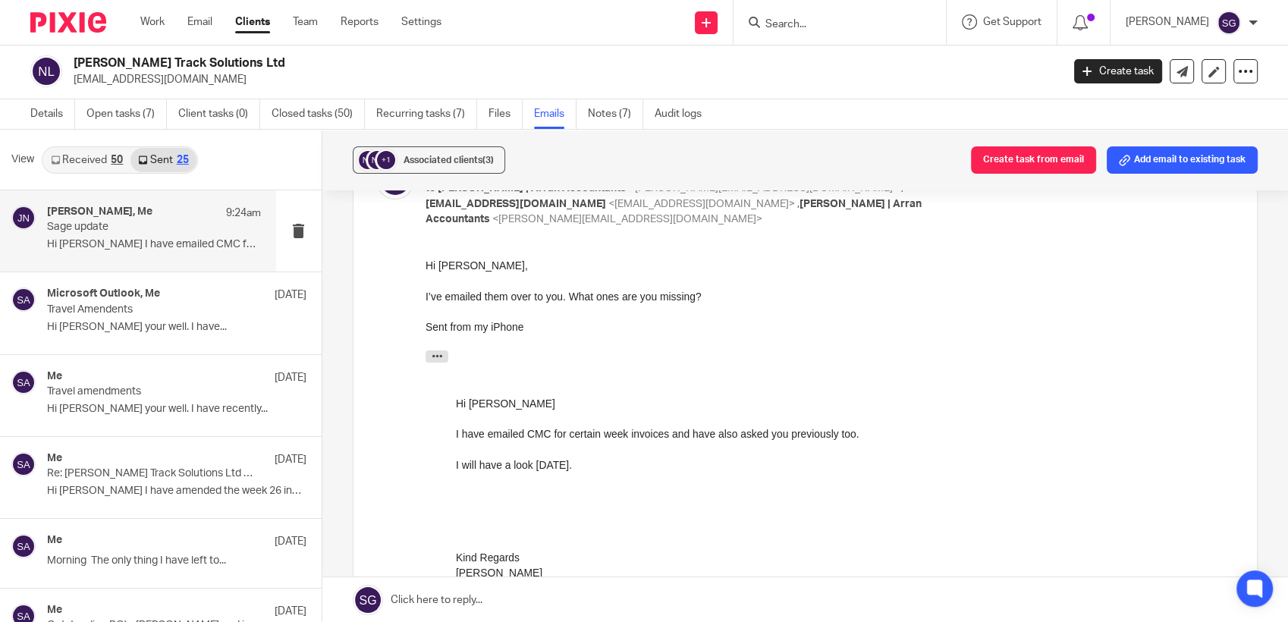
click at [71, 155] on link "Received 50" at bounding box center [86, 160] width 87 height 24
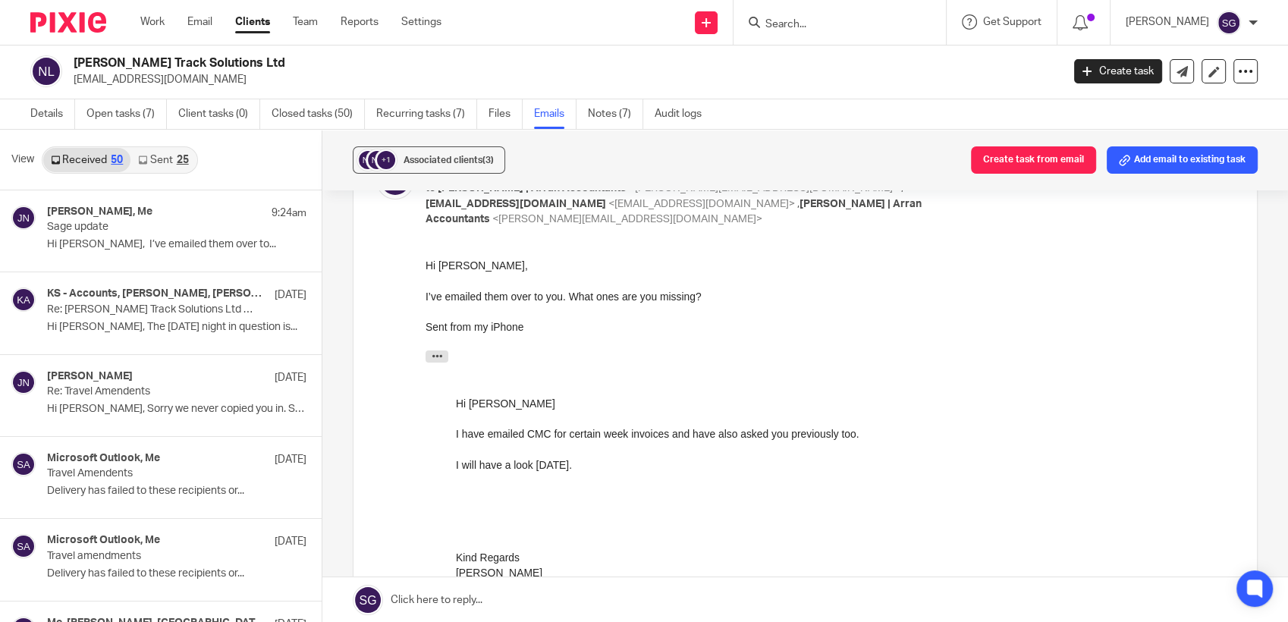
drag, startPoint x: 492, startPoint y: 34, endPoint x: 500, endPoint y: 5, distance: 30.7
click at [492, 34] on div "Send new email Create task Add client Request signature Get Support Contact Sup…" at bounding box center [876, 22] width 824 height 45
